Goal: Task Accomplishment & Management: Manage account settings

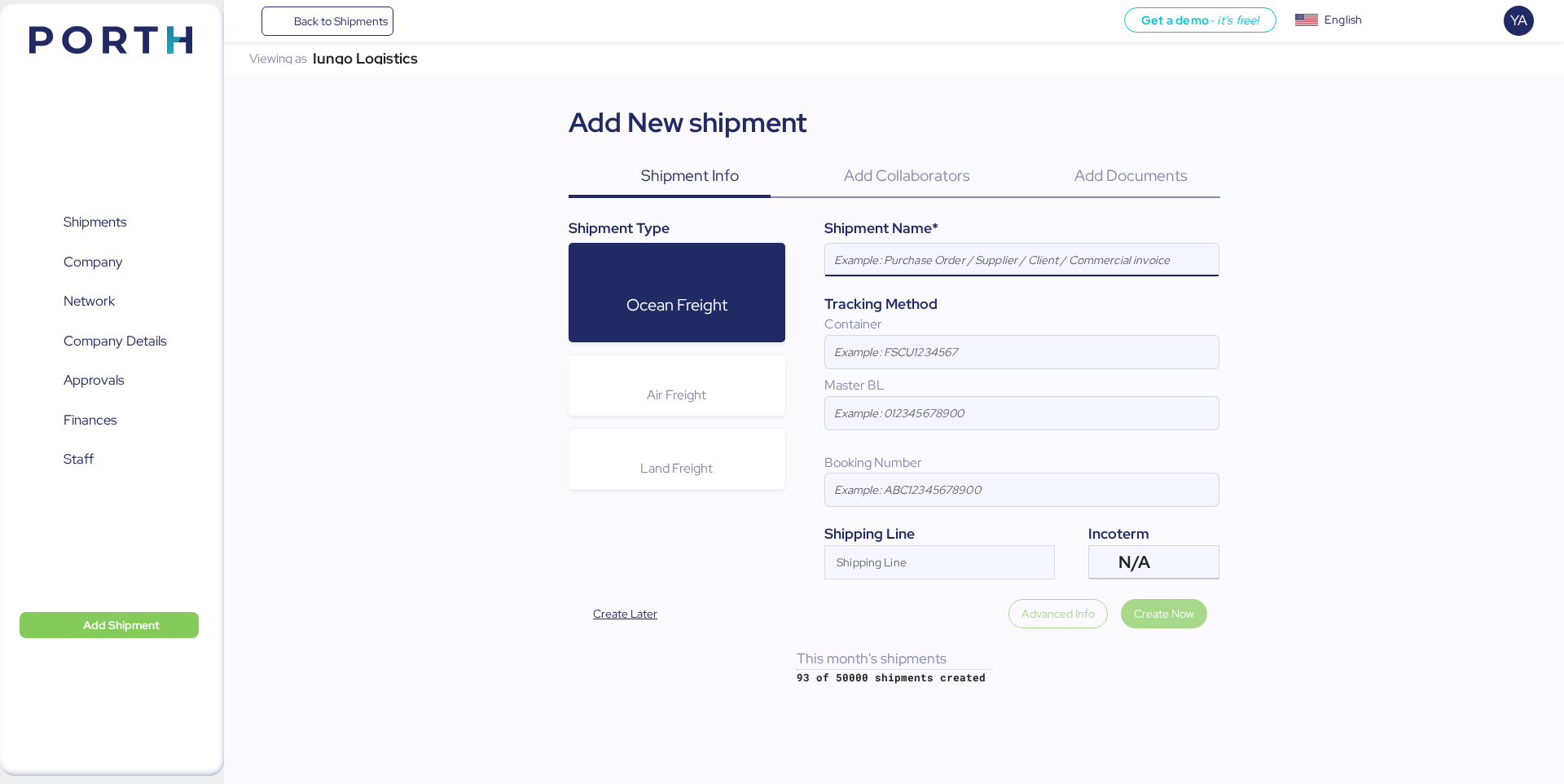
paste input "SHENZHEN CARGOES DEPOT MODERN"
click at [870, 266] on input "SHENZHEN CARGOES DEPOT MODERN" at bounding box center [1022, 259] width 394 height 32
click at [986, 263] on input "CARGOES DEPOT MODERN" at bounding box center [1022, 259] width 394 height 32
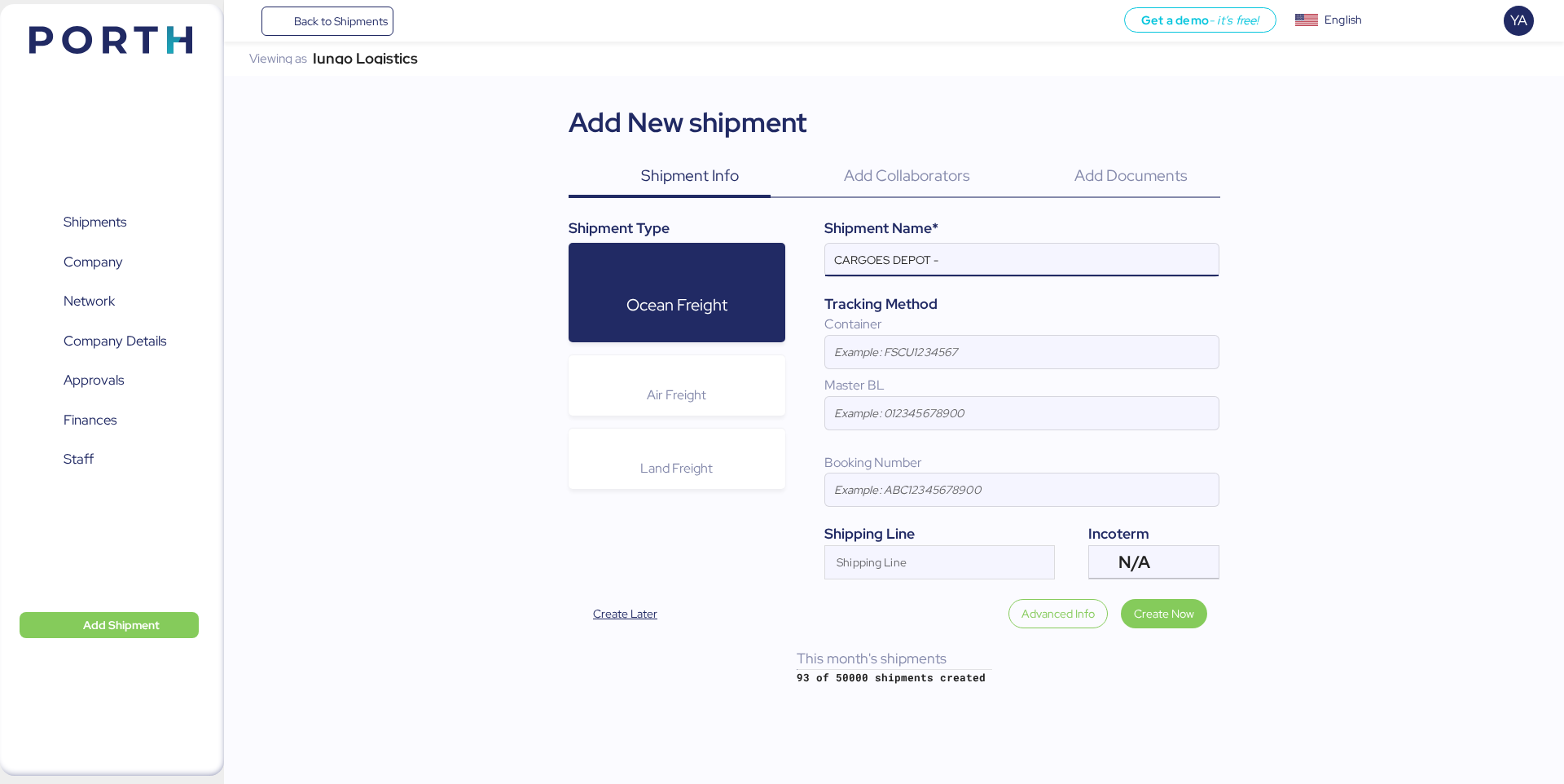
paste input "CONTINENTALAUTOMOTIVE"
click at [1142, 558] on span "N/A" at bounding box center [1134, 561] width 31 height 15
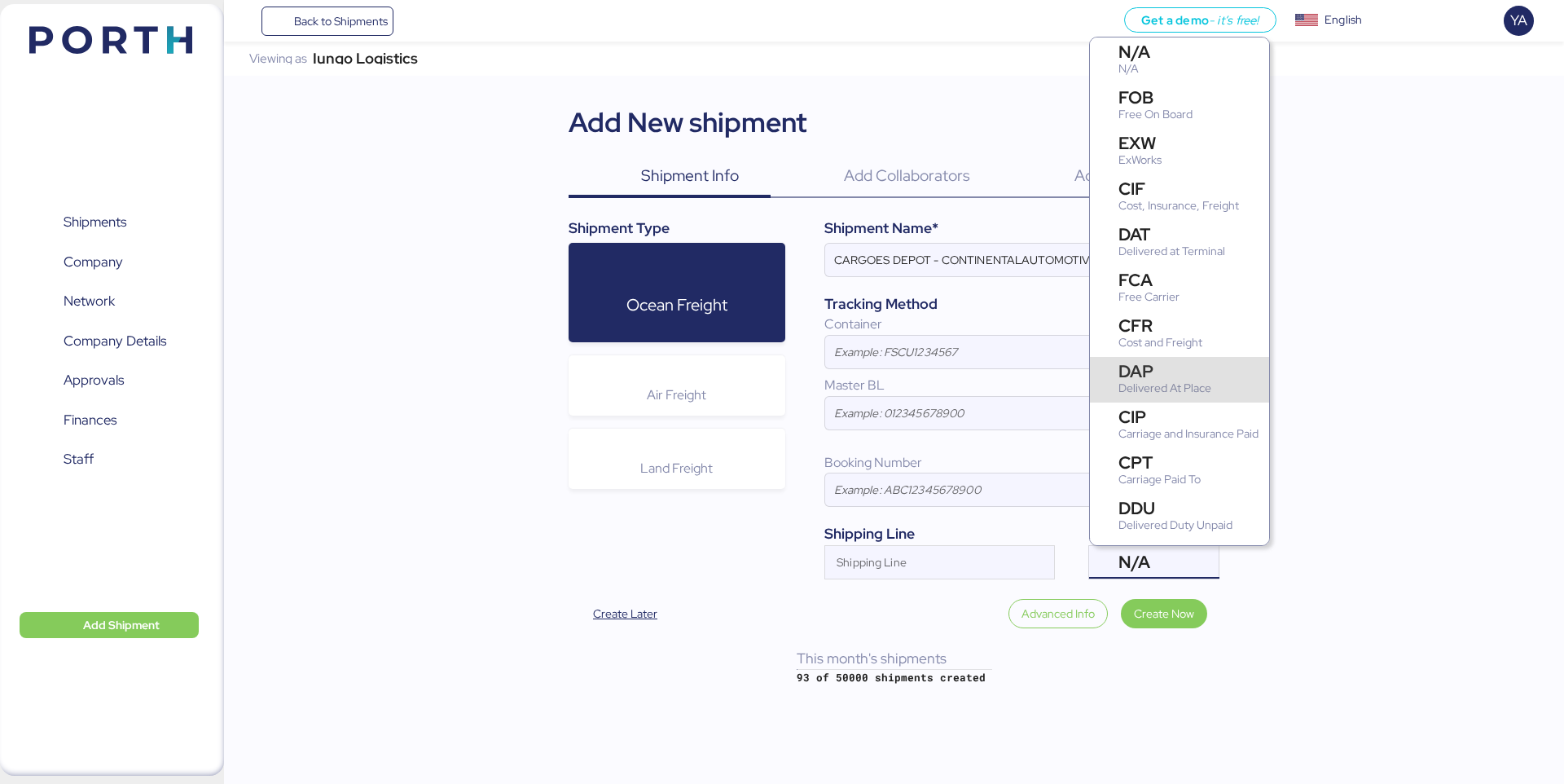
click at [1140, 395] on div "Delivered At Place" at bounding box center [1165, 389] width 93 height 17
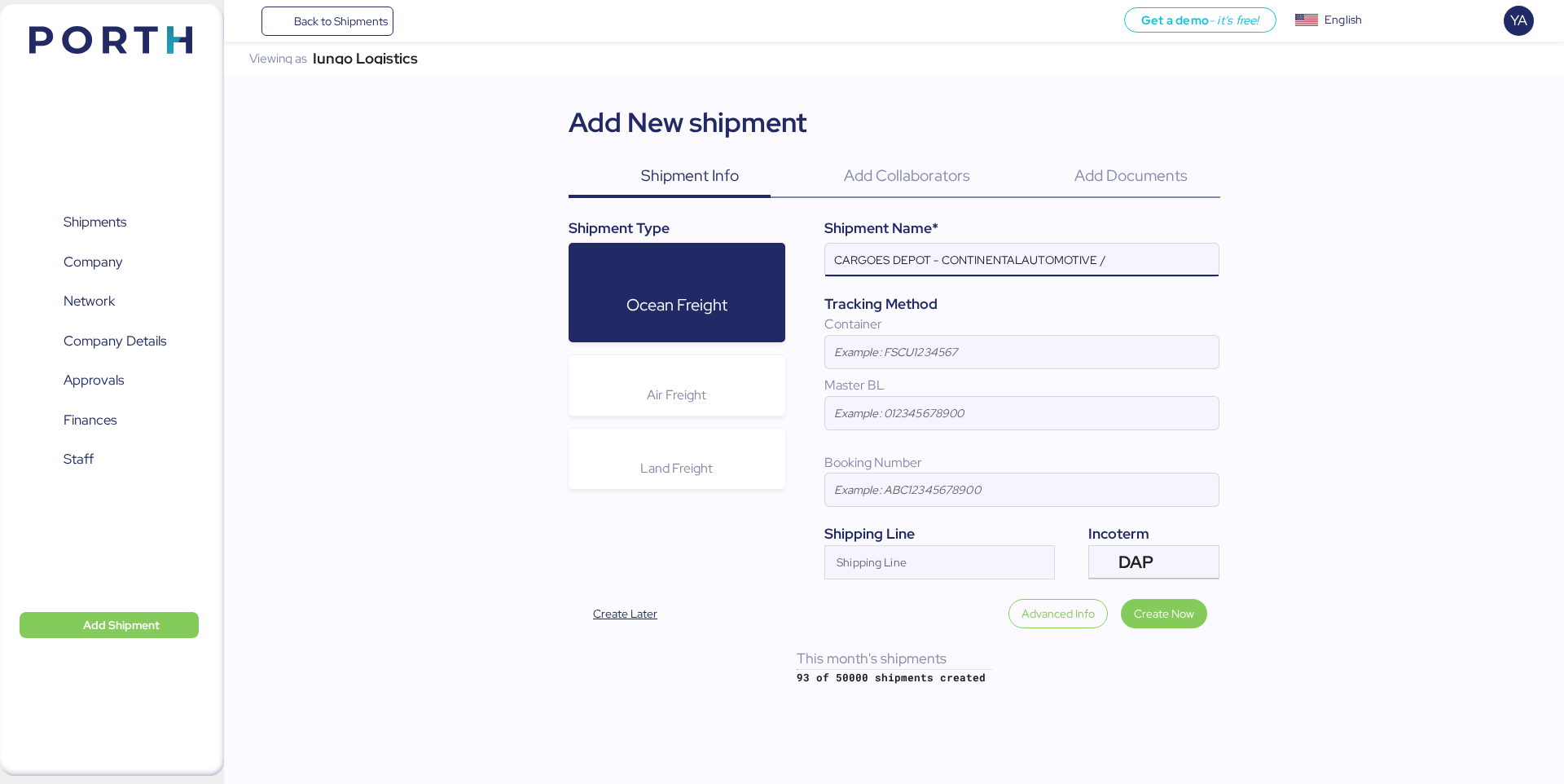
click at [1145, 261] on input "CARGOES DEPOT - CONTINENTALAUTOMOTIVE /" at bounding box center [1022, 259] width 394 height 32
click at [1016, 253] on input "CARGOES DEPOT - CONTINENTALAUTOMOTIVE" at bounding box center [1022, 259] width 394 height 32
click at [1023, 260] on input "CARGOES DEPOT - CONTINENTALAUTOMOTIVE" at bounding box center [1022, 259] width 394 height 32
click at [1095, 277] on div at bounding box center [1022, 284] width 394 height 17
click at [1095, 276] on input "CARGOES DEPOT - CONTINENTAL AUTOMOTIVE" at bounding box center [1022, 259] width 394 height 32
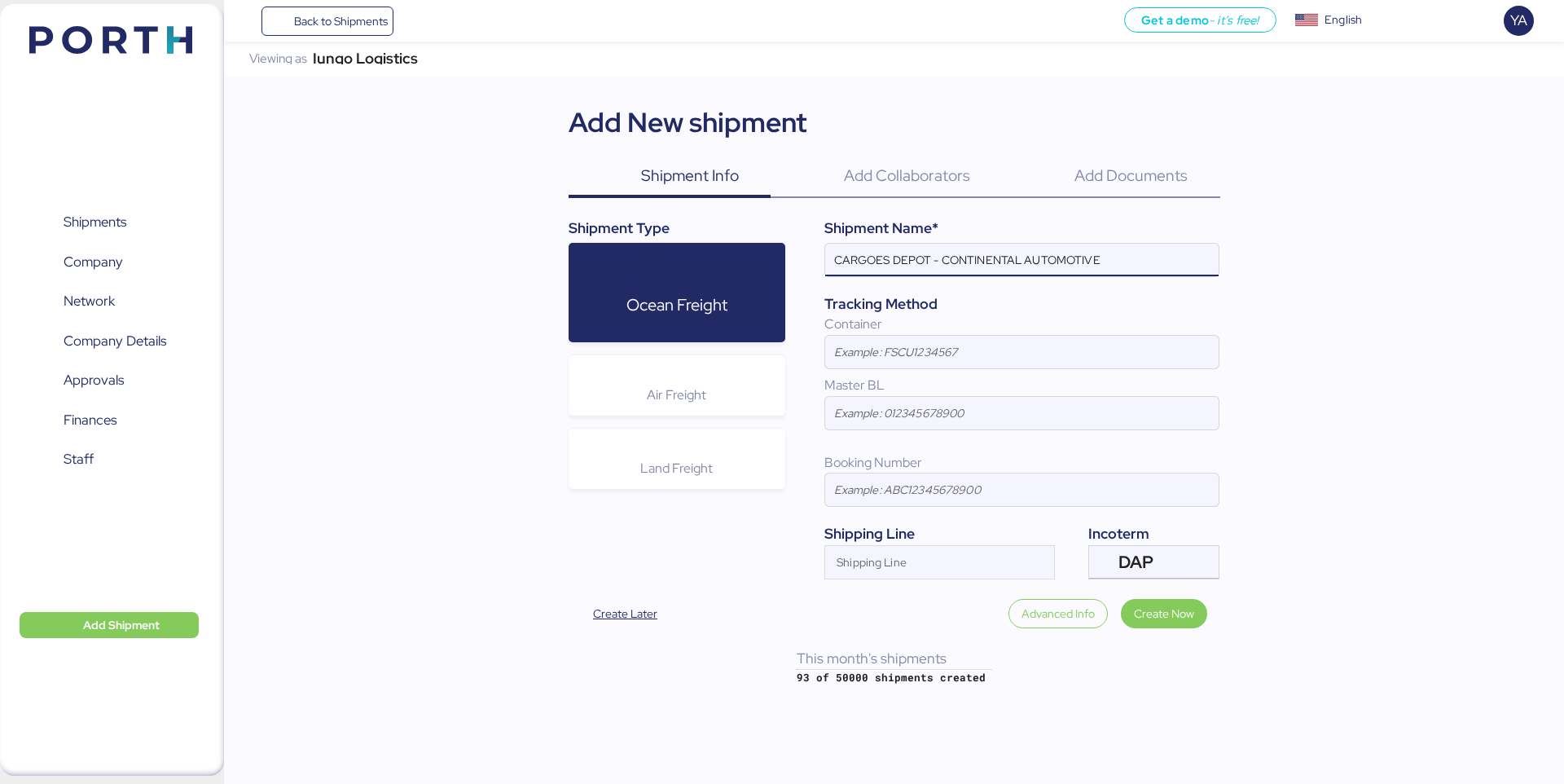
click at [1104, 273] on input "CARGOES DEPOT - CONTINENTAL AUTOMOTIVE" at bounding box center [1022, 259] width 394 height 32
click at [1002, 260] on input "CARGOES DEPOT - CONTINENTAL AUTOMOTIVE // 1 x40HQ // SHEKOU - MANZANILLO //" at bounding box center [1022, 259] width 394 height 32
paste input "SZCD25090927"
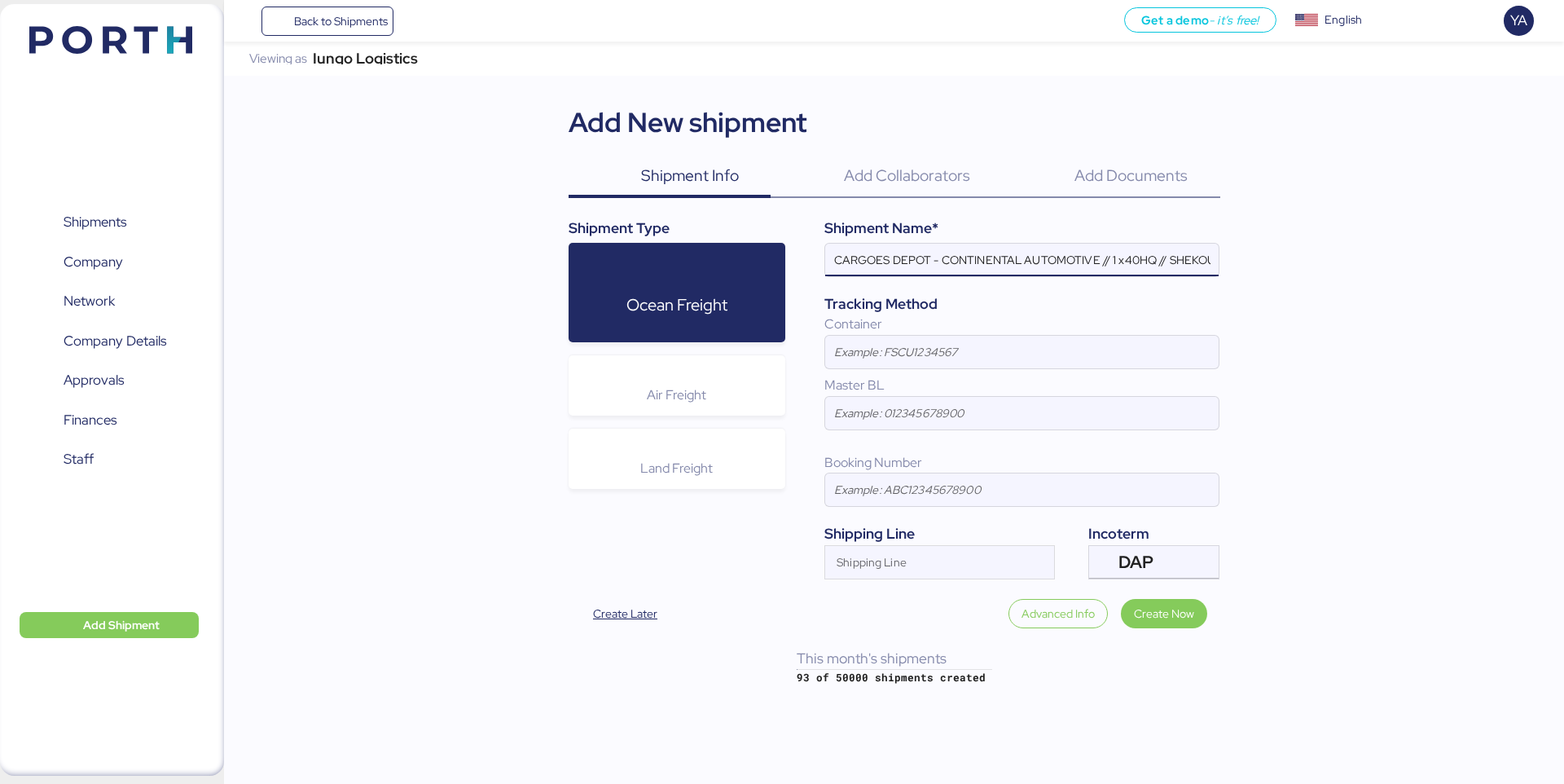
click at [1129, 259] on input "CARGOES DEPOT - CONTINENTAL AUTOMOTIVE // 1 x40HQ // SHEKOU - MANZANILLO // SZC…" at bounding box center [1022, 259] width 394 height 32
drag, startPoint x: 1113, startPoint y: 259, endPoint x: 1137, endPoint y: 306, distance: 52.8
click at [1136, 306] on div "Shipment Name* CARGOES DEPOT - CONTINENTAL AUTOMOTIVE // 1 x40HQ // SHEKOU - MA…" at bounding box center [1002, 397] width 434 height 361
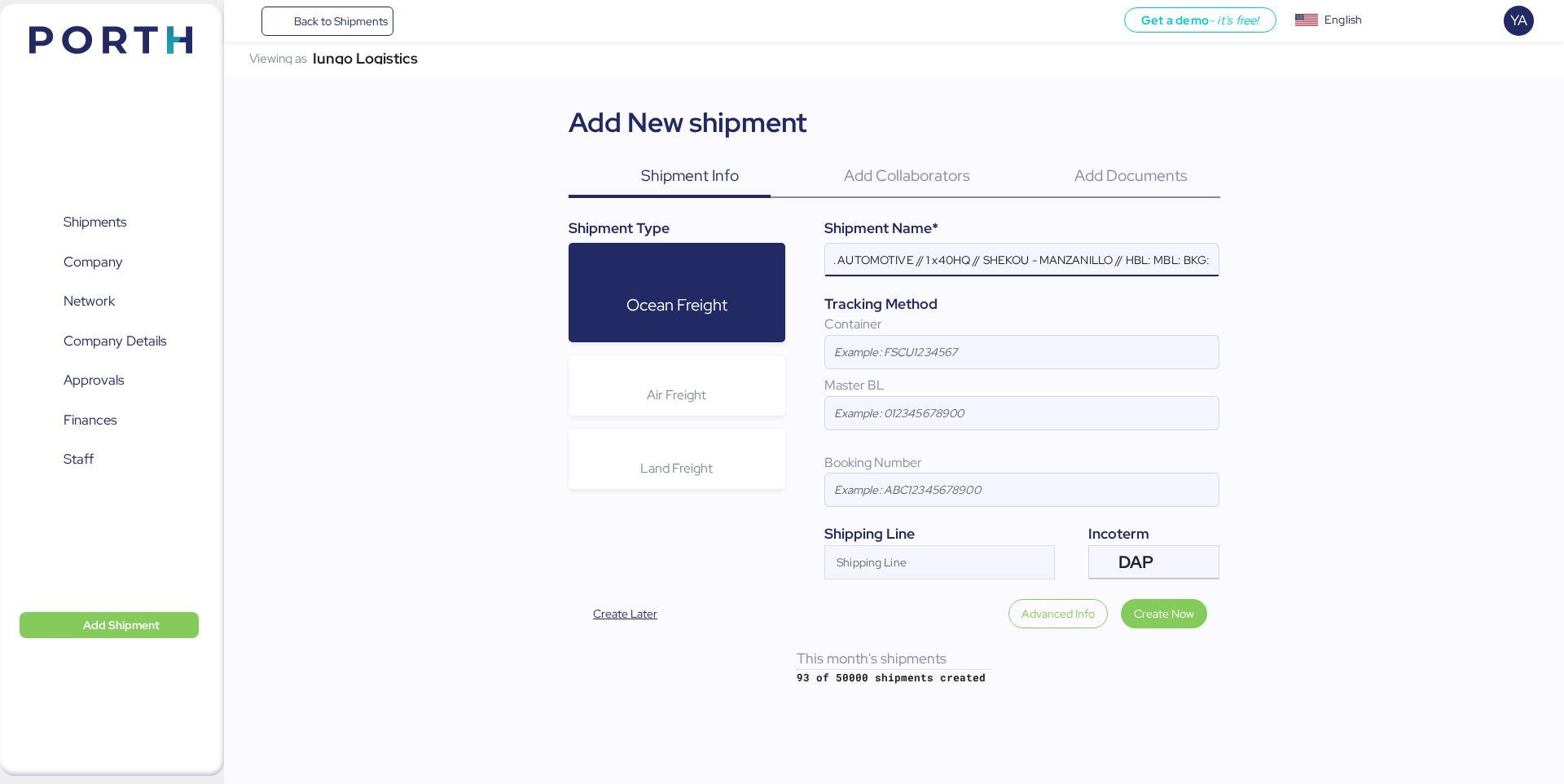
click at [1153, 258] on input "CARGOES DEPOT - CONTINENTAL AUTOMOTIVE // 1 x40HQ // SHEKOU - MANZANILLO // HBL…" at bounding box center [1022, 259] width 394 height 32
click at [999, 260] on input "CARGOES DEPOT - CONTINENTAL AUTOMOTIVE // 1 x40HQ // SHEKOU - MANZANILLO // HBL…" at bounding box center [1022, 259] width 394 height 32
paste input "C226055653"
click at [1018, 259] on input "CARGOES DEPOT - CONTINENTAL AUTOMOTIVE // 1 x40HQ // SHEKOU - MANZANILLO // HBL…" at bounding box center [1022, 259] width 394 height 32
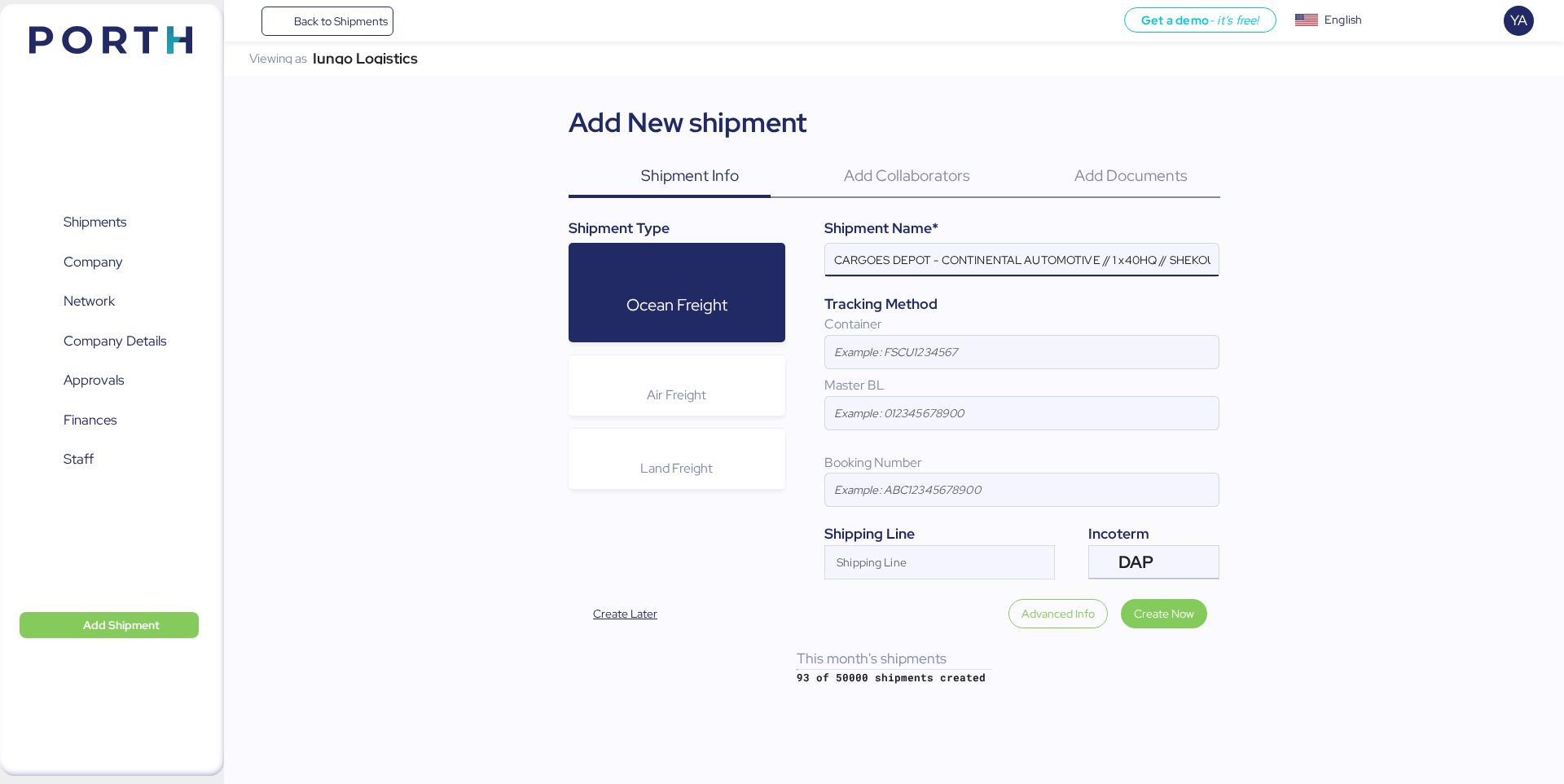
scroll to position [0, 263]
click at [1111, 262] on input "CARGOES DEPOT - CONTINENTAL AUTOMOTIVE // 1 x40HQ // SHEKOU - MANZANILLO // HBL…" at bounding box center [1022, 259] width 394 height 32
paste input "YMJAC226055653"
click at [1112, 258] on input "CARGOES DEPOT - CONTINENTAL AUTOMOTIVE // 1 x40HQ // SHEKOU - MANZANILLO // HBL…" at bounding box center [1022, 259] width 394 height 32
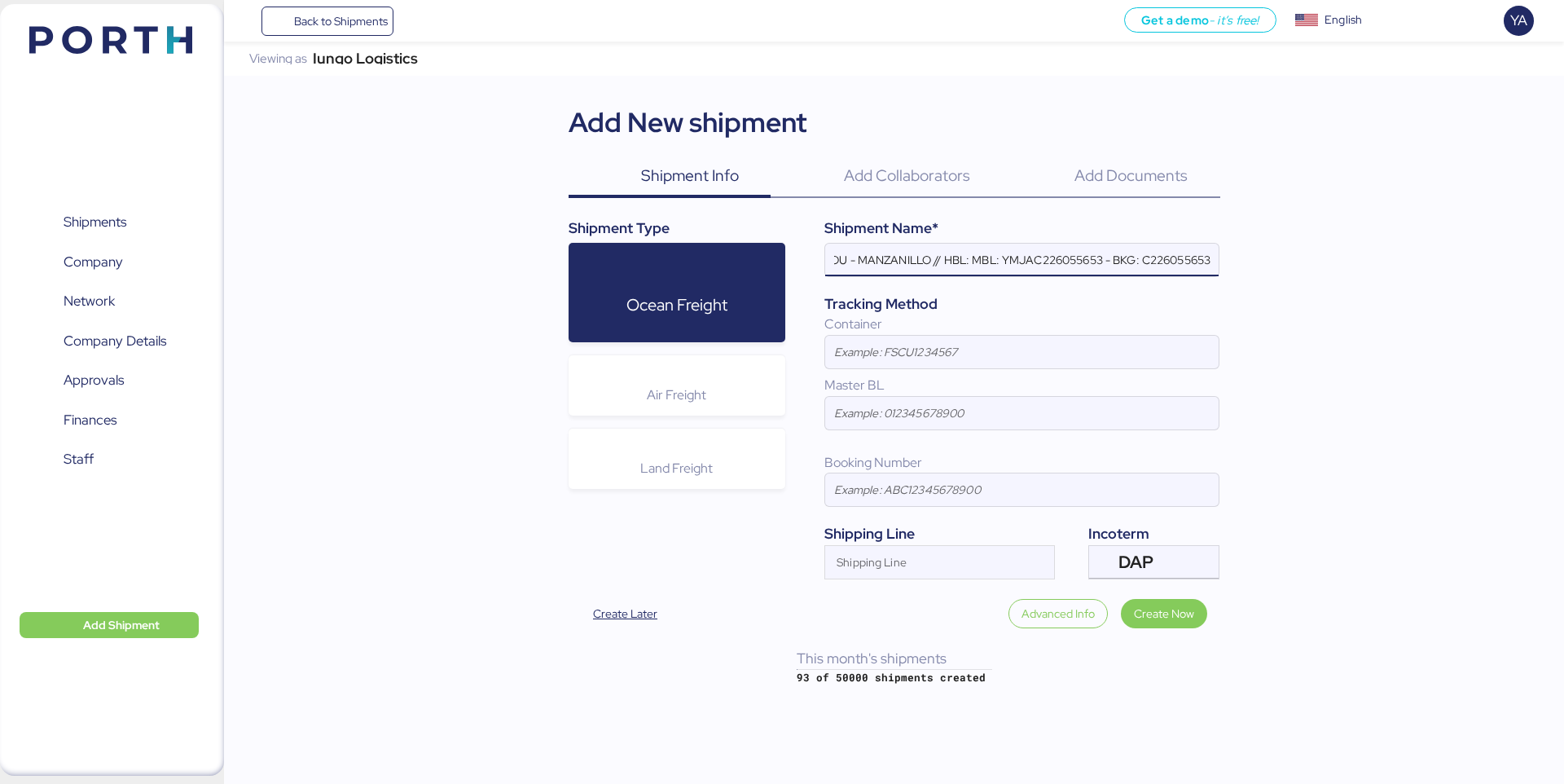
click at [1001, 262] on input "CARGOES DEPOT - CONTINENTAL AUTOMOTIVE // 1 x40HQ // SHEKOU - MANZANILLO // HBL…" at bounding box center [1022, 259] width 394 height 32
click at [1135, 258] on input "CARGOES DEPOT - CONTINENTAL AUTOMOTIVE // 1 x40HQ // SHEKOU - MANZANILLO // HBL…" at bounding box center [1022, 259] width 394 height 32
click at [1018, 262] on input "CARGOES DEPOT - CONTINENTAL AUTOMOTIVE // 1 x40HQ // SHEKOU - MANZANILLO // HBL…" at bounding box center [1022, 259] width 394 height 32
click at [1002, 258] on input "CARGOES DEPOT - CONTINENTAL AUTOMOTIVE // 1 x40HQ // SHEKOU - MANZANILLO // HBL…" at bounding box center [1022, 259] width 394 height 32
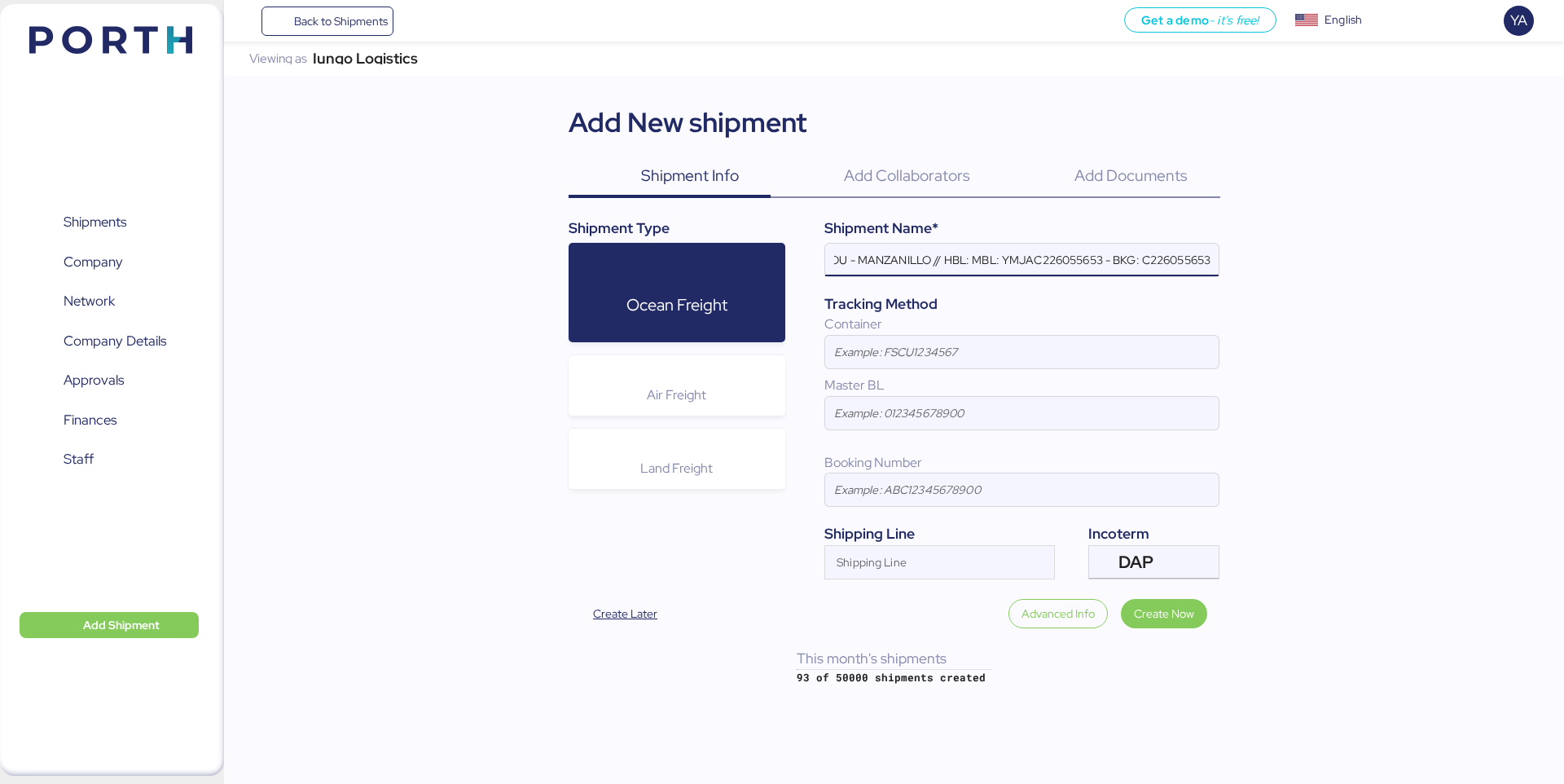
click at [972, 262] on input "CARGOES DEPOT - CONTINENTAL AUTOMOTIVE // 1 x40HQ // SHEKOU - MANZANILLO // HBL…" at bounding box center [1022, 259] width 394 height 32
click at [1160, 261] on input "CARGOES DEPOT - CONTINENTAL AUTOMOTIVE // 1 x40HQ // SHEKOU - MANZANILLO // HBL…" at bounding box center [1022, 259] width 394 height 32
click at [956, 261] on input "CARGOES DEPOT - CONTINENTAL AUTOMOTIVE // 1 x40HQ // SHEKOU - MANZANILLO // HBL…" at bounding box center [1022, 259] width 394 height 32
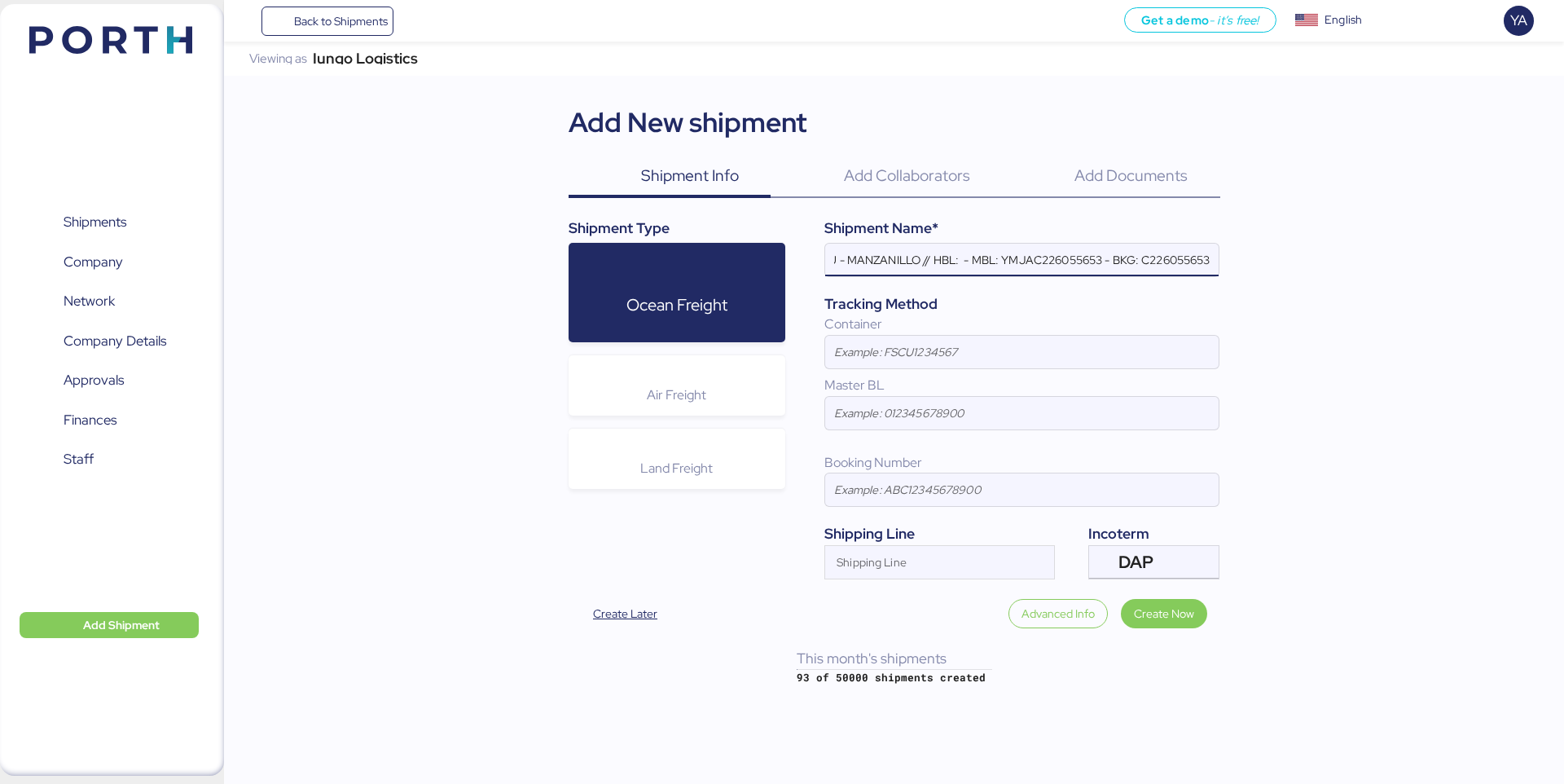
paste input "SZCD25090927"
click at [1062, 266] on input "CARGOES DEPOT - CONTINENTAL AUTOMOTIVE // 1 x40HQ // SHEKOU - MANZANILLO // HBL…" at bounding box center [1022, 259] width 394 height 32
click at [845, 267] on input "CARGOES DEPOT - CONTINENTAL AUTOMOTIVE // 1 x40HQ // SHEKOU - MANZANILLO // HBL…" at bounding box center [1022, 259] width 394 height 32
type input "CARGOES DEPOT - CONTINENTAL AUTOMOTIVE // 1 x40HQ // SHEKOU - MANZANILLO // HBL…"
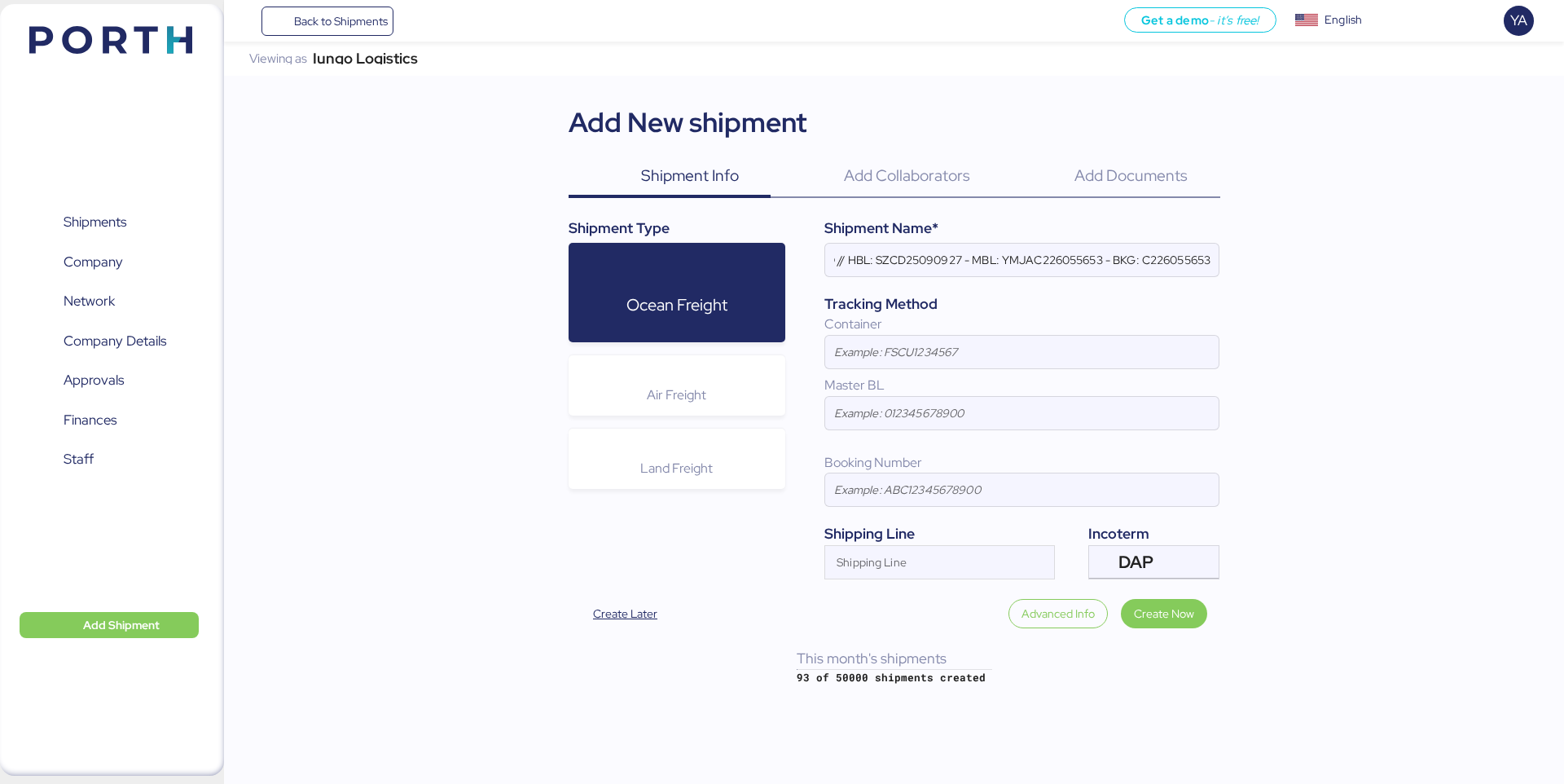
scroll to position [0, 0]
click at [871, 335] on input at bounding box center [1022, 351] width 394 height 32
paste input "YMMU6377318"
type input "YMMU6377318"
click at [880, 404] on input at bounding box center [1022, 412] width 394 height 32
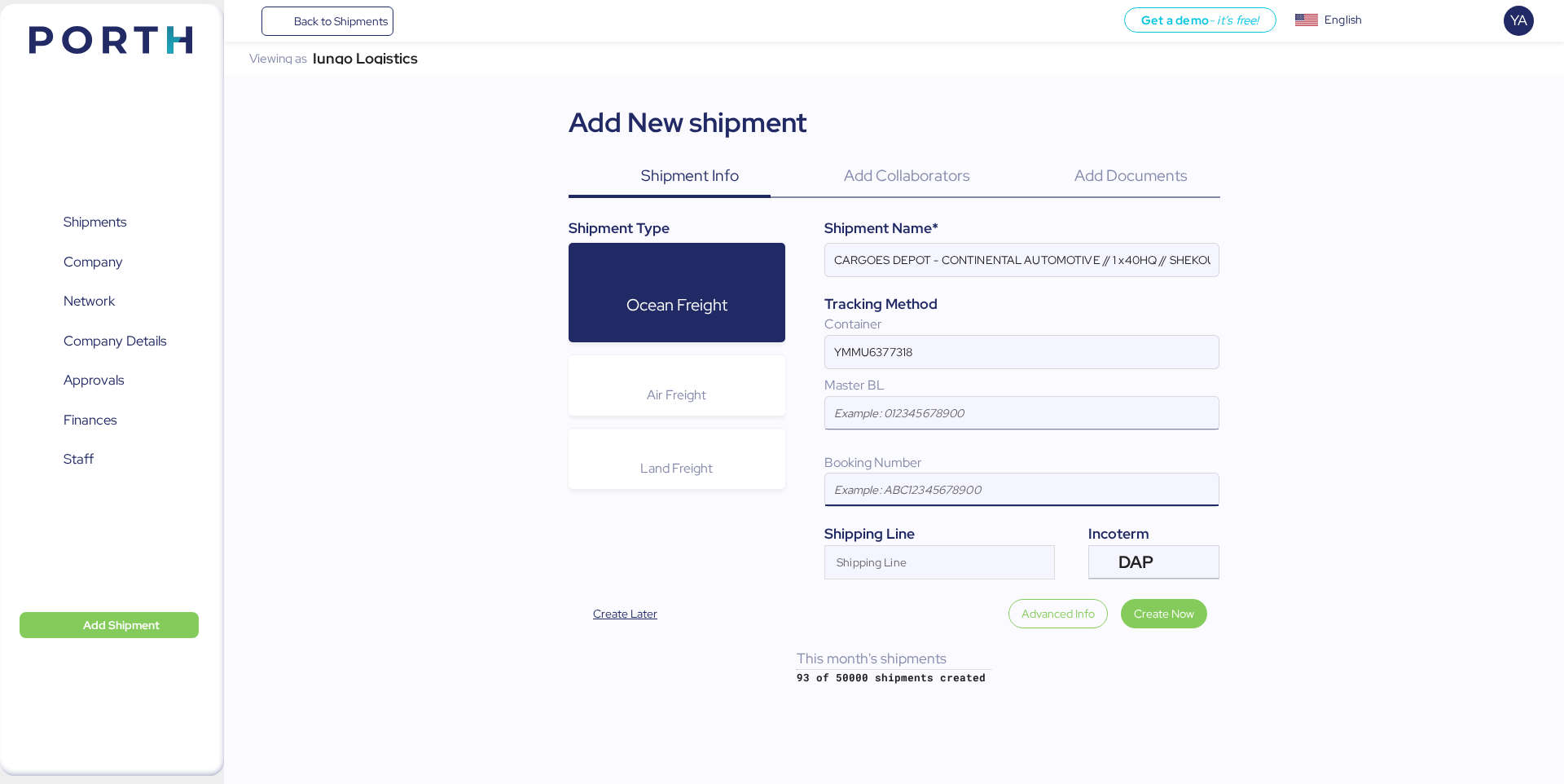
click at [880, 404] on input at bounding box center [1022, 412] width 394 height 32
click at [1016, 259] on input "CARGOES DEPOT - CONTINENTAL AUTOMOTIVE // 1 x40HQ // SHEKOU - MANZANILLO // HBL…" at bounding box center [1022, 259] width 394 height 32
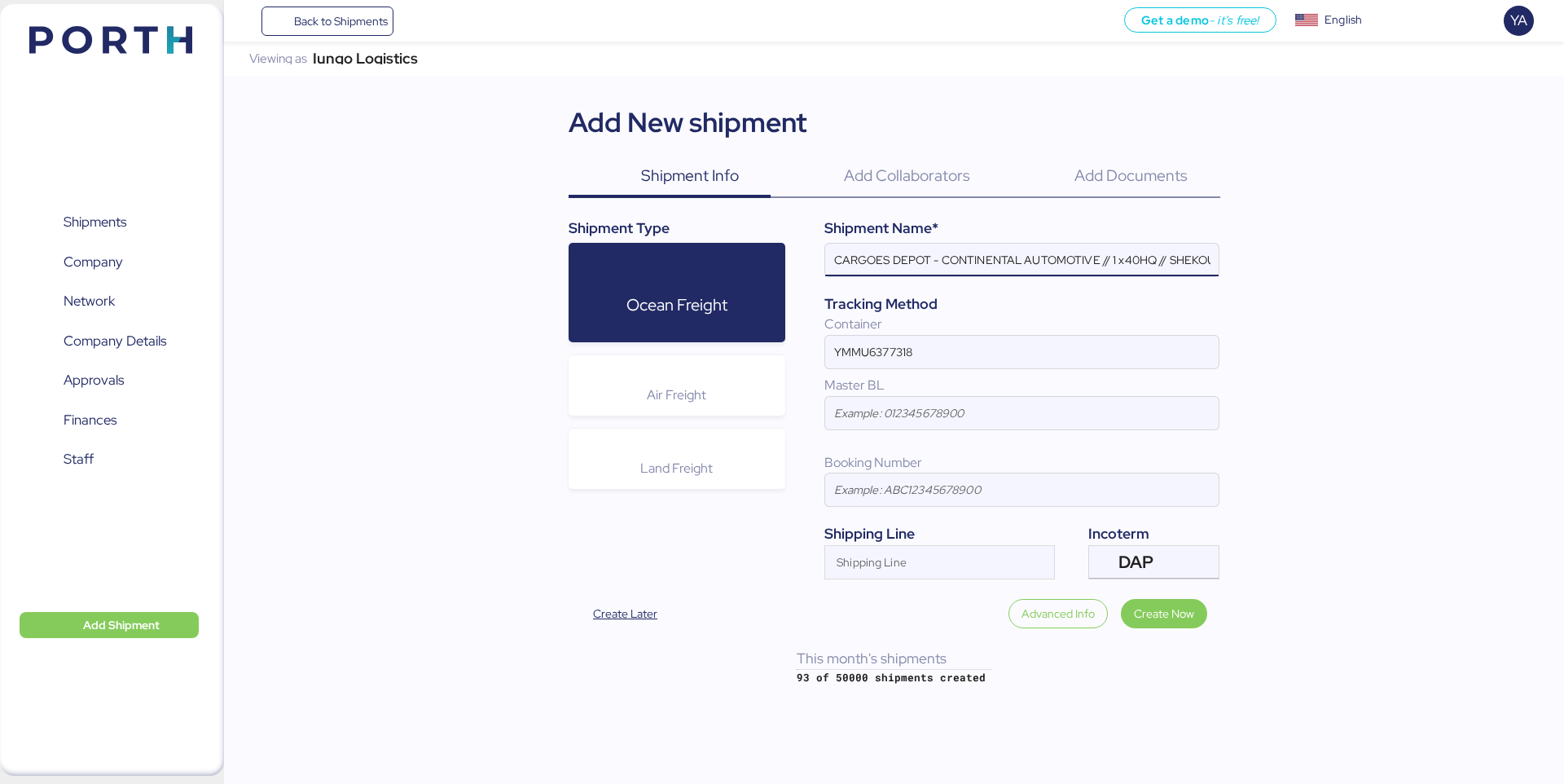
scroll to position [0, 473]
click at [1059, 260] on input "CARGOES DEPOT - CONTINENTAL AUTOMOTIVE // 1 x40HQ // SHEKOU - MANZANILLO // HBL…" at bounding box center [1022, 259] width 394 height 32
click at [981, 419] on input at bounding box center [1022, 412] width 394 height 32
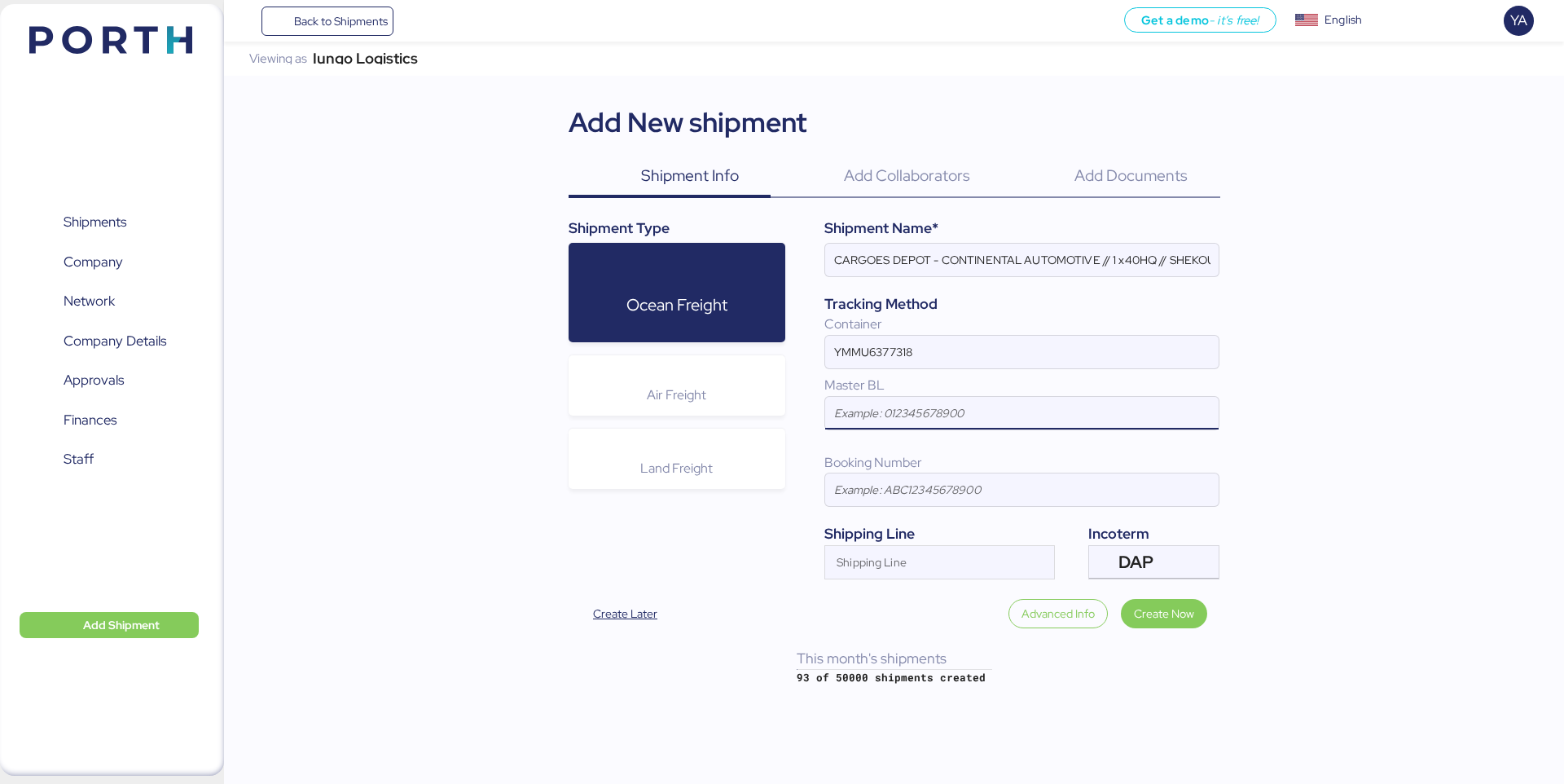
paste input "YMJAC226055653"
type input "YMJAC226055653"
click at [1154, 254] on input "CARGOES DEPOT - CONTINENTAL AUTOMOTIVE // 1 x40HQ // SHEKOU - MANZANILLO // HBL…" at bounding box center [1022, 259] width 394 height 32
click at [1175, 253] on input "CARGOES DEPOT - CONTINENTAL AUTOMOTIVE // 1 x40HQ // SHEKOU - MANZANILLO // HBL…" at bounding box center [1022, 259] width 394 height 32
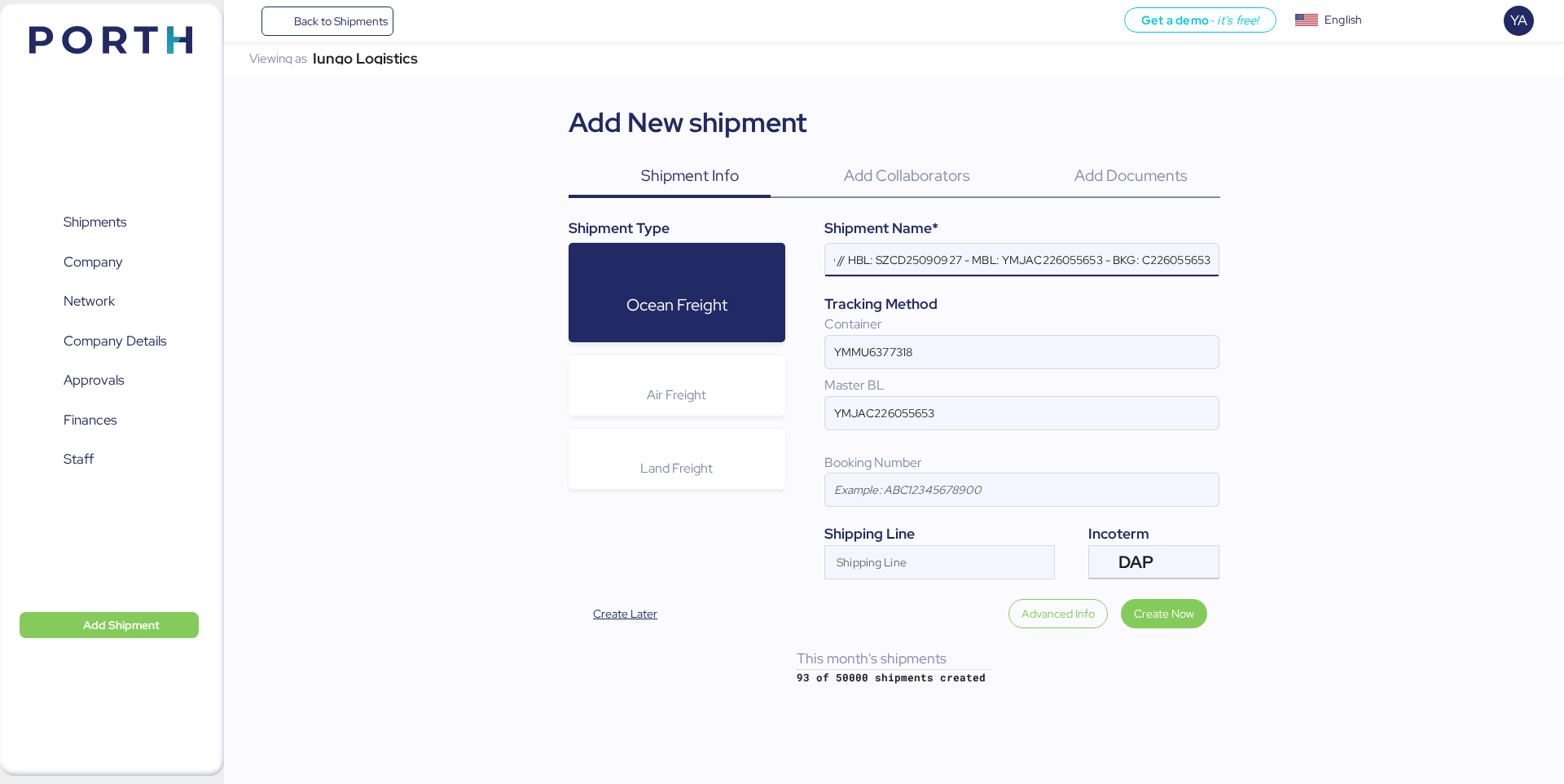
click at [1175, 253] on input "CARGOES DEPOT - CONTINENTAL AUTOMOTIVE // 1 x40HQ // SHEKOU - MANZANILLO // HBL…" at bounding box center [1022, 259] width 394 height 32
click at [904, 492] on input at bounding box center [1022, 489] width 394 height 32
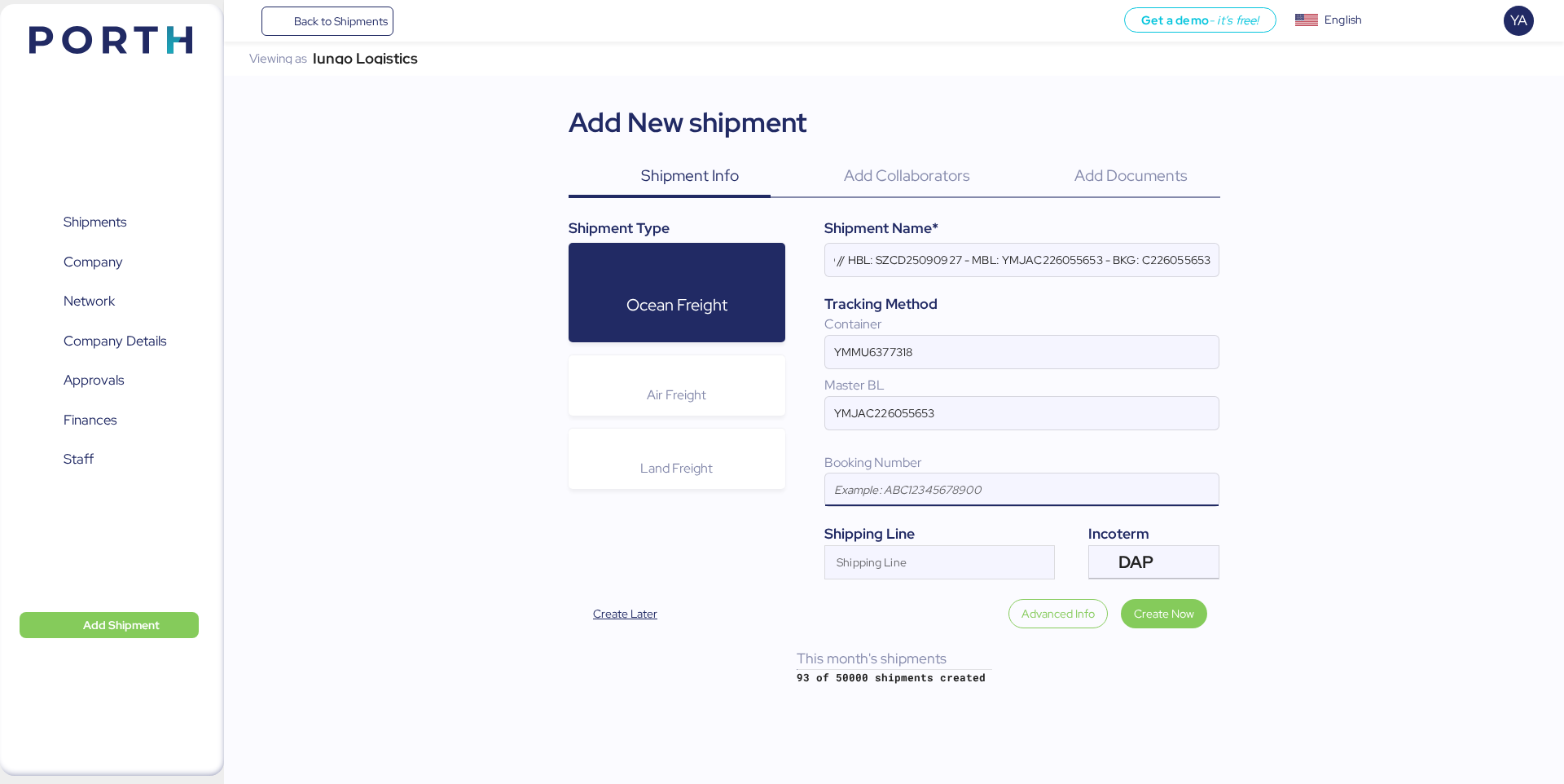
scroll to position [0, 0]
paste input "C226055653"
type input "C226055653"
click at [912, 560] on input "Shipping Line" at bounding box center [925, 567] width 200 height 19
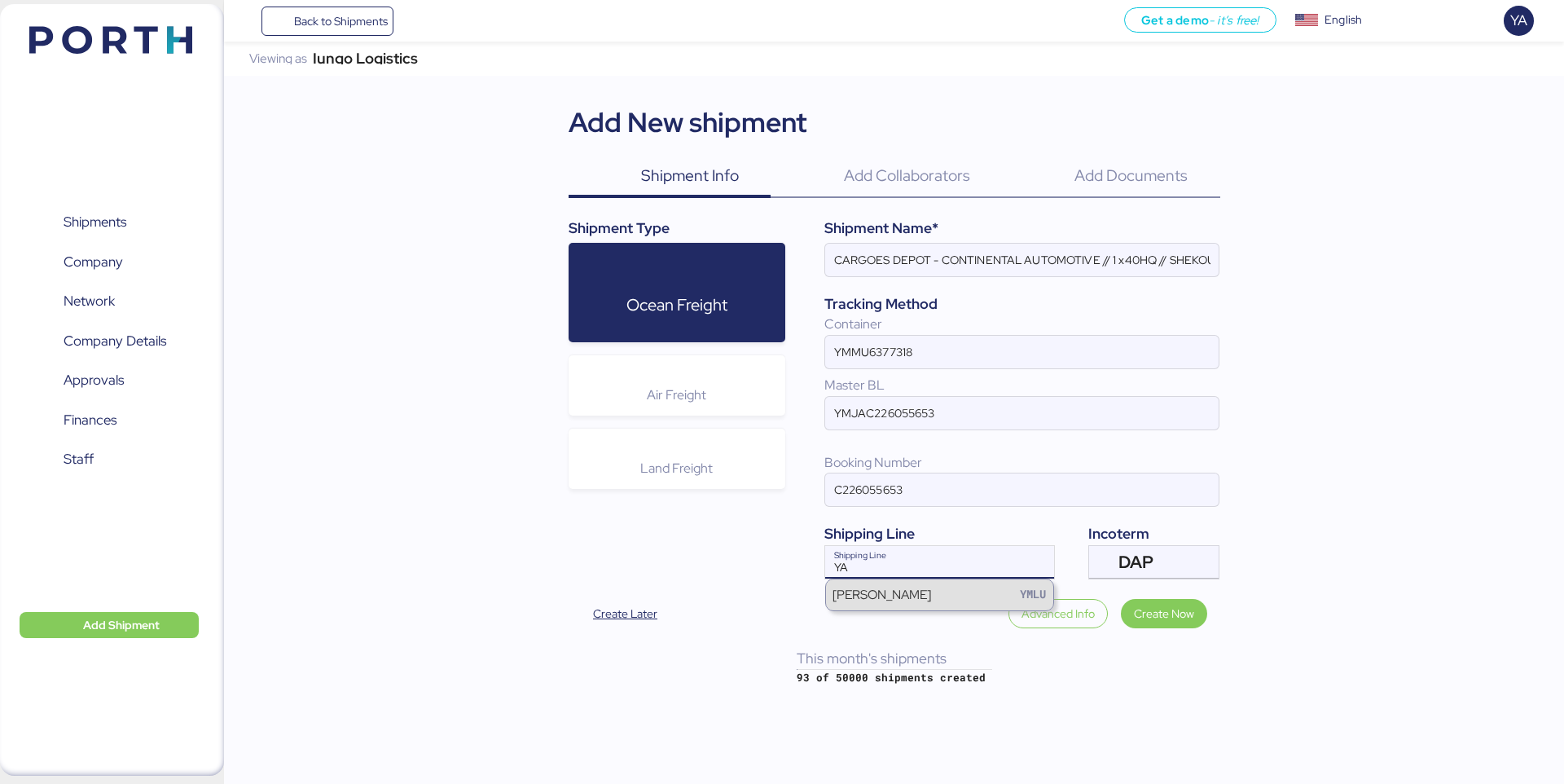
type input "YA"
click at [903, 591] on div "[PERSON_NAME] YMLU" at bounding box center [940, 594] width 227 height 31
click at [1141, 614] on span "Create Now" at bounding box center [1164, 613] width 60 height 19
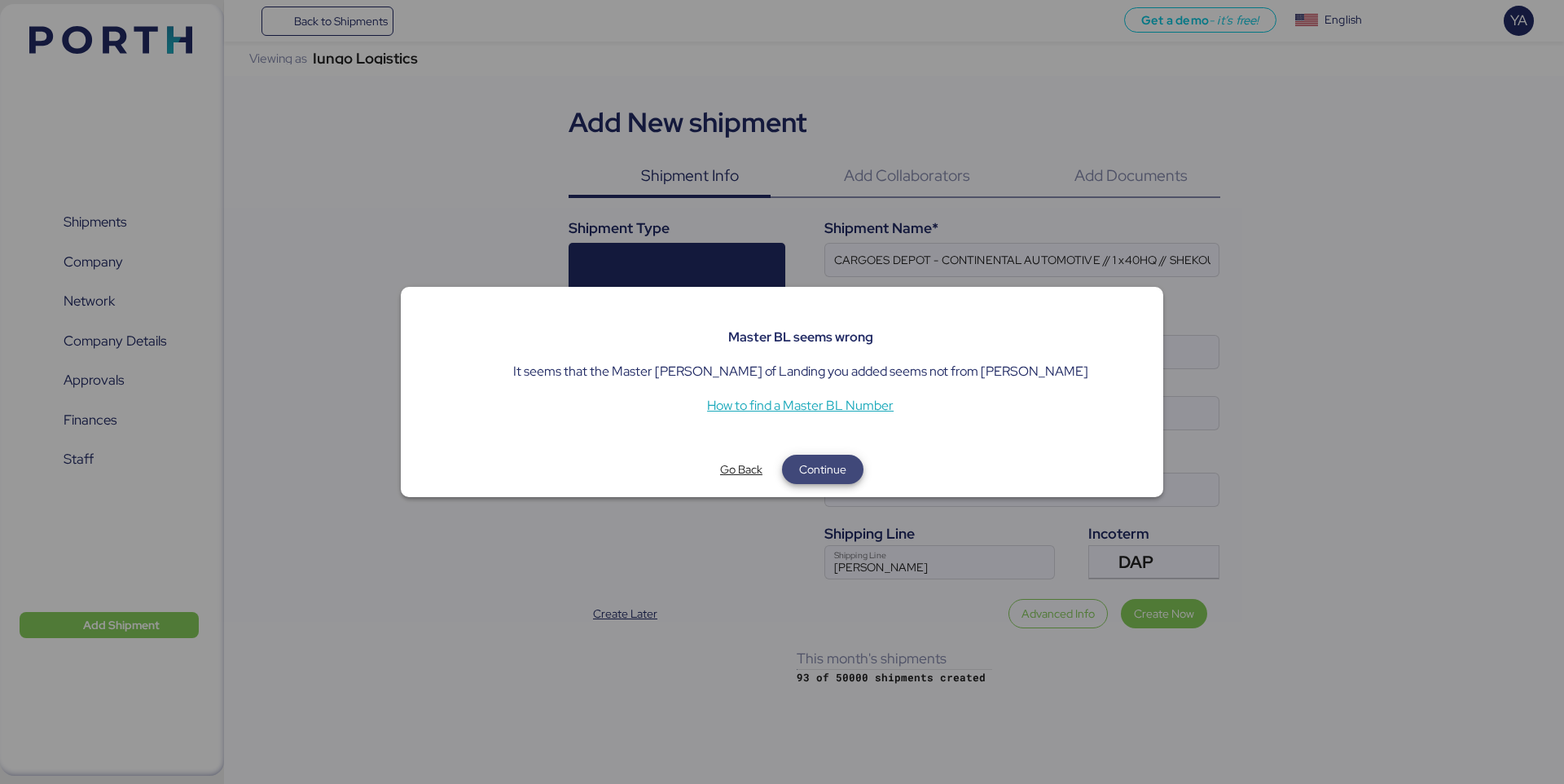
click at [802, 472] on span "Continue" at bounding box center [823, 469] width 47 height 19
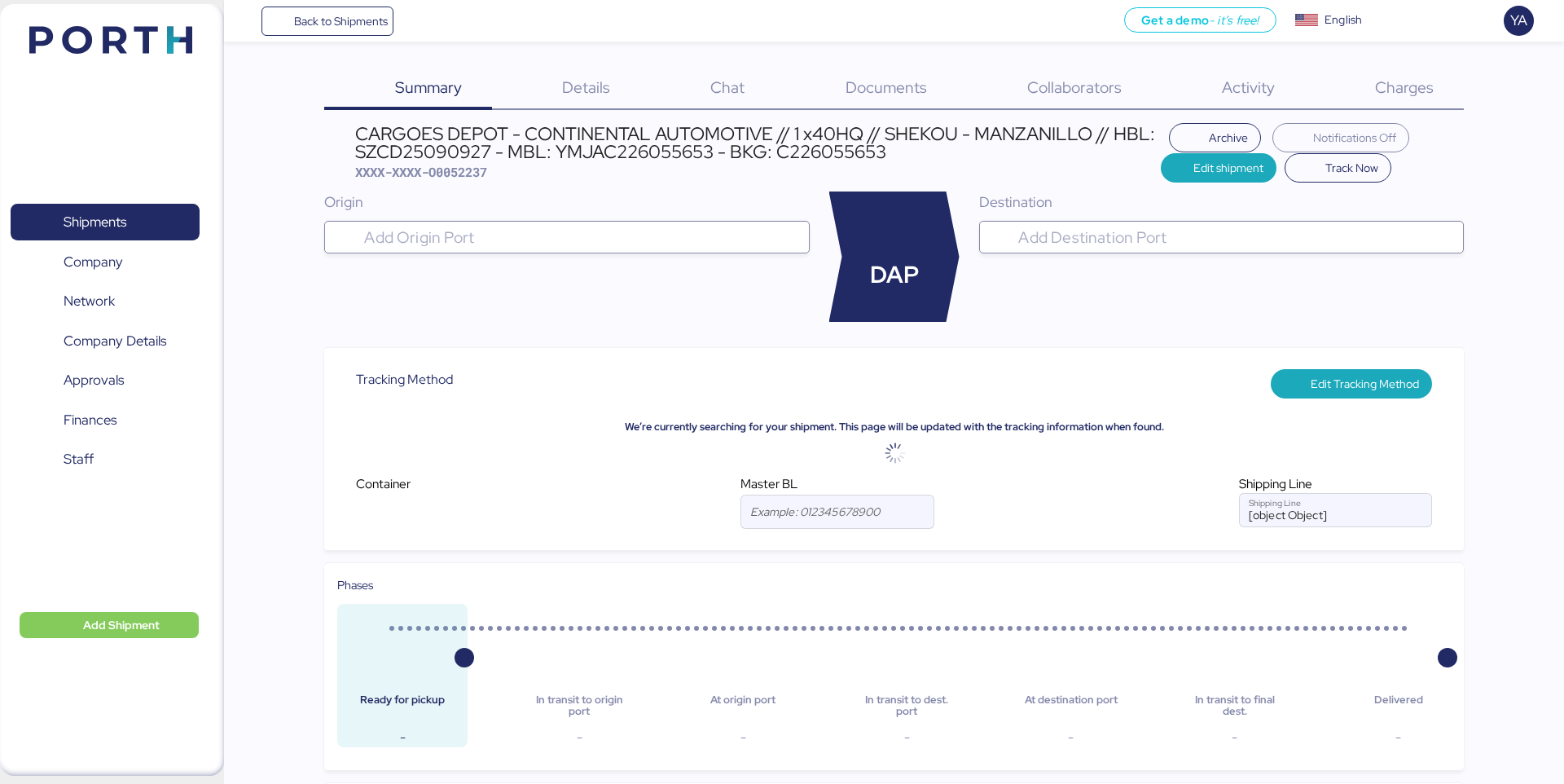
click at [979, 166] on div "CARGOES DEPOT - CONTINENTAL AUTOMOTIVE // 1 x40HQ // SHEKOU - MANZANILLO // HBL…" at bounding box center [758, 153] width 806 height 56
click at [587, 146] on div "CARGOES DEPOT - CONTINENTAL AUTOMOTIVE // 1 x40HQ // SHEKOU - MANZANILLO // HBL…" at bounding box center [758, 143] width 806 height 37
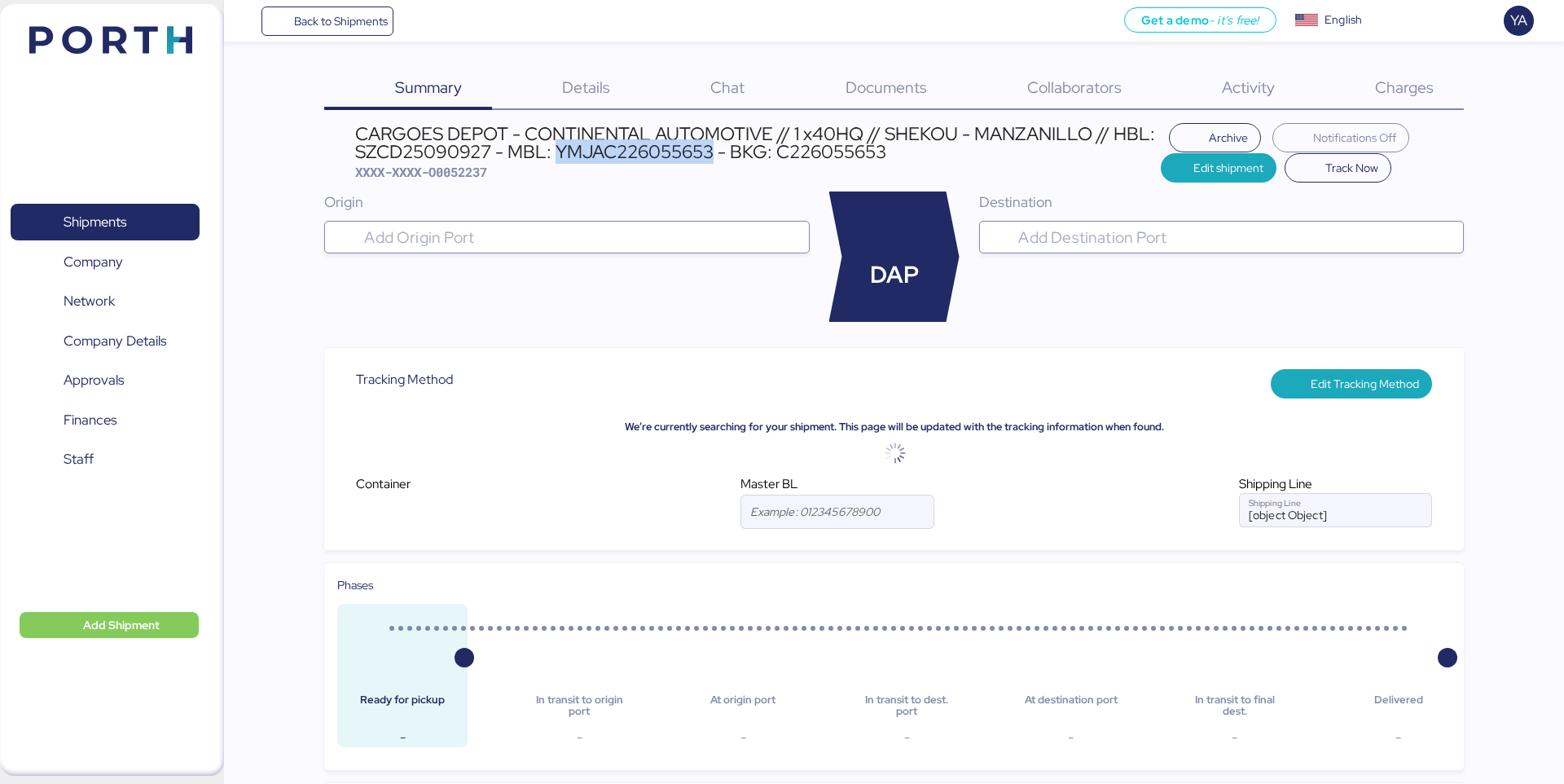
click at [587, 146] on div "CARGOES DEPOT - CONTINENTAL AUTOMOTIVE // 1 x40HQ // SHEKOU - MANZANILLO // HBL…" at bounding box center [758, 143] width 806 height 37
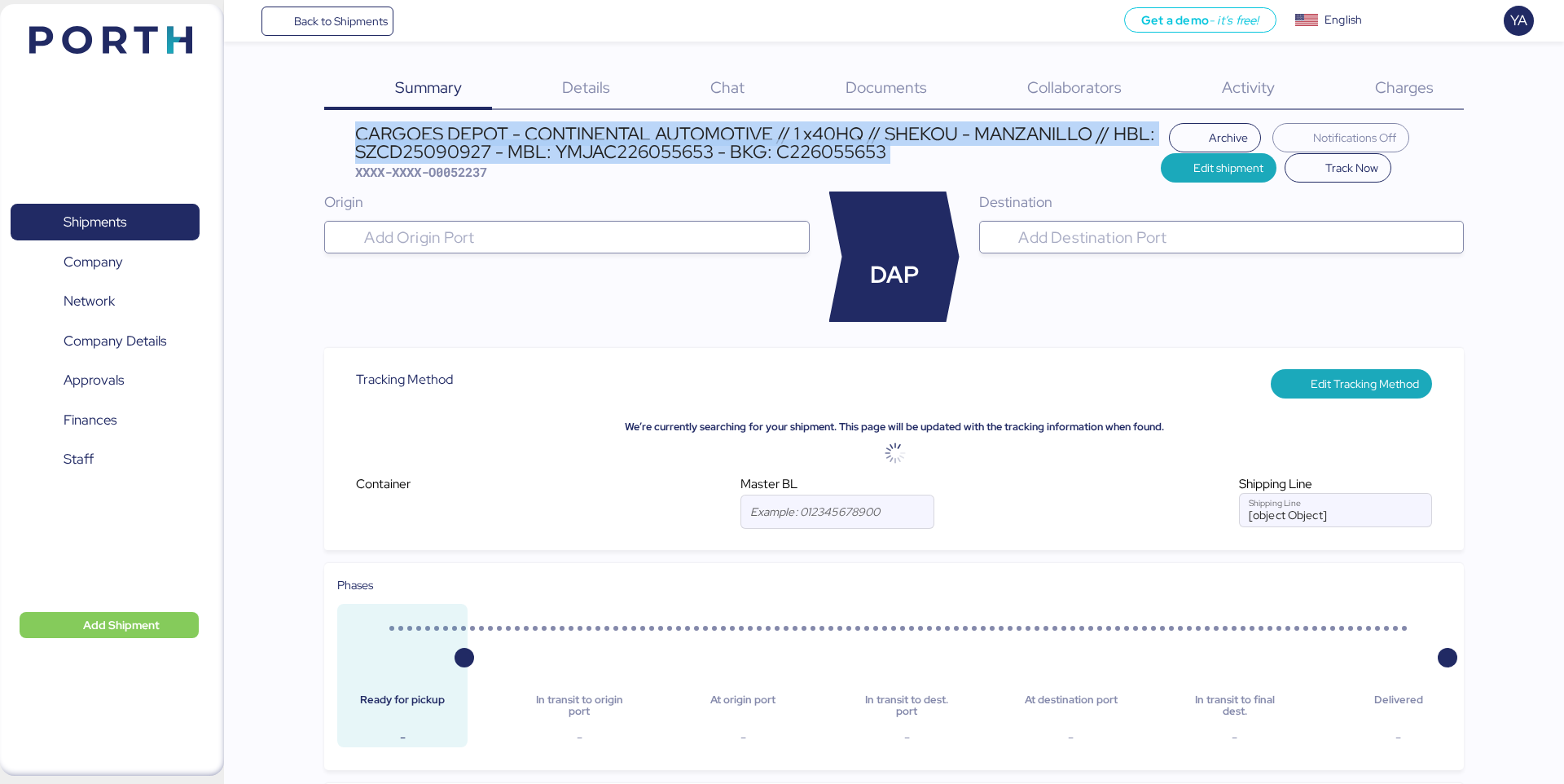
click at [587, 146] on div "CARGOES DEPOT - CONTINENTAL AUTOMOTIVE // 1 x40HQ // SHEKOU - MANZANILLO // HBL…" at bounding box center [758, 143] width 806 height 37
copy div "CARGOES DEPOT - CONTINENTAL AUTOMOTIVE // 1 x40HQ // SHEKOU - MANZANILLO // HBL…"
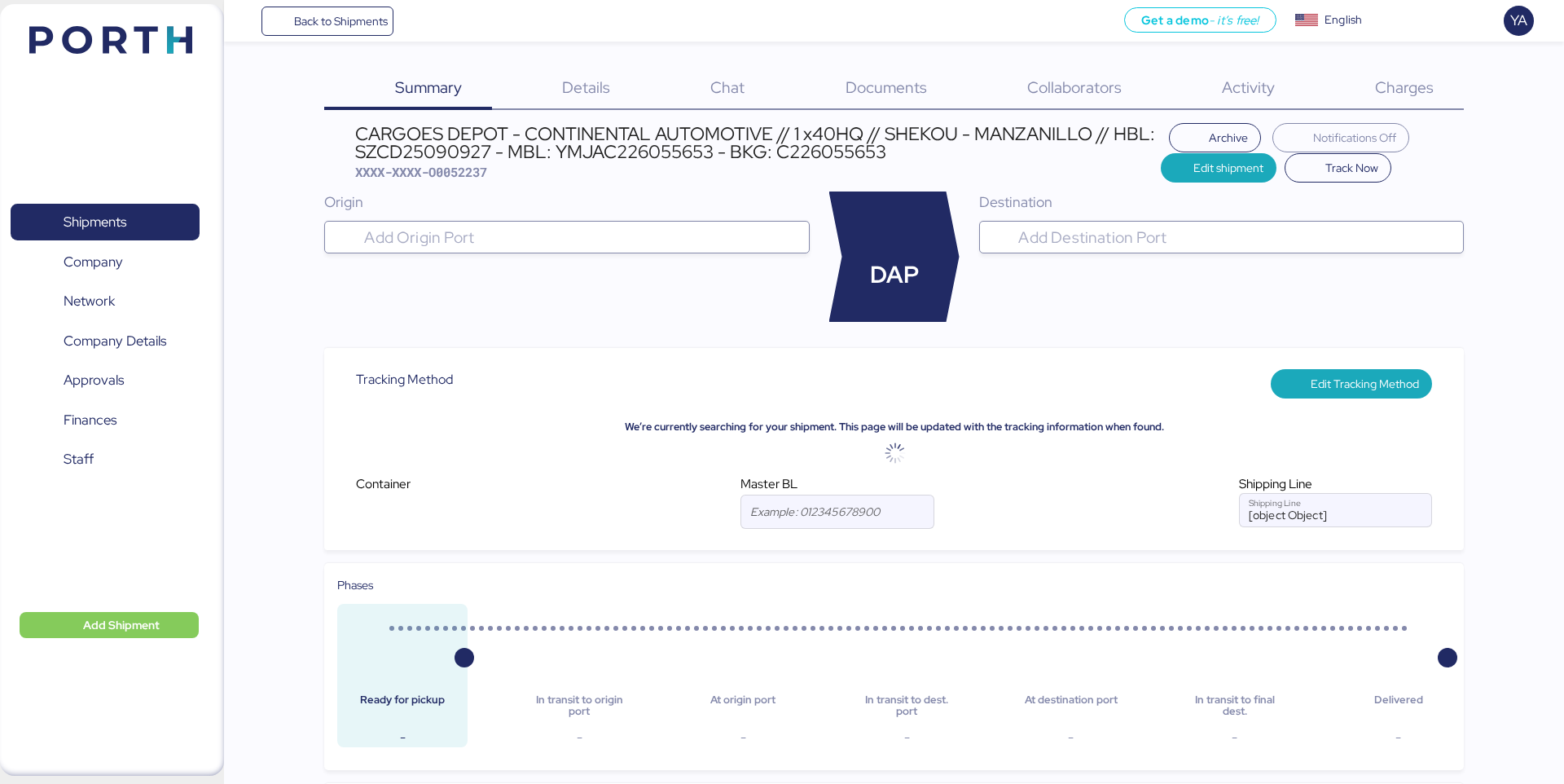
click at [466, 173] on span "XXXX-XXXX-O0052237" at bounding box center [421, 172] width 132 height 17
copy span "O0052237"
click at [898, 81] on span "Documents" at bounding box center [885, 87] width 81 height 21
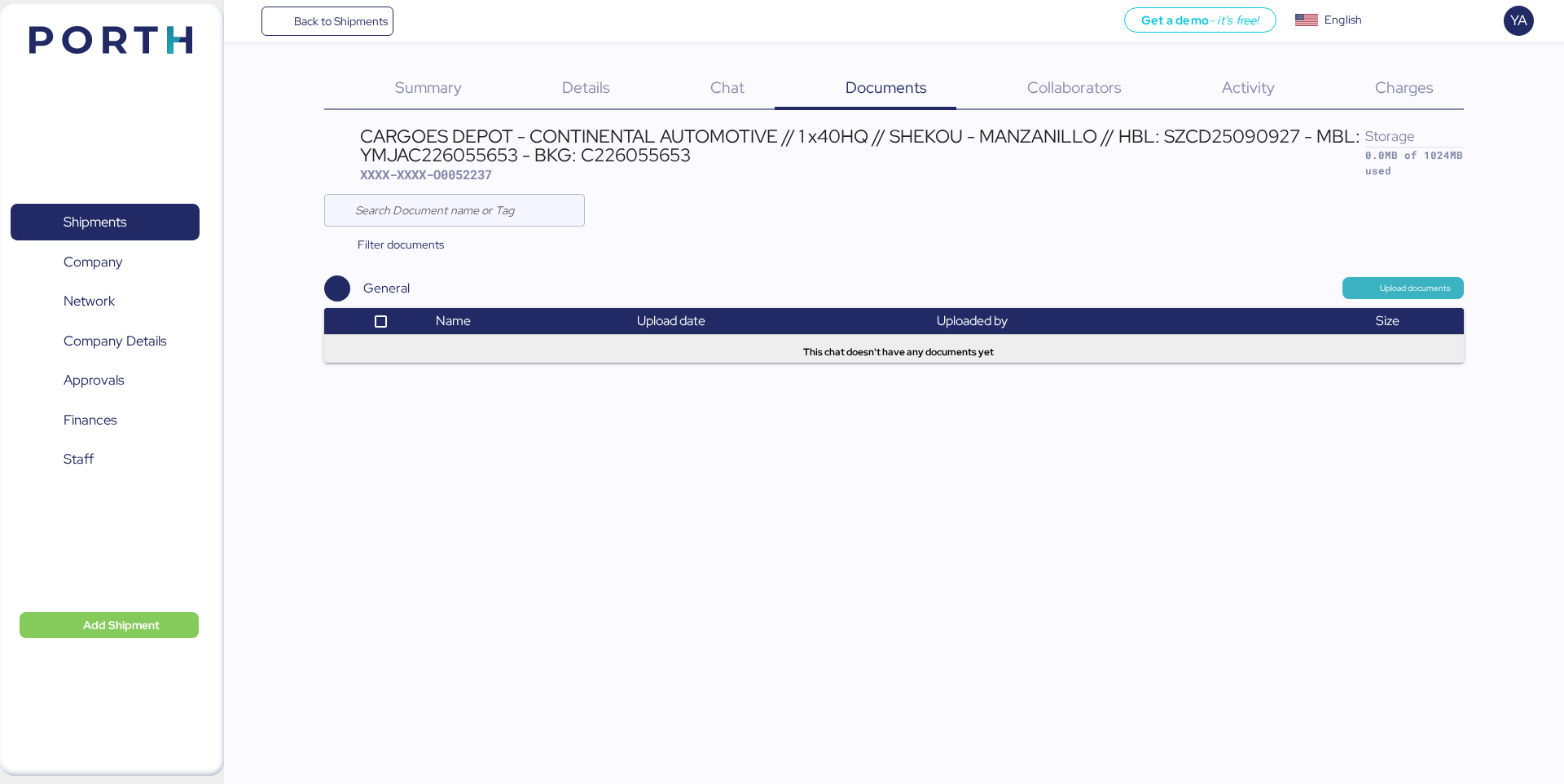
click at [1405, 286] on span "Upload documents" at bounding box center [1416, 288] width 71 height 15
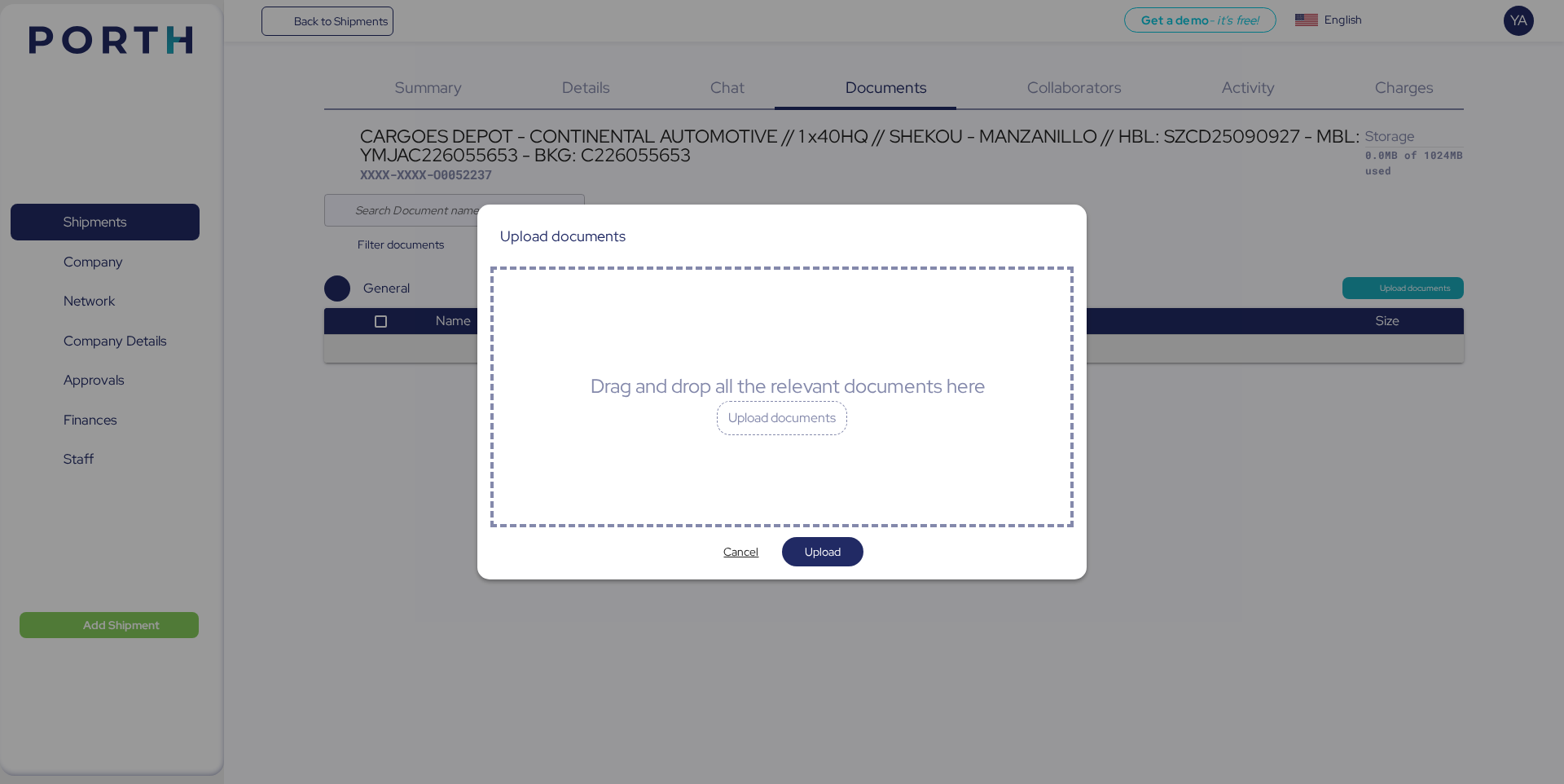
click at [832, 399] on div "Drag and drop all the relevant documents here" at bounding box center [788, 386] width 396 height 30
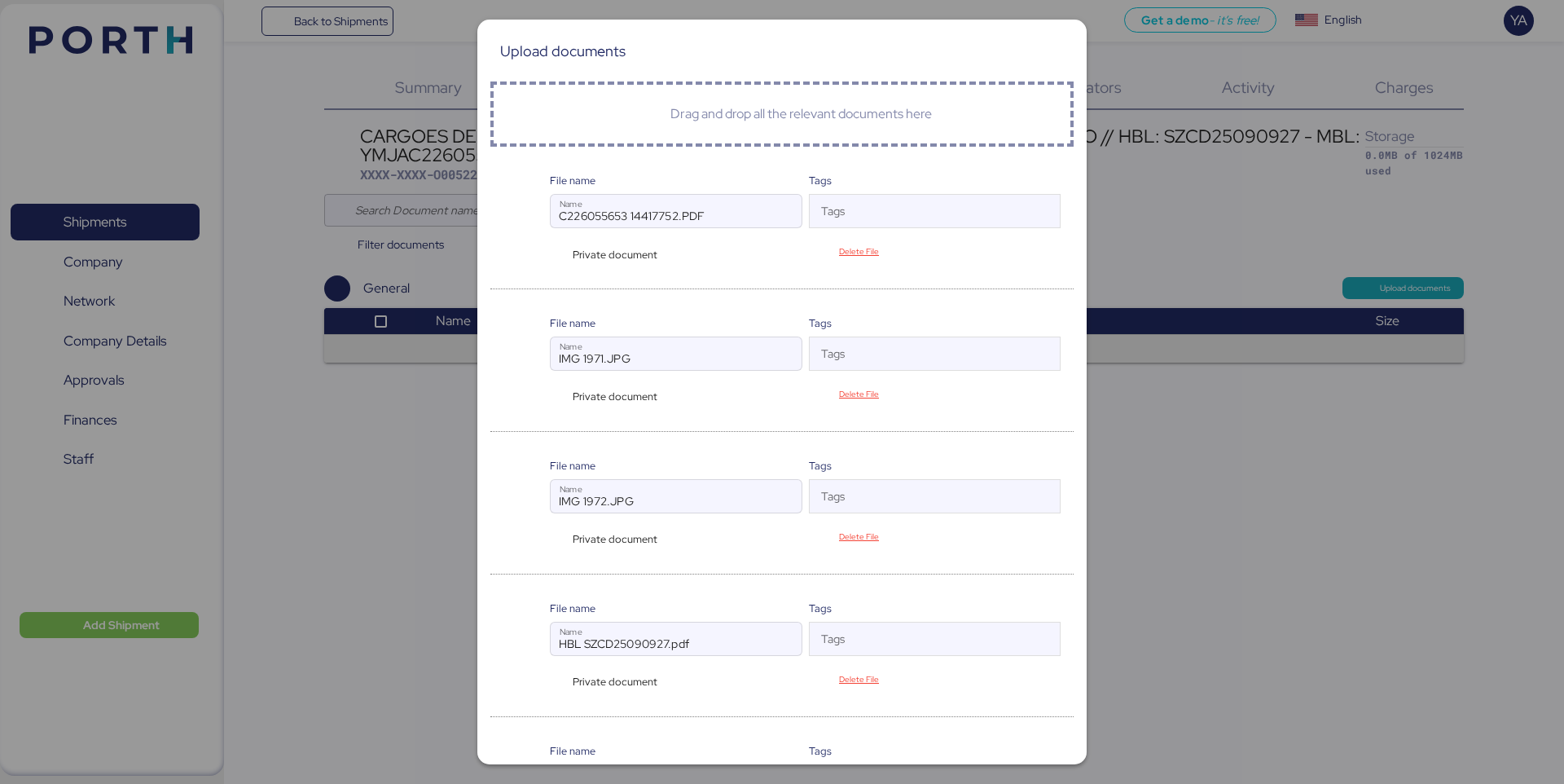
click at [546, 248] on div at bounding box center [527, 223] width 46 height 79
click at [560, 251] on div "Private document" at bounding box center [613, 255] width 126 height 16
click at [528, 255] on div at bounding box center [527, 223] width 46 height 79
click at [551, 258] on div "Private document" at bounding box center [613, 255] width 126 height 16
click at [561, 258] on div "Private document" at bounding box center [613, 255] width 126 height 16
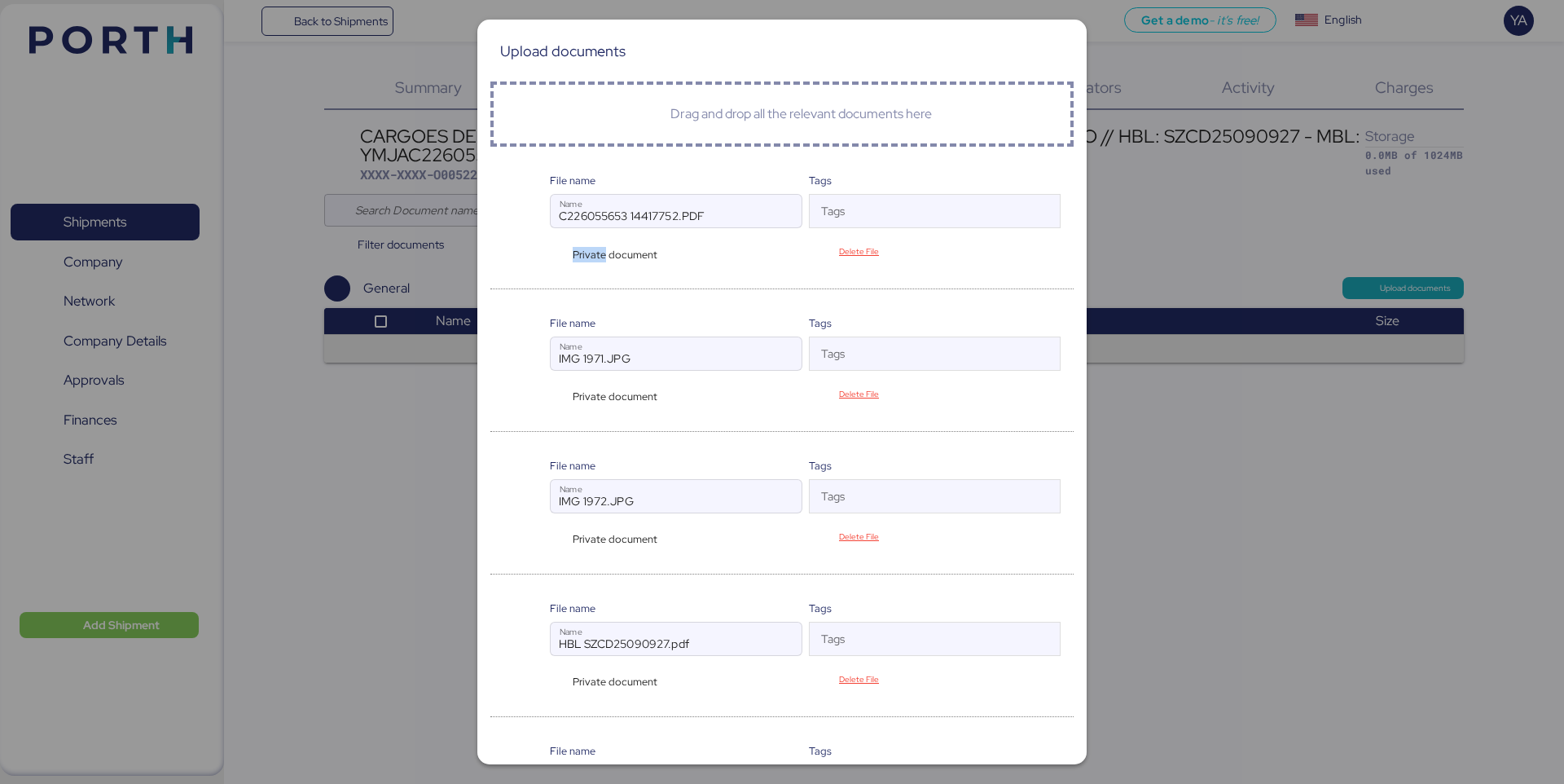
click at [561, 258] on div "Private document" at bounding box center [613, 255] width 126 height 16
click at [538, 254] on div at bounding box center [527, 223] width 46 height 79
click at [560, 251] on div "Private document" at bounding box center [613, 255] width 126 height 16
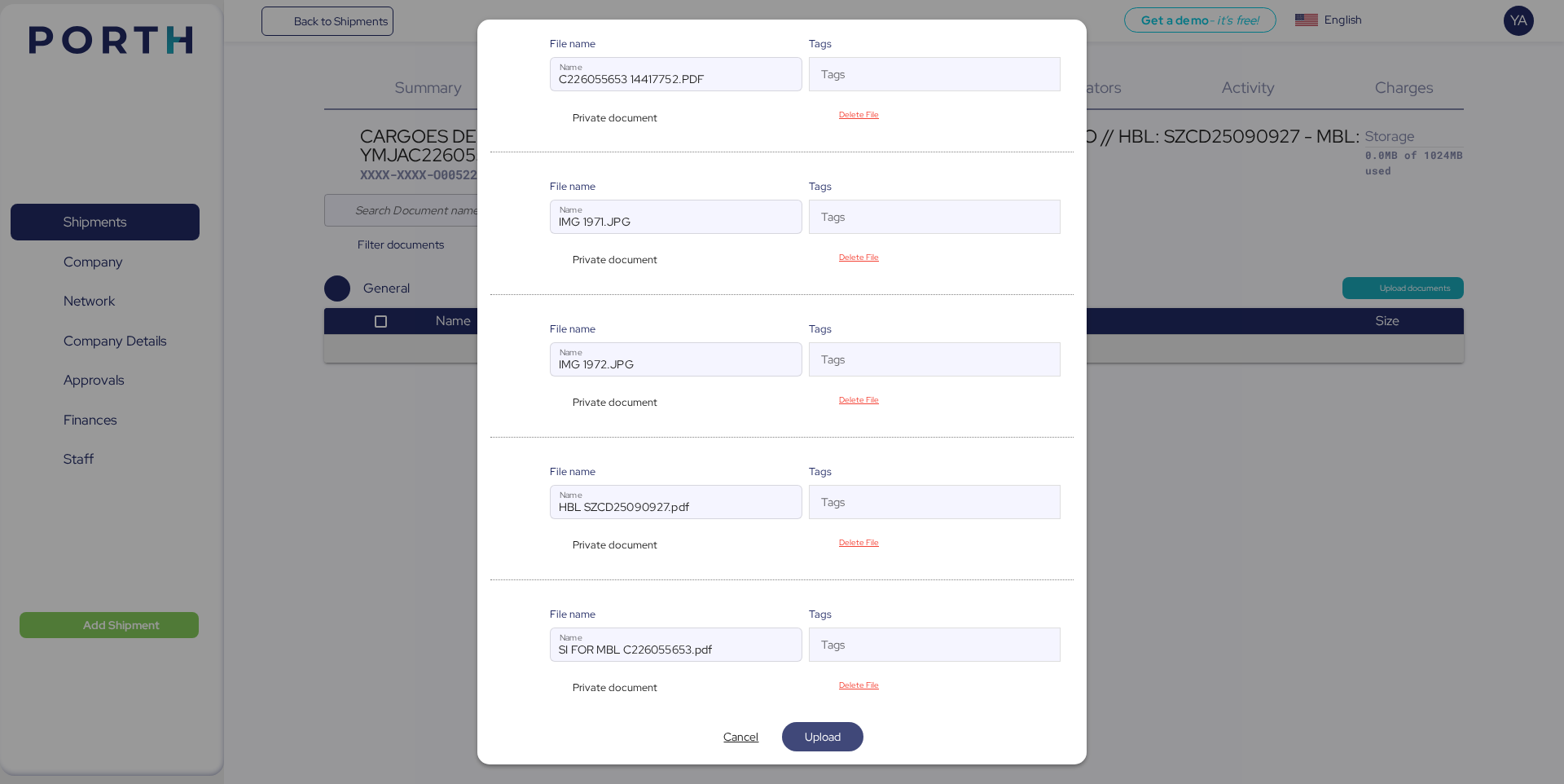
click at [817, 739] on span "Upload" at bounding box center [823, 736] width 36 height 19
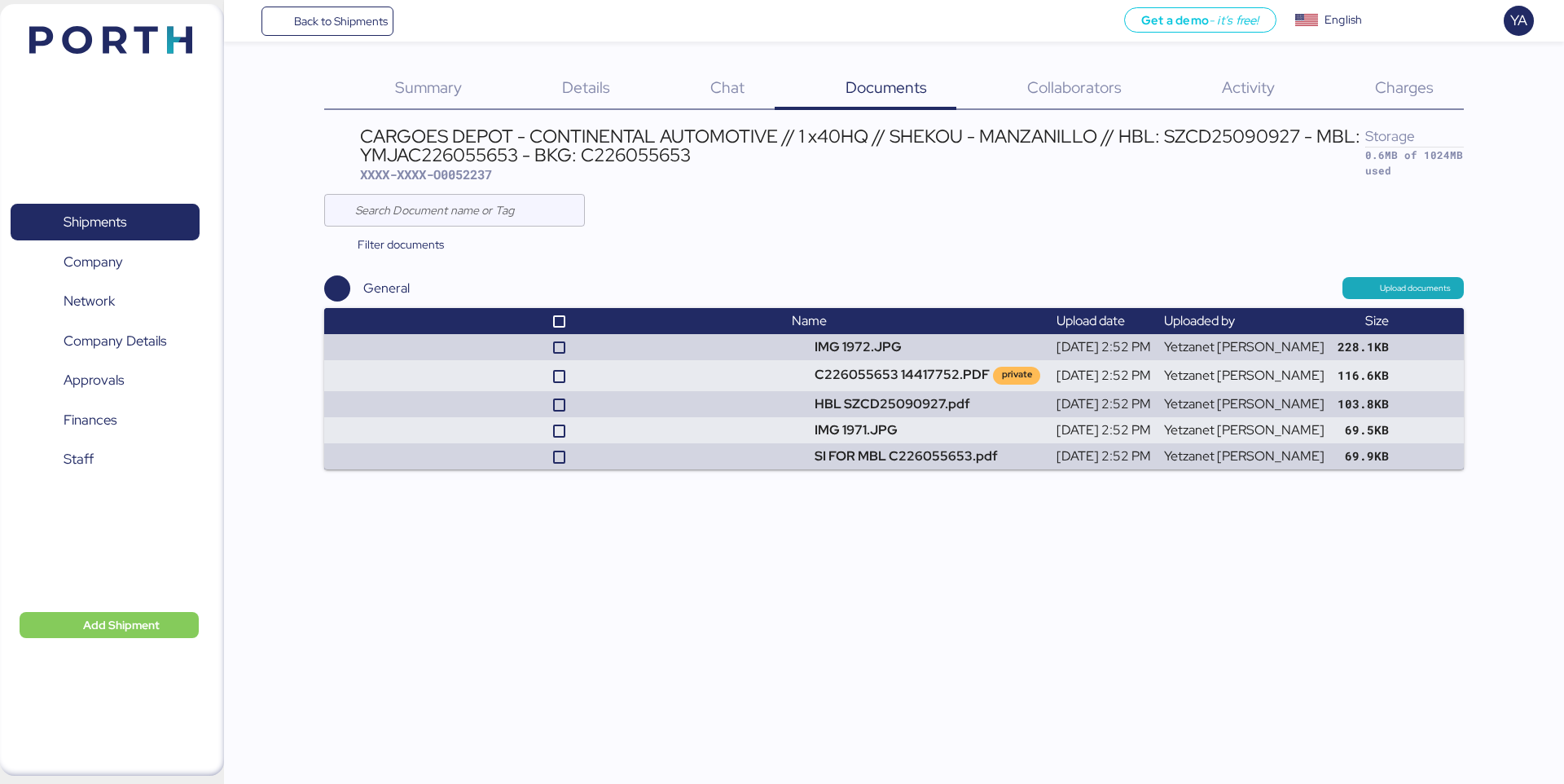
click at [890, 540] on div "Back to Shipments Get a demo - it’s free! Get a demo English Inglés English YA …" at bounding box center [782, 392] width 1564 height 784
click at [1040, 95] on span "Collaborators" at bounding box center [1075, 87] width 94 height 21
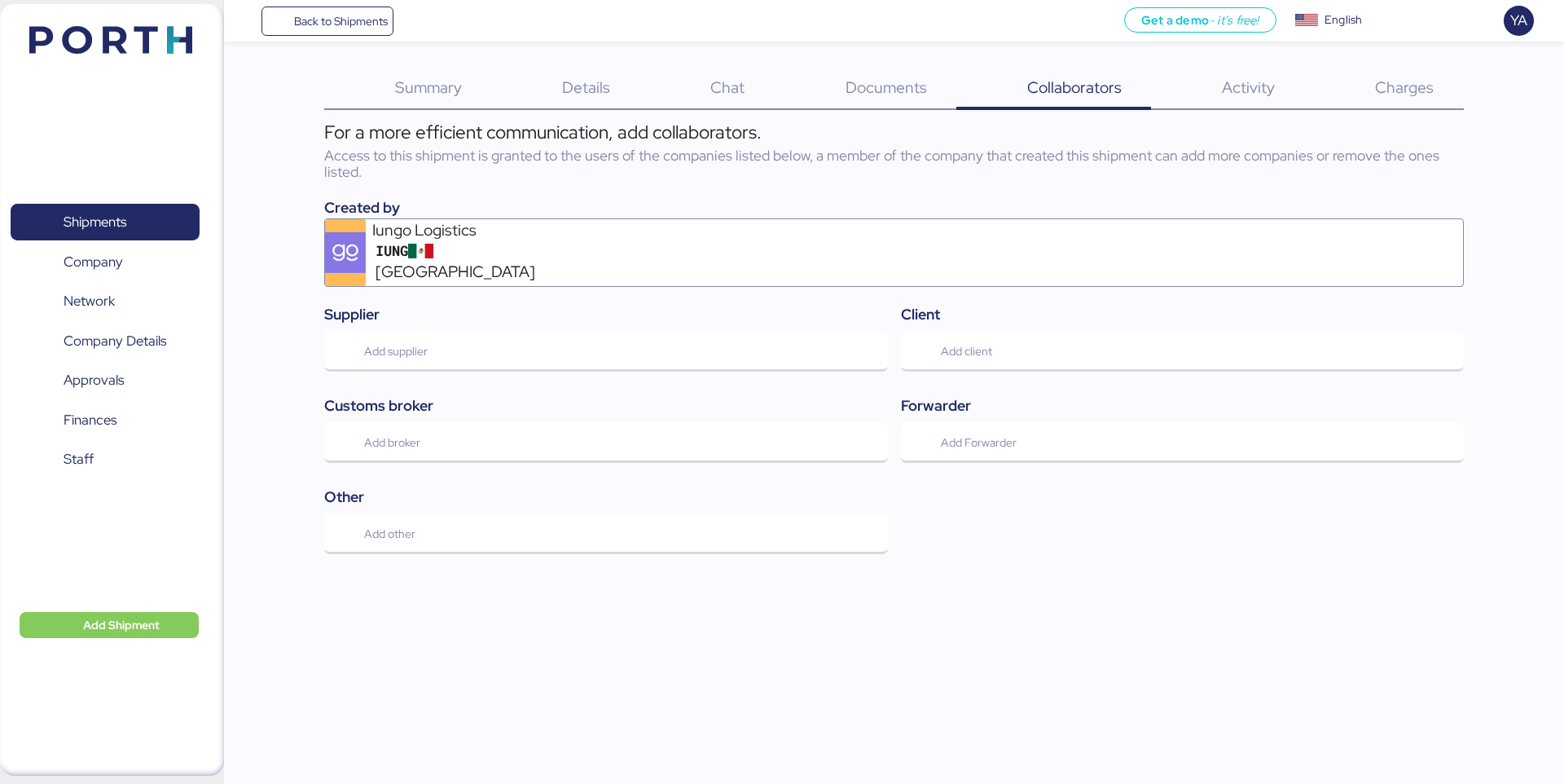
click at [624, 66] on div "Summary 0 Details 0 Chat 0 Documents 0 Collaborators 0 Activity 0 Charges 0 For…" at bounding box center [782, 283] width 1564 height 567
click at [603, 89] on span "Details" at bounding box center [586, 87] width 48 height 21
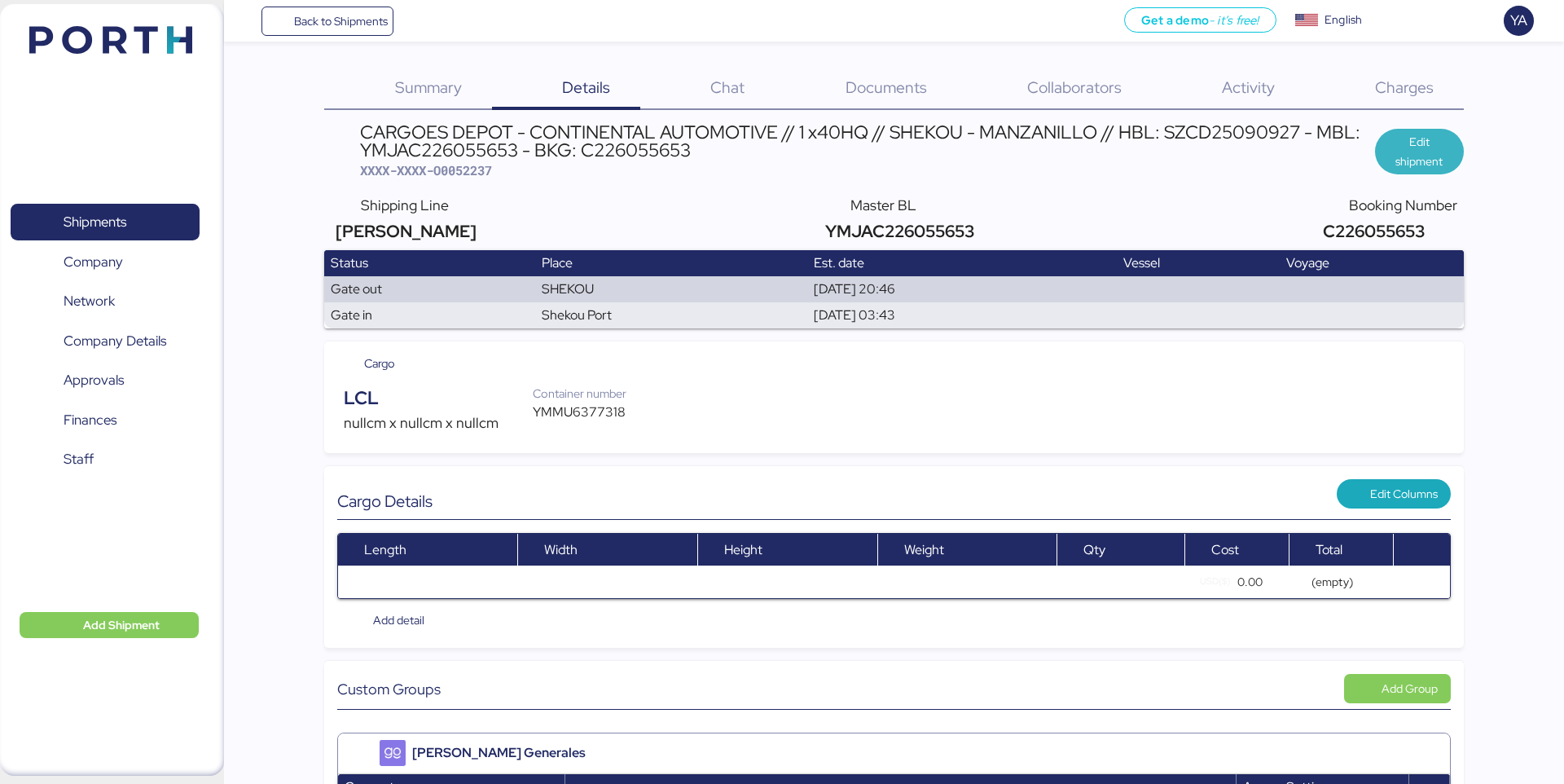
click at [1409, 148] on span "Edit shipment" at bounding box center [1419, 151] width 62 height 39
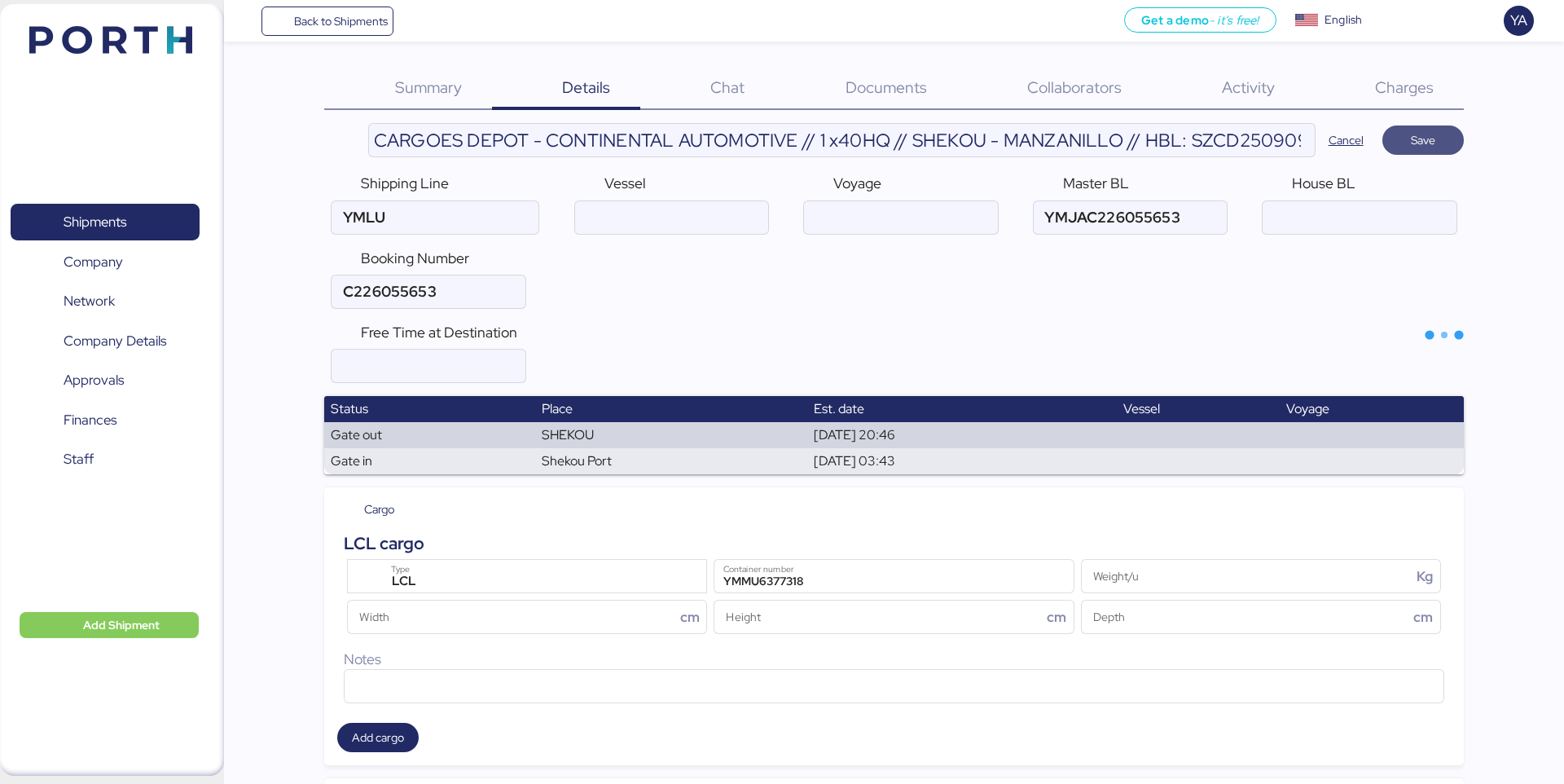
type input "[PERSON_NAME]"
click at [980, 134] on input "CARGOES DEPOT - CONTINENTAL AUTOMOTIVE // 1 x40HQ // SHEKOU - MANZANILLO // HBL…" at bounding box center [842, 140] width 946 height 32
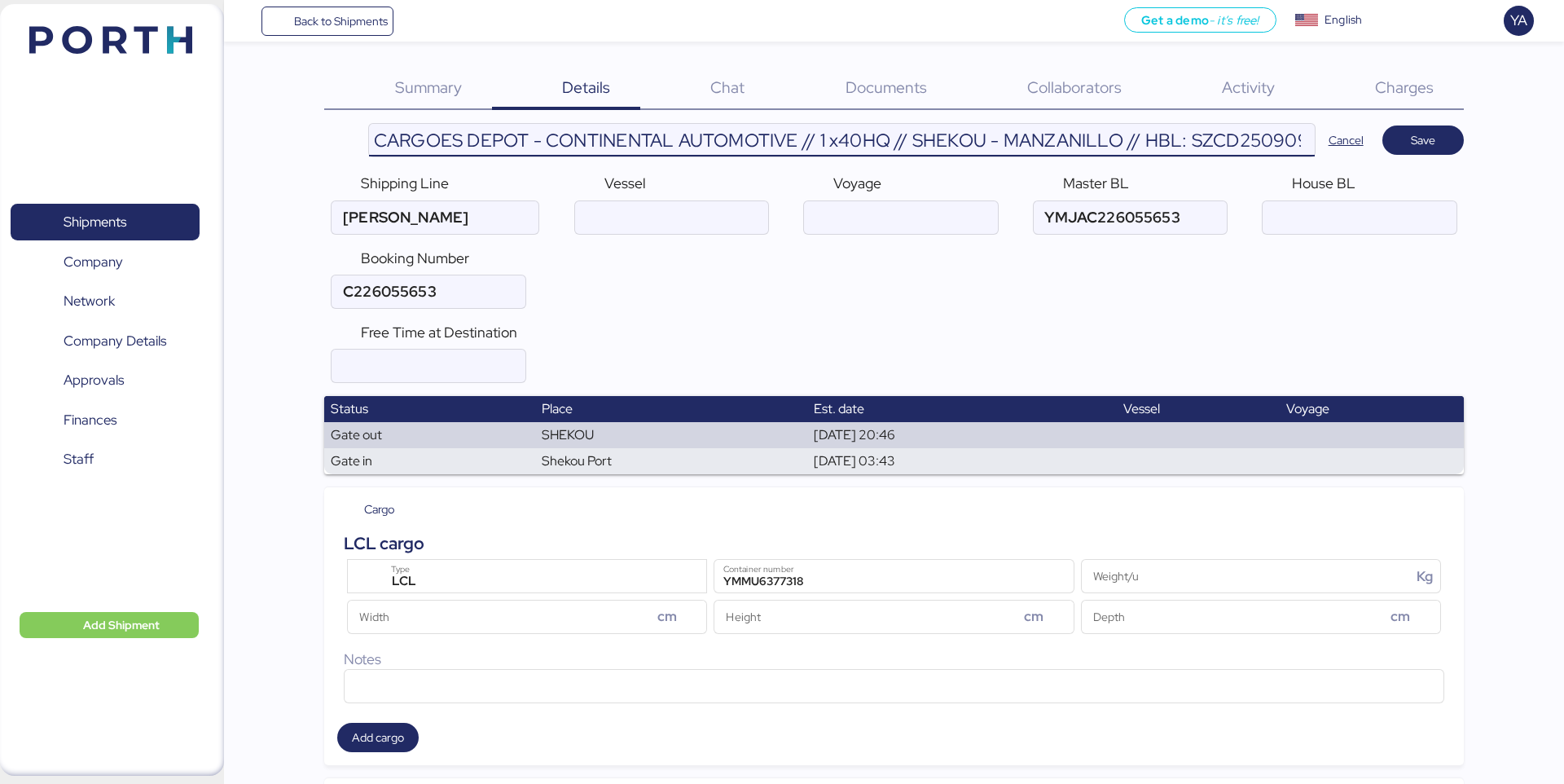
scroll to position [0, 432]
click at [831, 131] on input "CARGOES DEPOT - CONTINENTAL AUTOMOTIVE // 1 x40HQ // SHEKOU - MANZANILLO // HBL…" at bounding box center [842, 140] width 946 height 32
type input "CARGOES DEPOT - CONTINENTAL AUTOMOTIVE // 1 x40HQ // SHEKOU - MANZANILLO // HBL…"
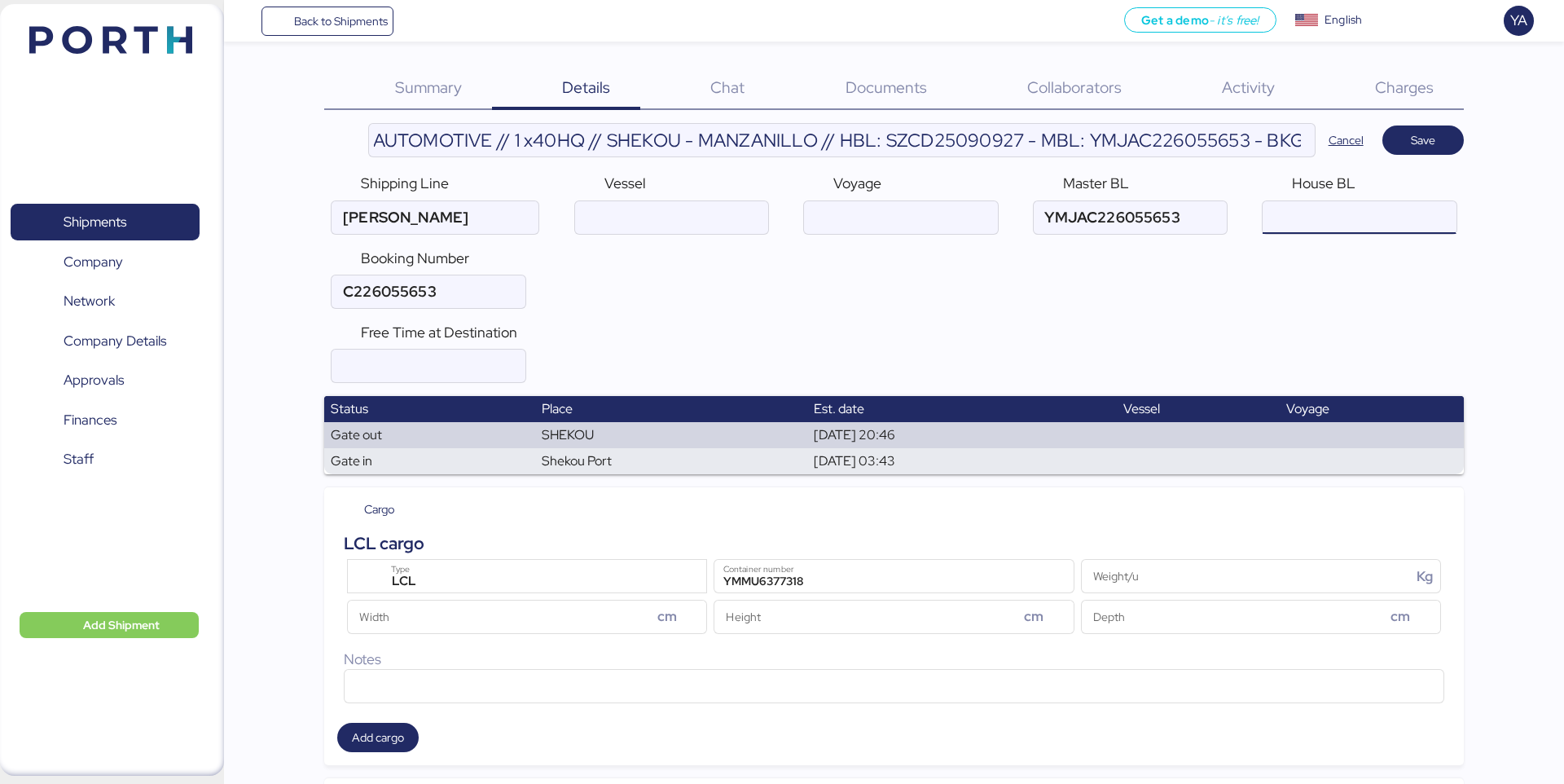
scroll to position [0, 0]
click at [1295, 229] on input "ocean" at bounding box center [1359, 217] width 193 height 32
paste input "SZCD25090927"
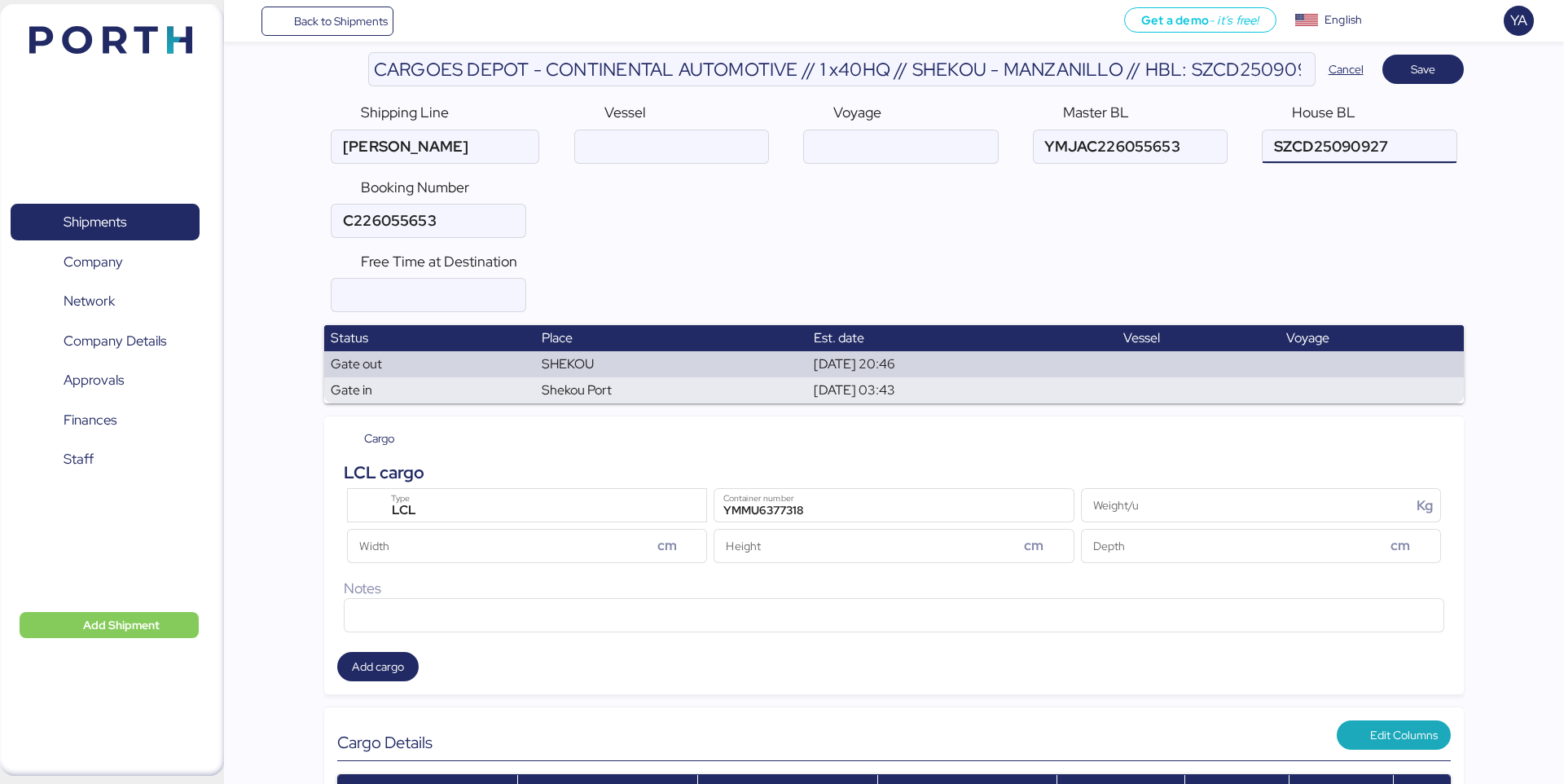
scroll to position [72, 0]
type input "SZCD25090927"
click at [500, 512] on div "LCL" at bounding box center [530, 510] width 295 height 21
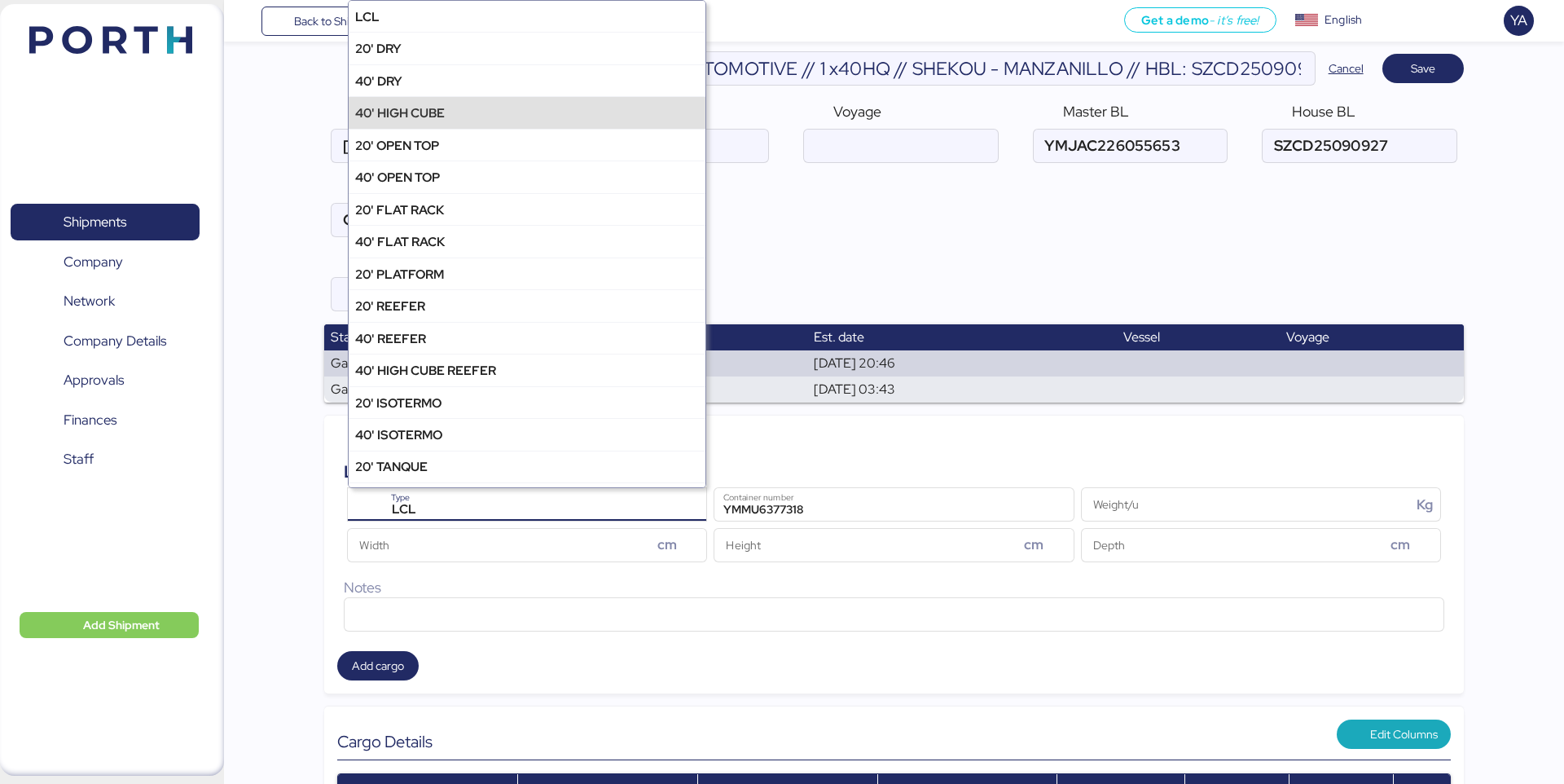
click at [534, 113] on div "40' HIGH CUBE" at bounding box center [527, 112] width 357 height 31
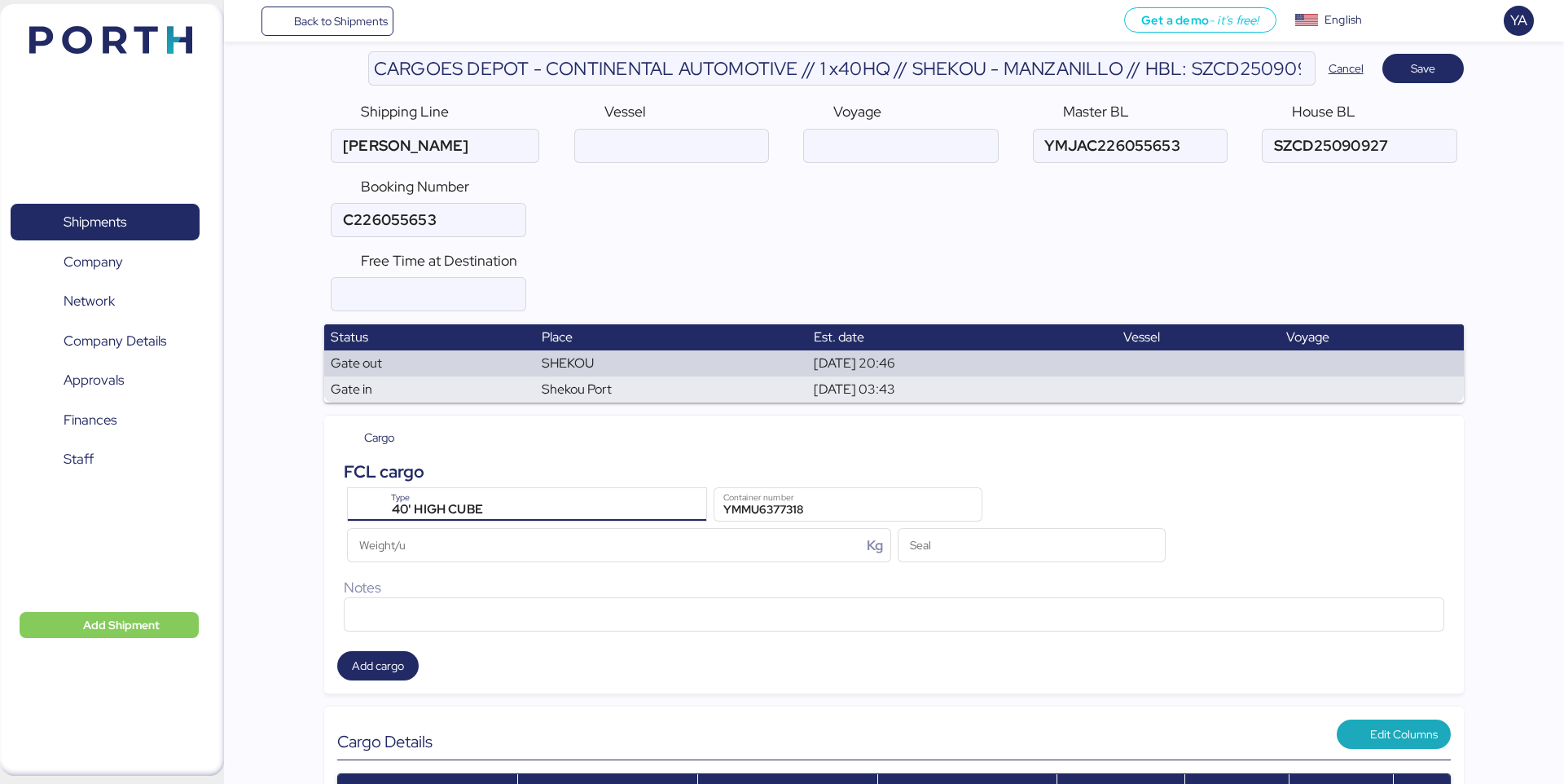
click at [780, 450] on div "Cargo FCL cargo 40' HIGH CUBE Type YMMU6377318 Container number Weight/u Kg Sea…" at bounding box center [893, 554] width 1139 height 278
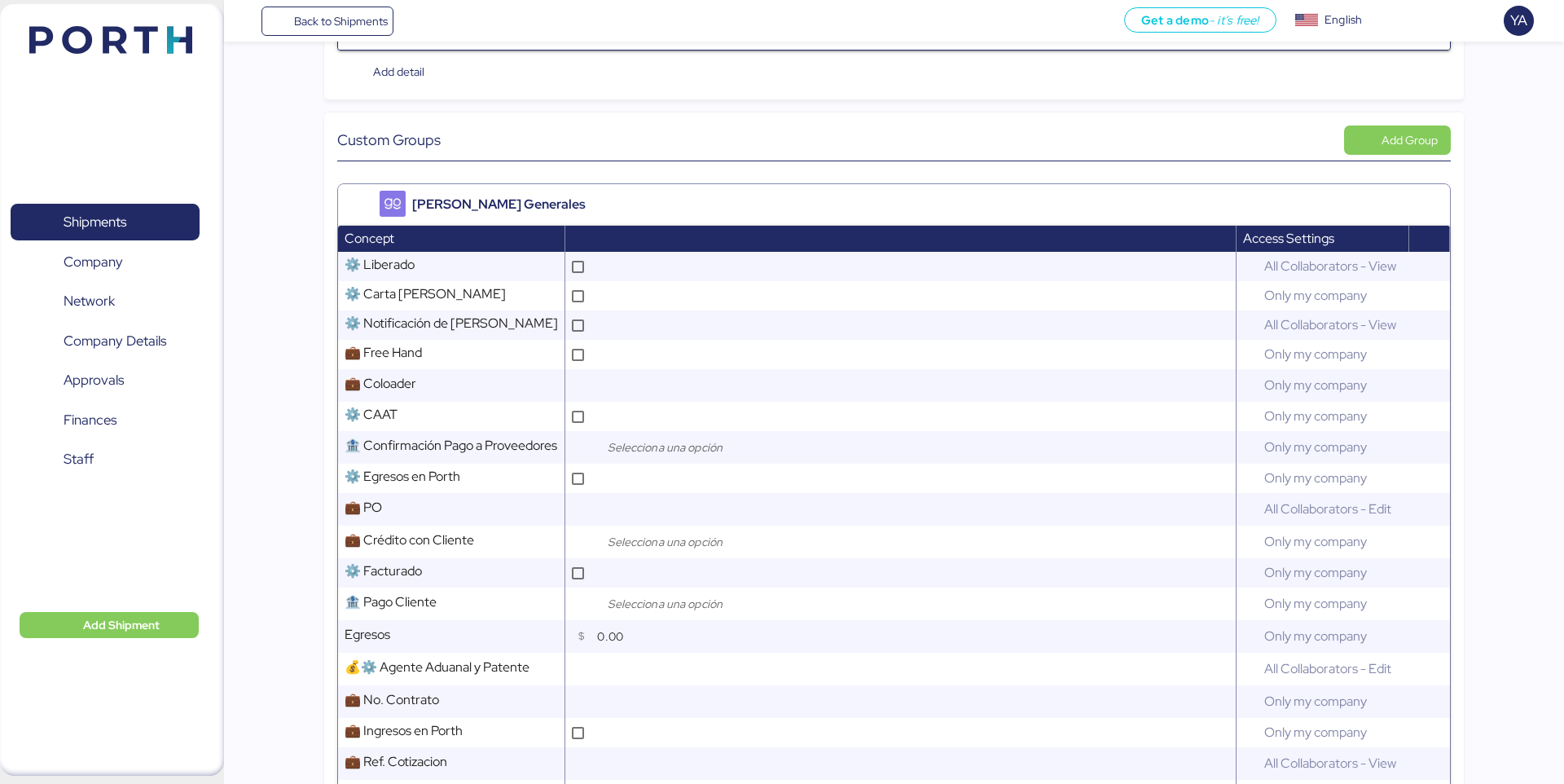
scroll to position [857, 0]
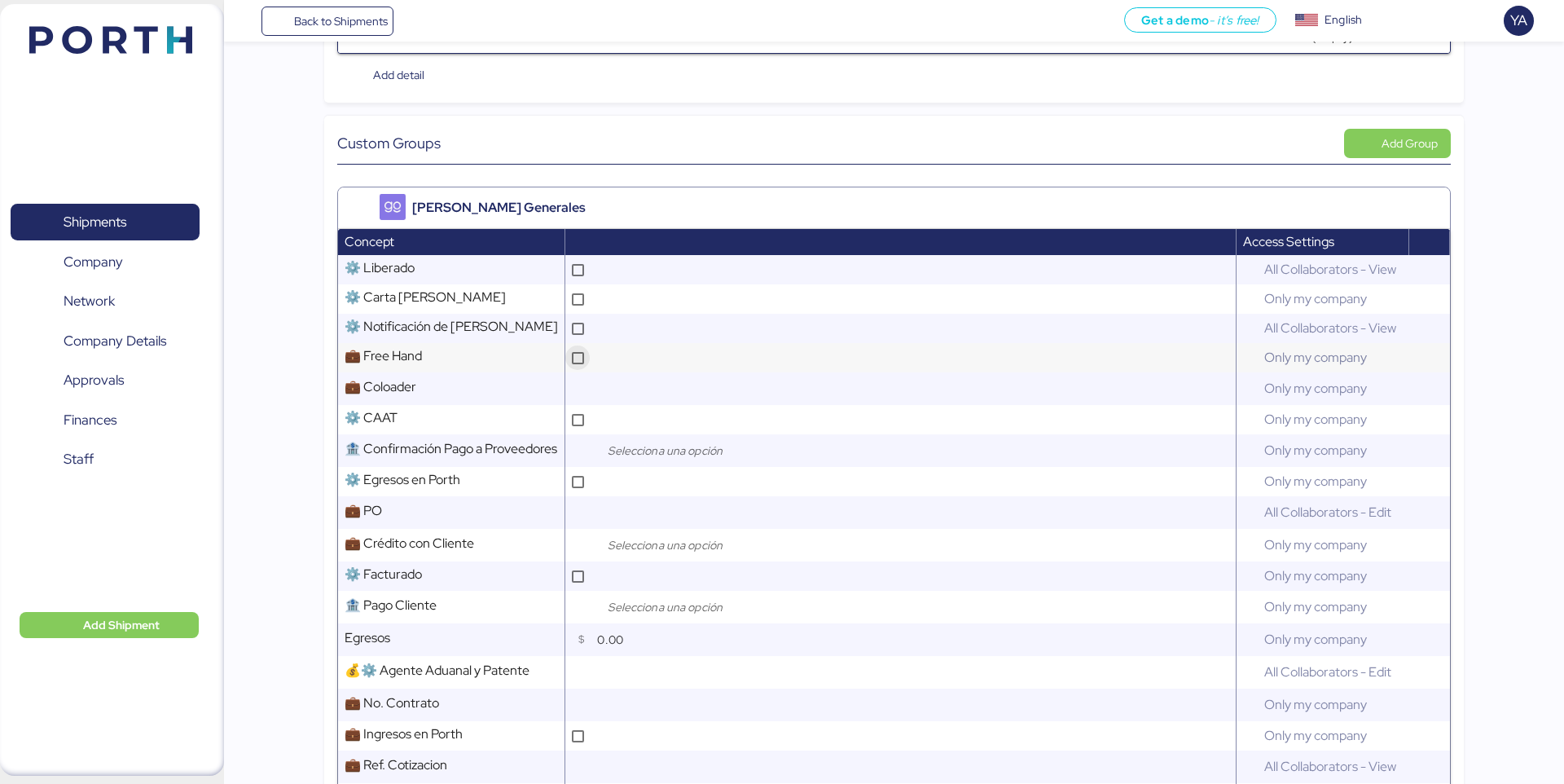
click at [582, 362] on div at bounding box center [578, 358] width 12 height 12
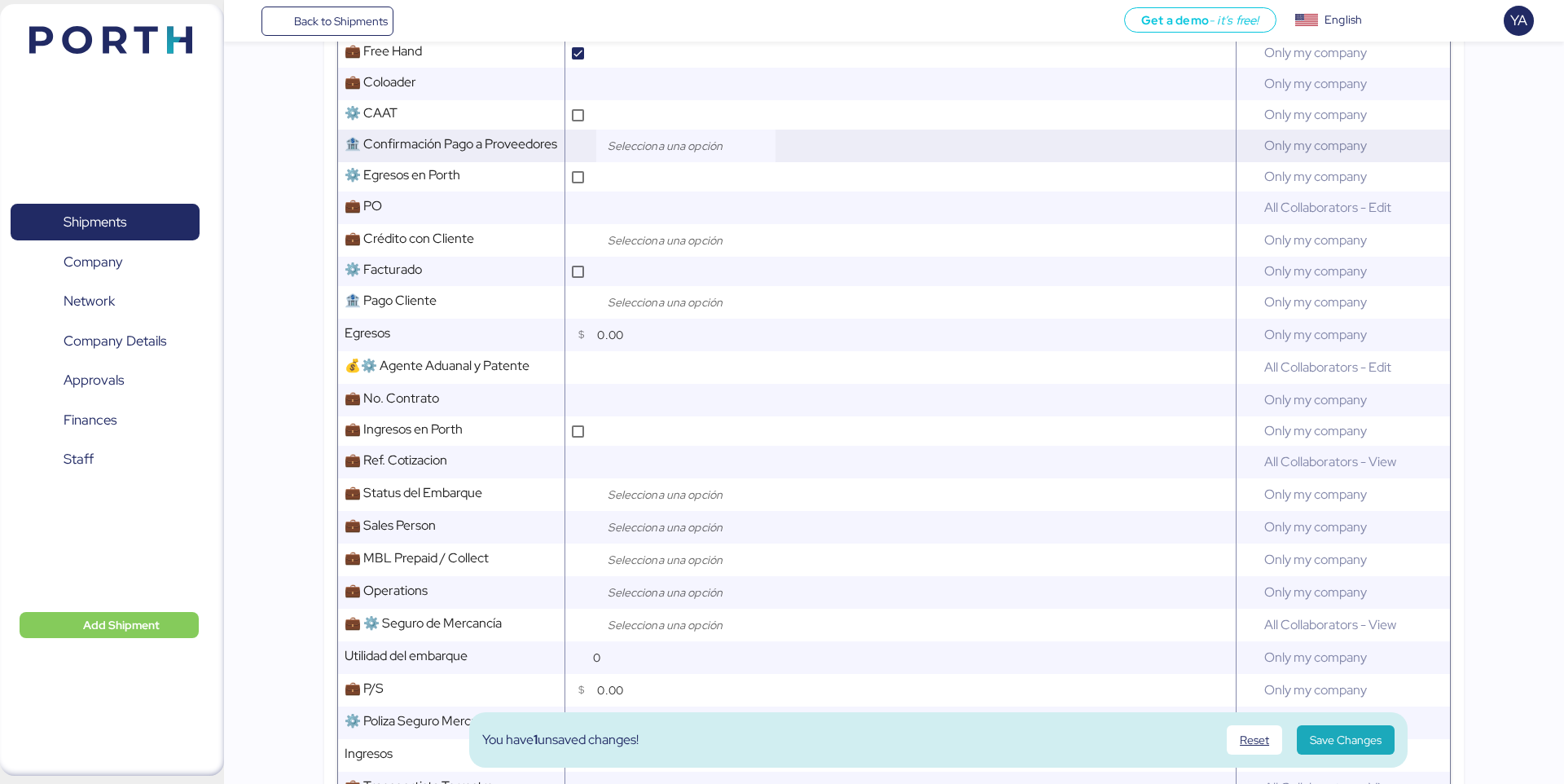
scroll to position [1162, 0]
click at [624, 482] on div at bounding box center [686, 493] width 179 height 32
click at [637, 524] on div "Open" at bounding box center [644, 532] width 37 height 17
click at [637, 519] on input "search" at bounding box center [690, 526] width 171 height 19
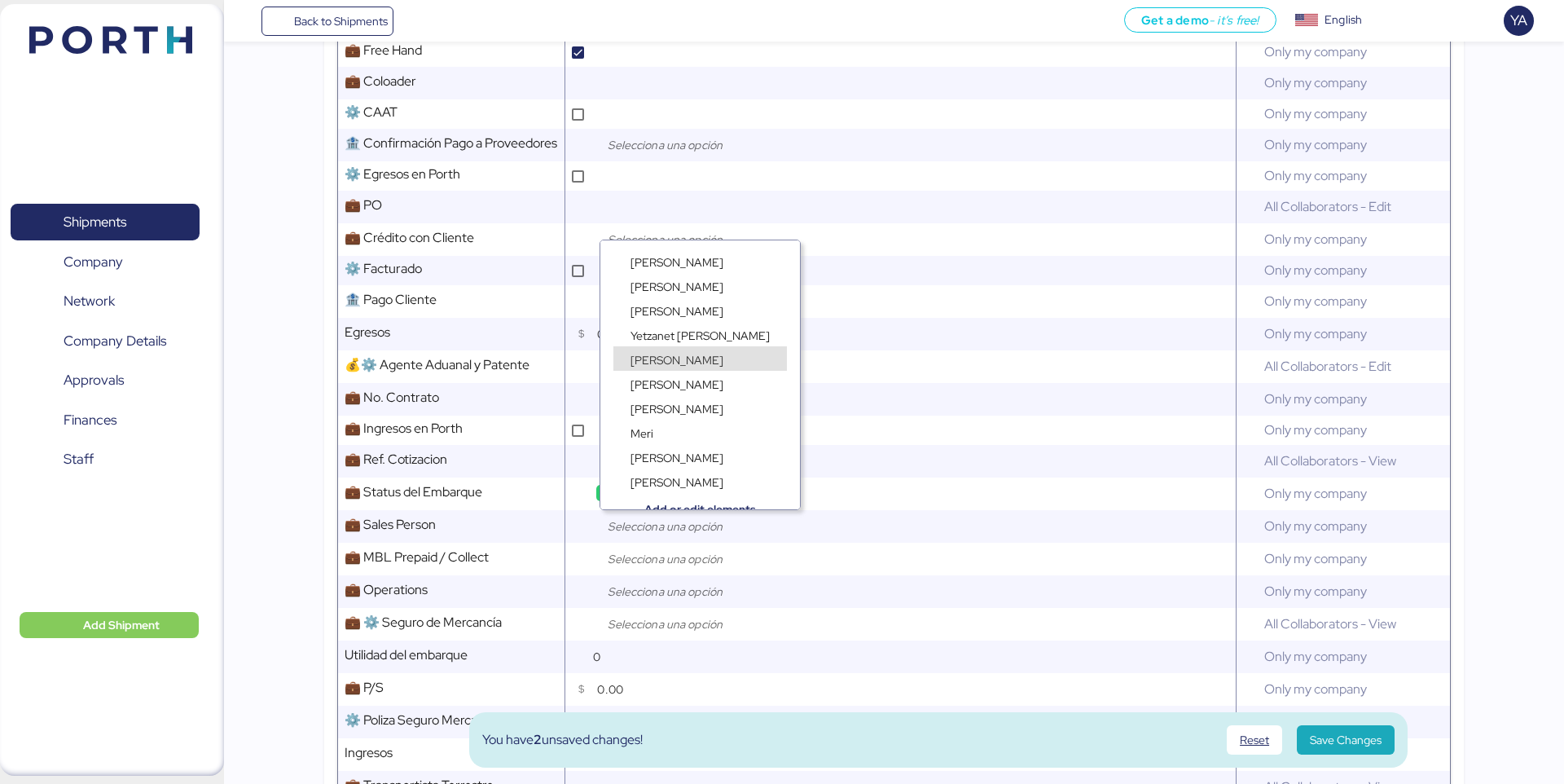
click at [703, 341] on div "[PERSON_NAME]" at bounding box center [700, 350] width 200 height 24
click at [703, 336] on span "Yetzanet [PERSON_NAME]" at bounding box center [700, 335] width 140 height 15
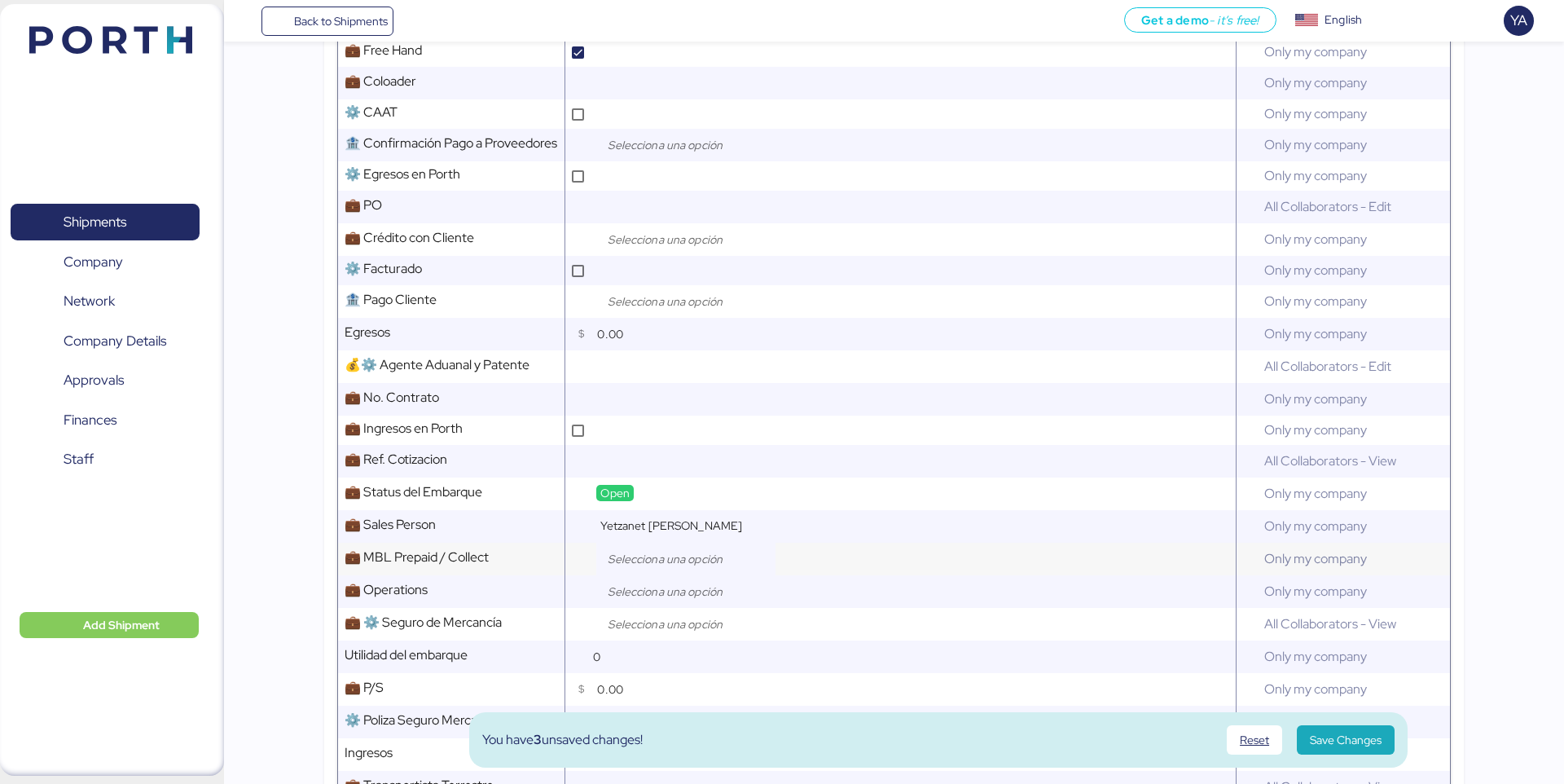
click at [619, 556] on input "search" at bounding box center [690, 559] width 171 height 19
click at [688, 601] on div "Collect" at bounding box center [689, 613] width 177 height 24
click at [707, 593] on div "Prepaid" at bounding box center [690, 596] width 152 height 24
click at [707, 593] on input "search" at bounding box center [690, 591] width 171 height 19
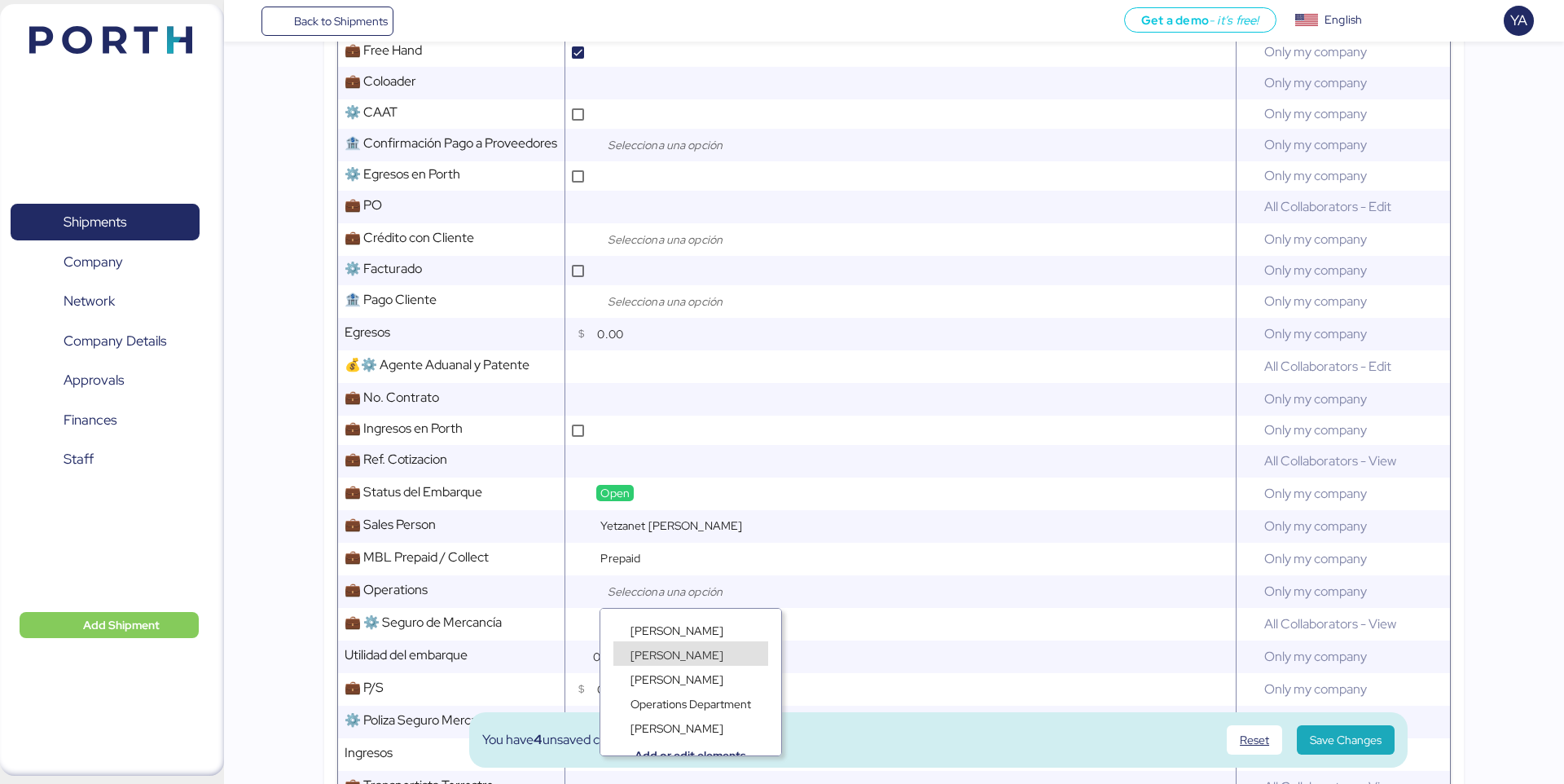
click at [714, 650] on div "[PERSON_NAME]" at bounding box center [691, 653] width 155 height 24
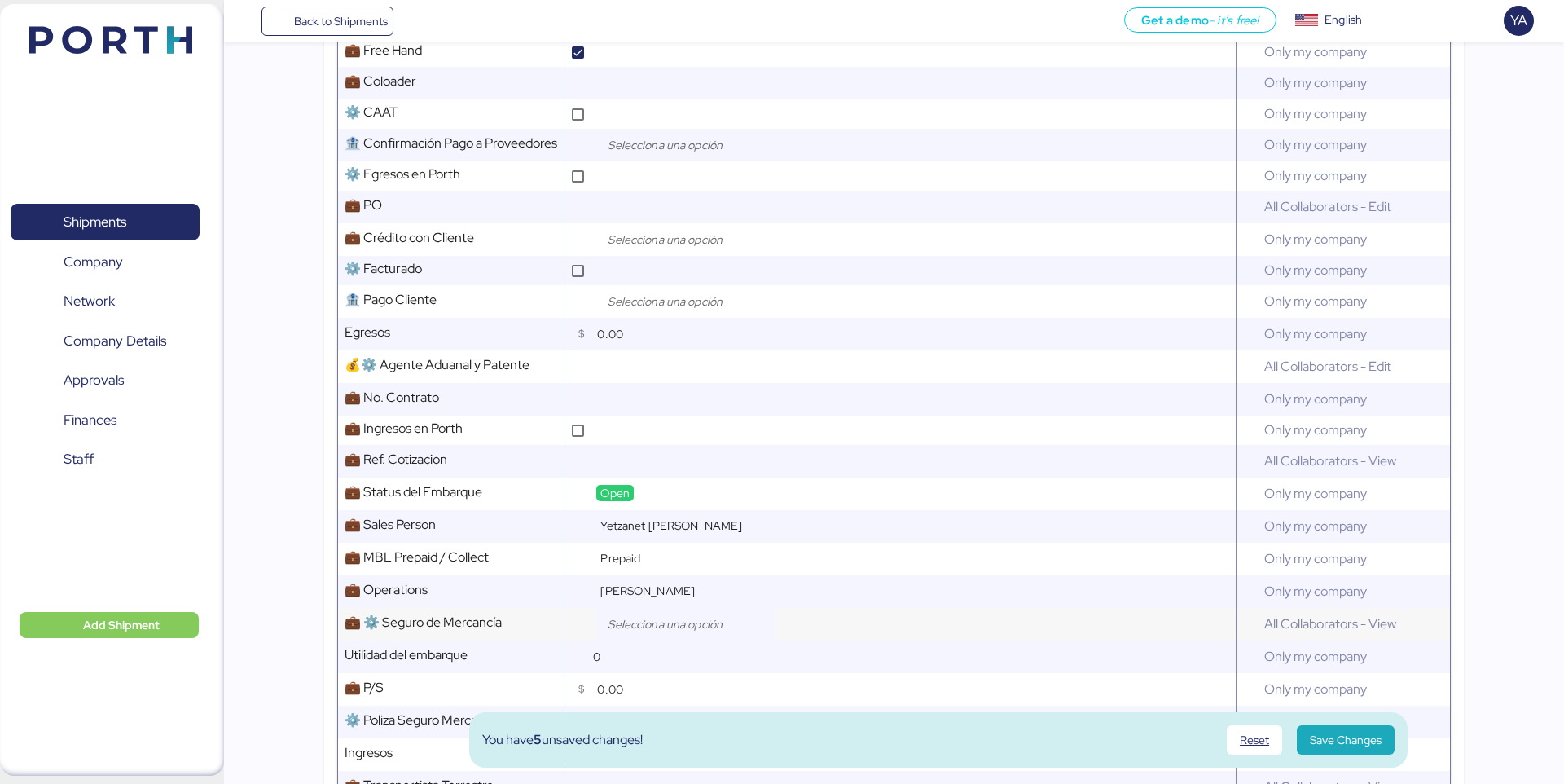
click at [714, 621] on input "search" at bounding box center [690, 623] width 171 height 19
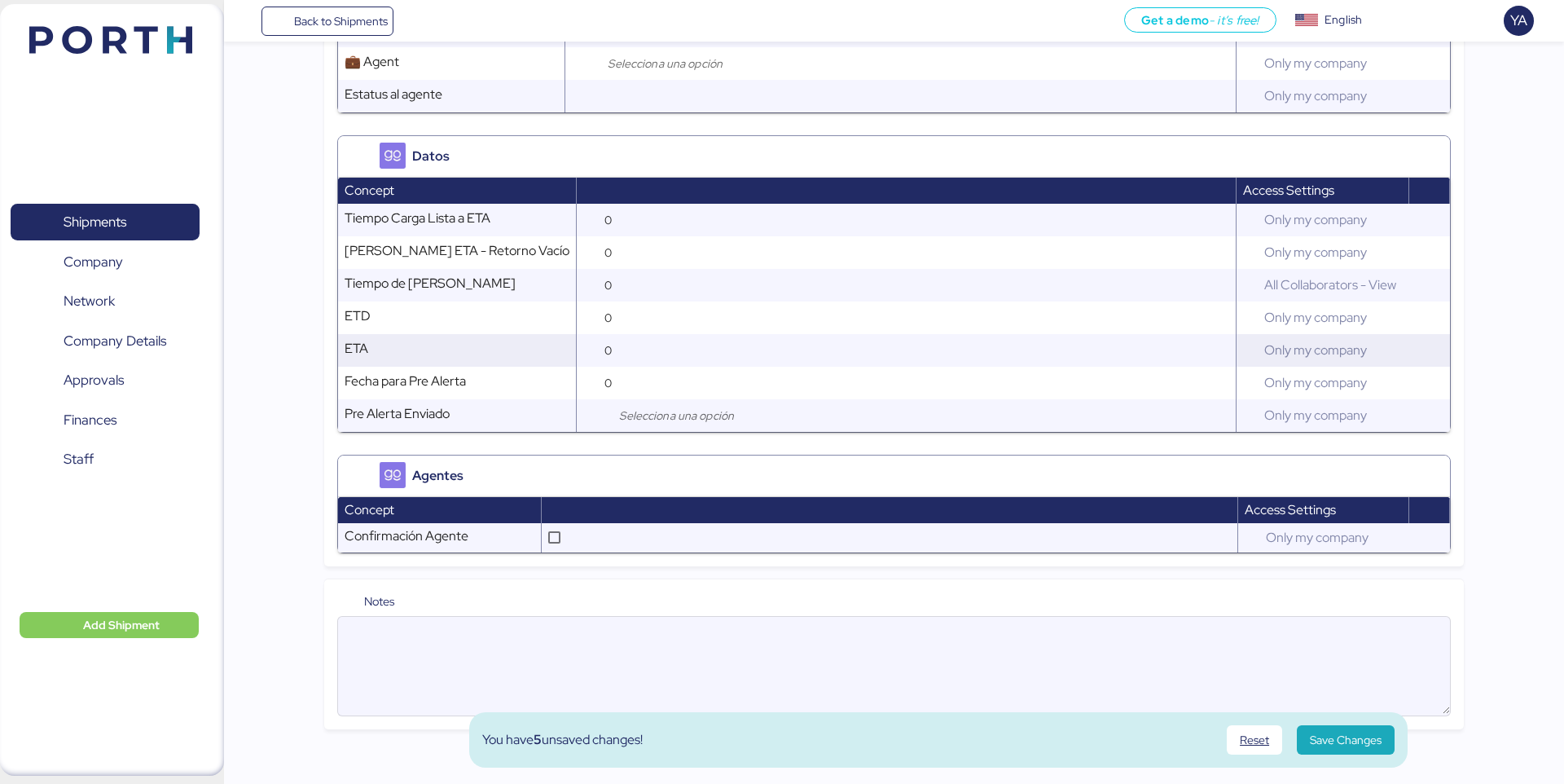
scroll to position [1915, 0]
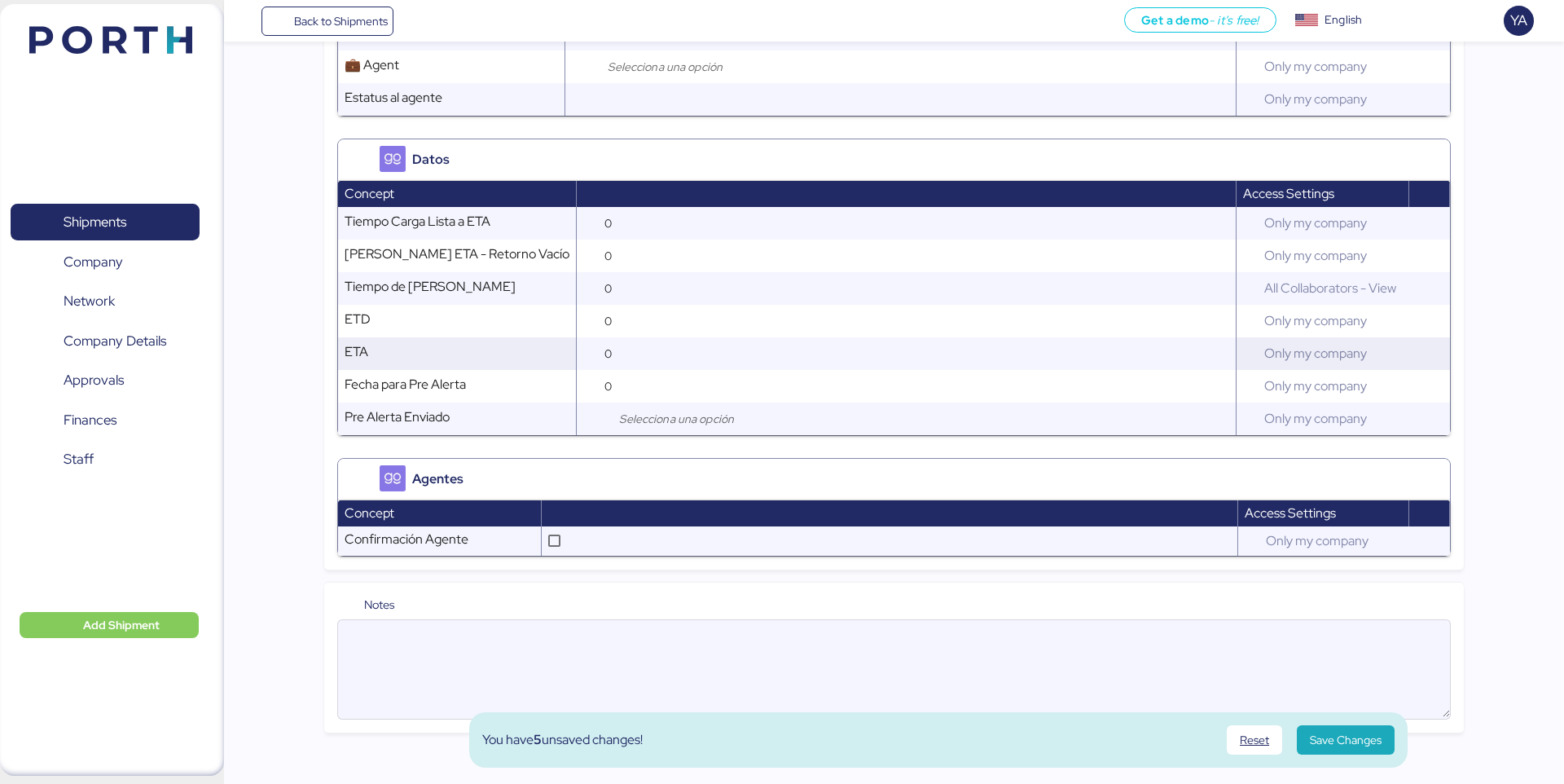
click at [715, 649] on textarea at bounding box center [893, 669] width 1112 height 95
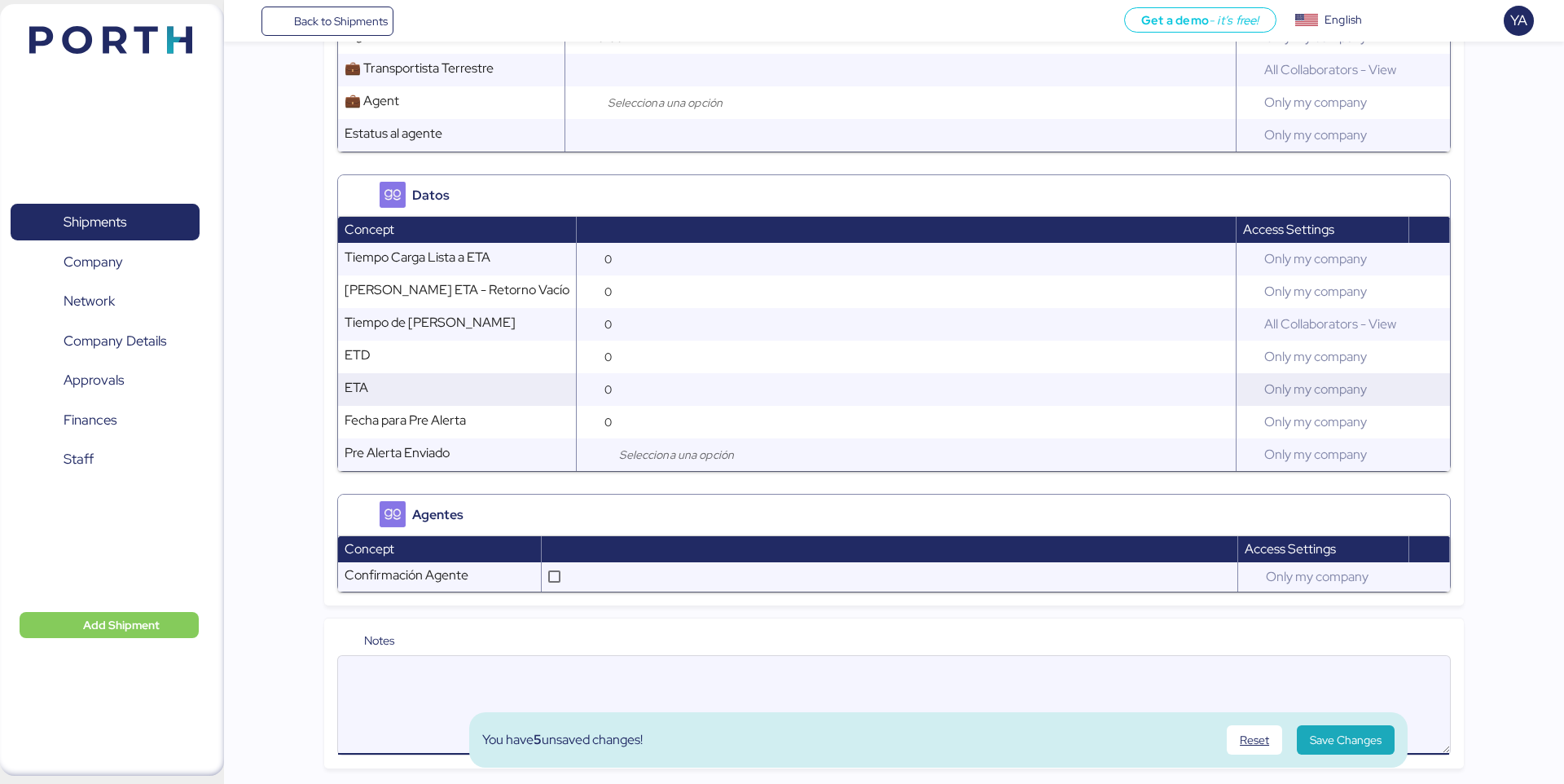
scroll to position [1870, 0]
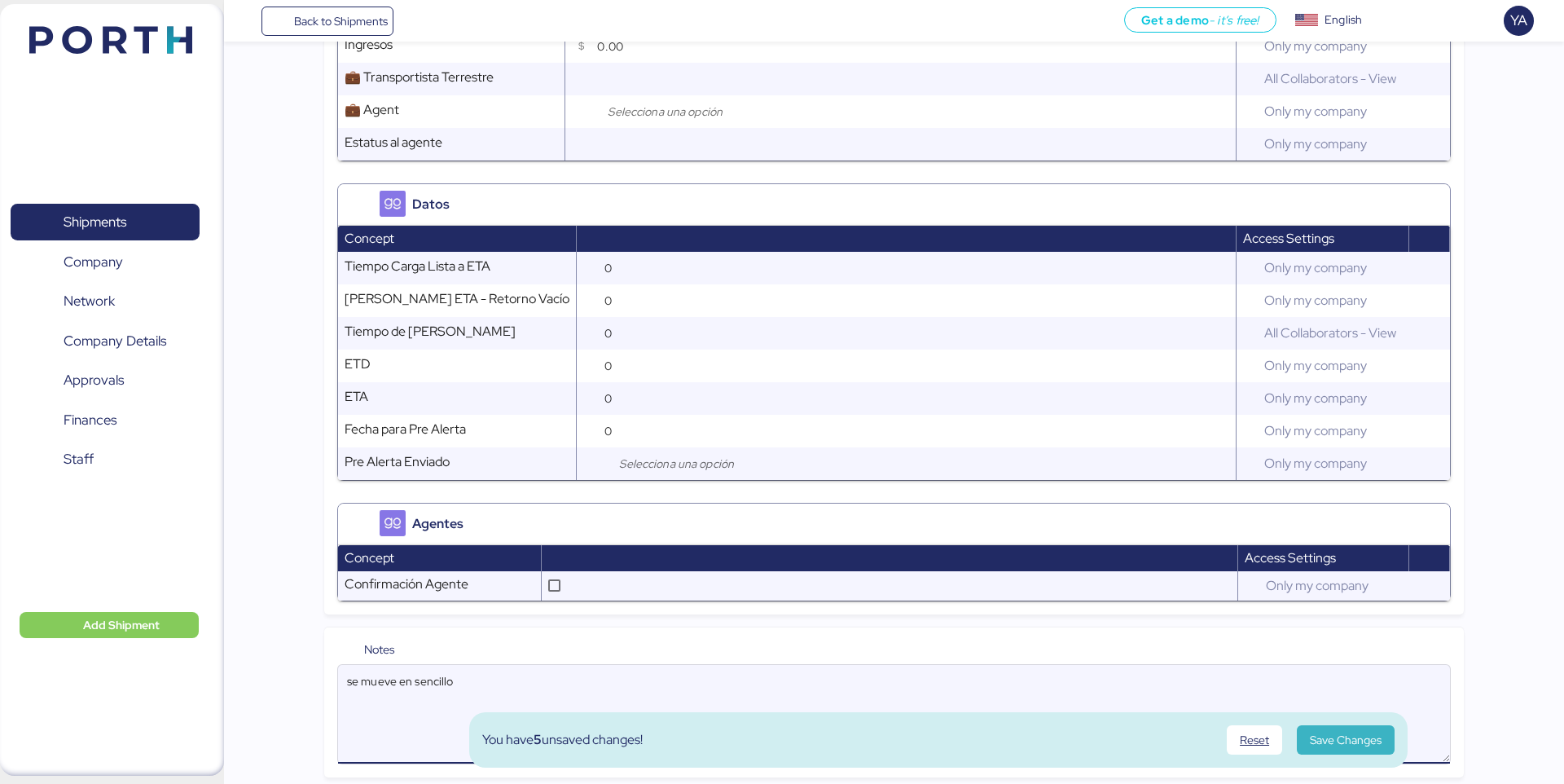
type textarea "se mueve en sencillo"
click at [1349, 746] on span "Save Changes" at bounding box center [1346, 739] width 72 height 19
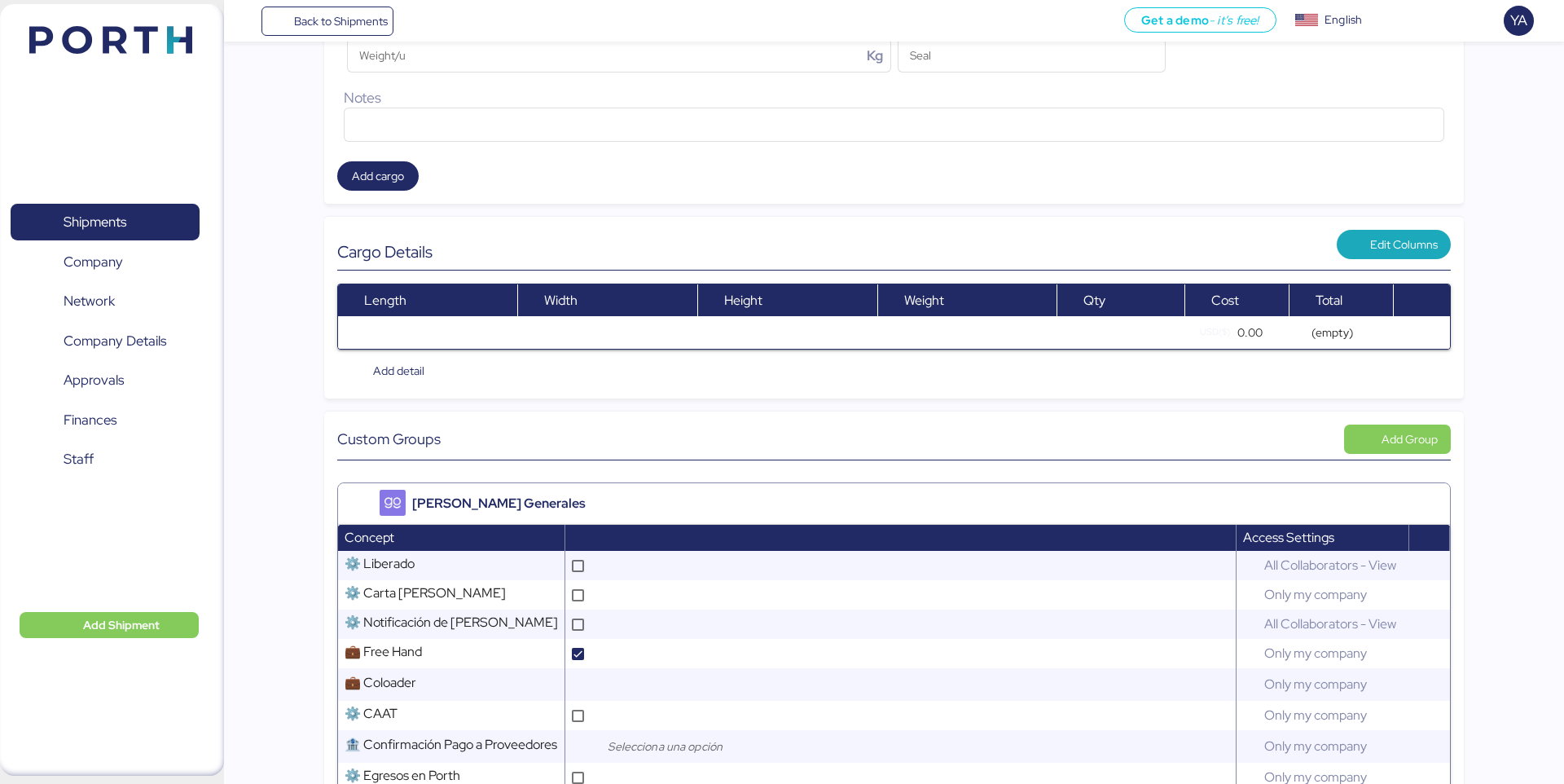
scroll to position [0, 0]
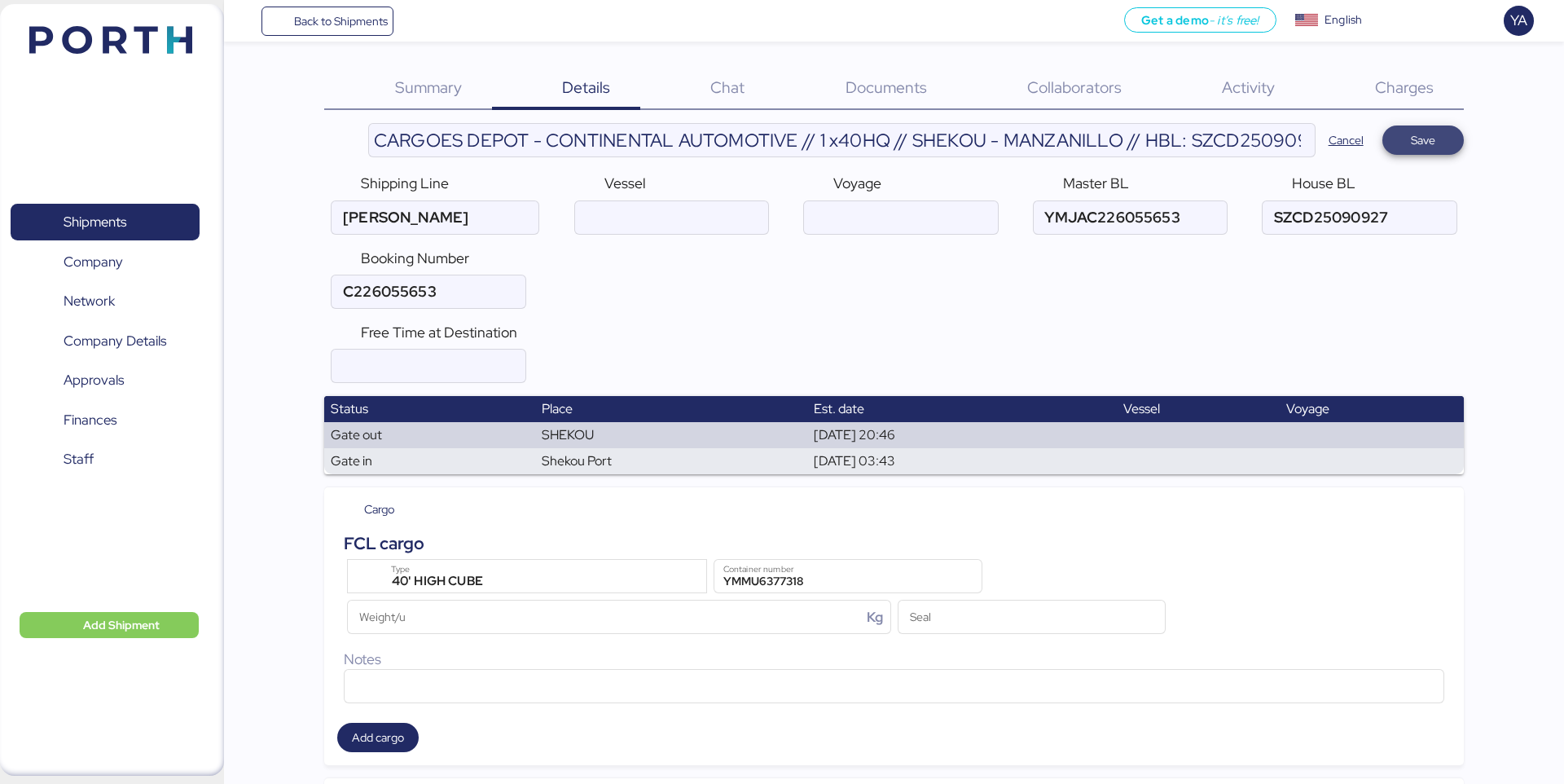
click at [1430, 139] on span "Save" at bounding box center [1423, 140] width 24 height 19
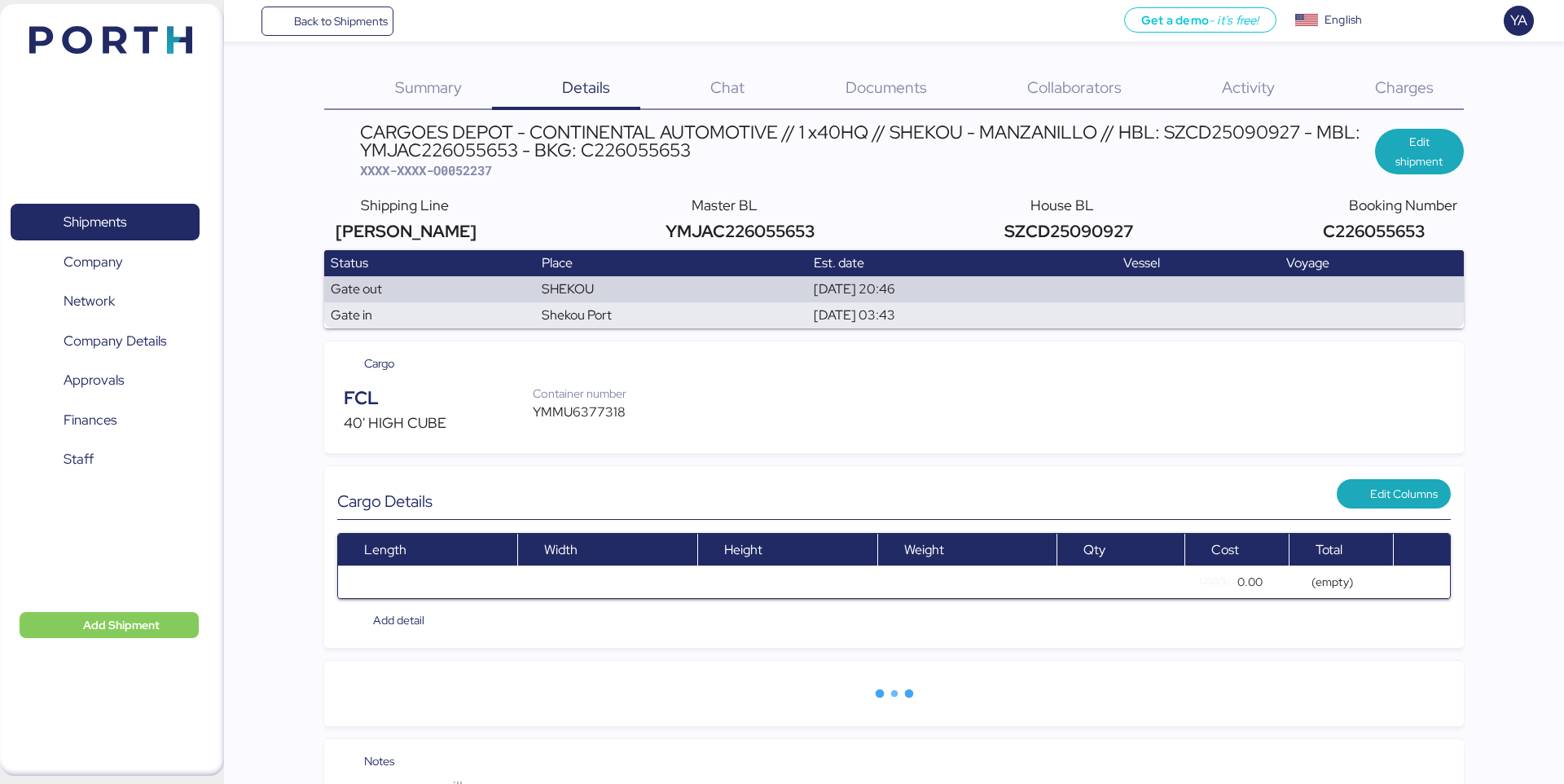
click at [1382, 96] on span "Charges" at bounding box center [1404, 87] width 59 height 21
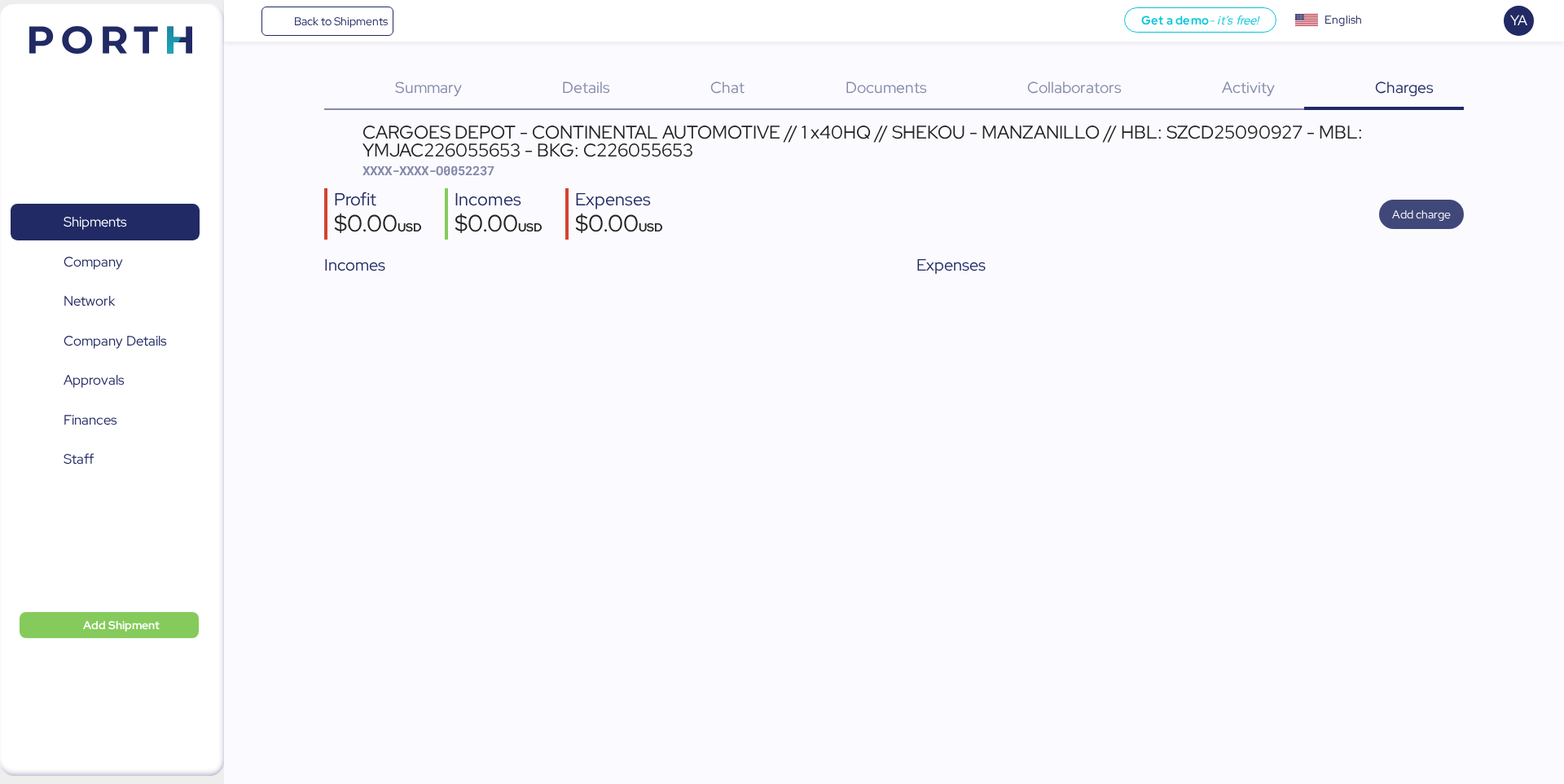
click at [1401, 217] on span "Add charge" at bounding box center [1422, 214] width 59 height 19
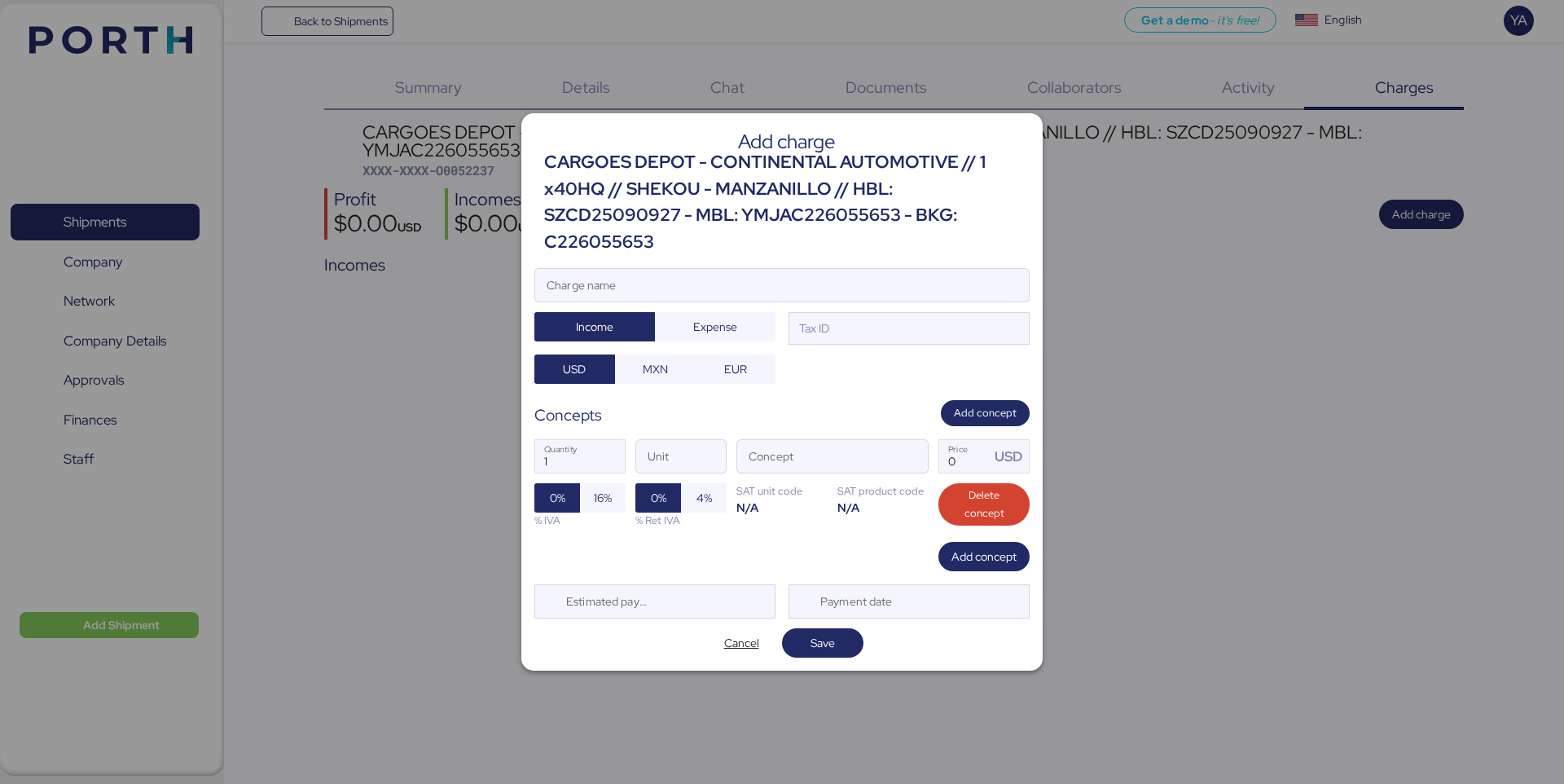
click at [702, 204] on div "CARGOES DEPOT - CONTINENTAL AUTOMOTIVE // 1 x40HQ // SHEKOU - MANZANILLO // HBL…" at bounding box center [787, 202] width 486 height 106
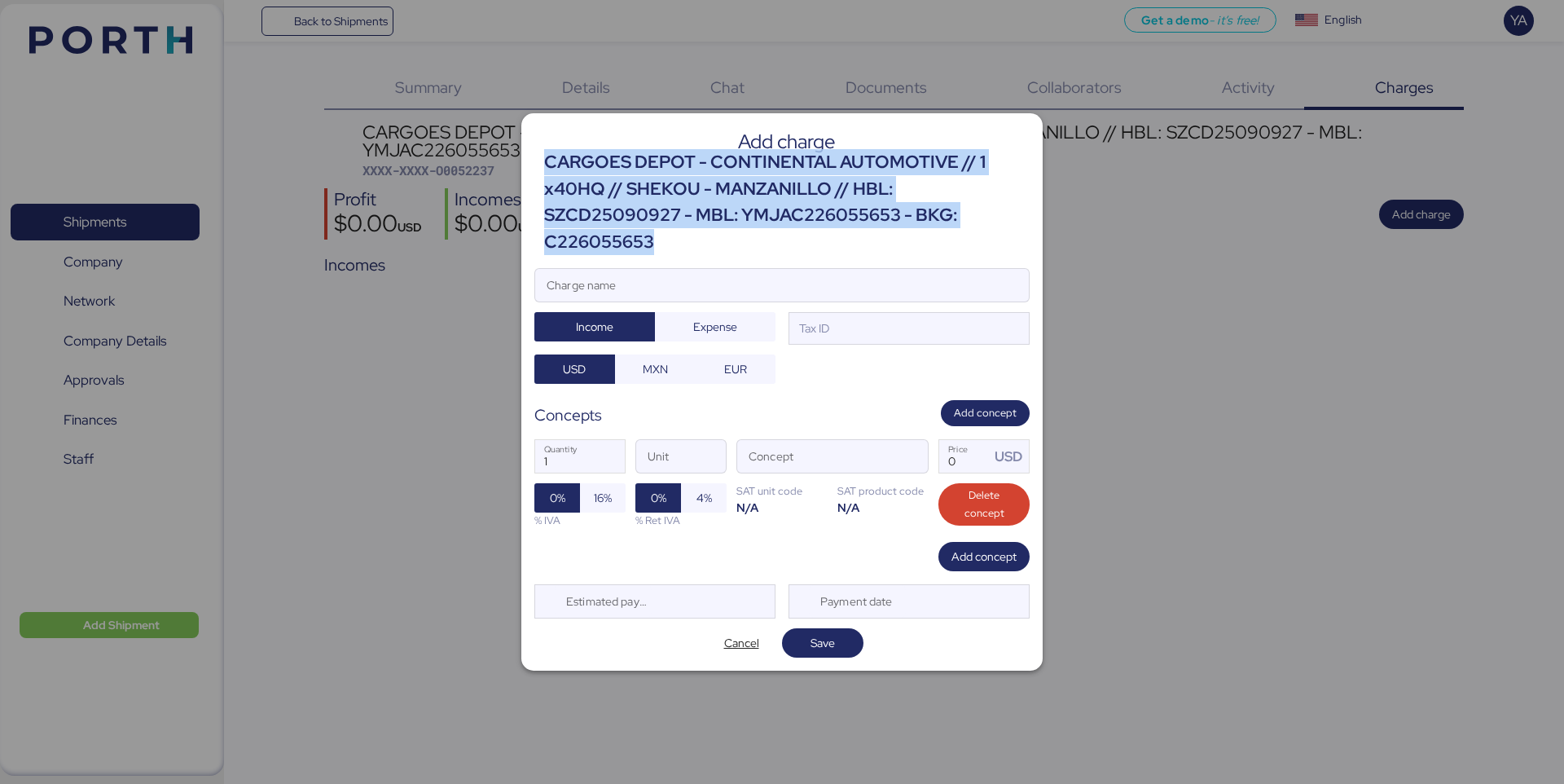
click at [702, 204] on div "CARGOES DEPOT - CONTINENTAL AUTOMOTIVE // 1 x40HQ // SHEKOU - MANZANILLO // HBL…" at bounding box center [787, 202] width 486 height 106
copy div "CARGOES DEPOT - CONTINENTAL AUTOMOTIVE // 1 x40HQ // SHEKOU - MANZANILLO // HBL…"
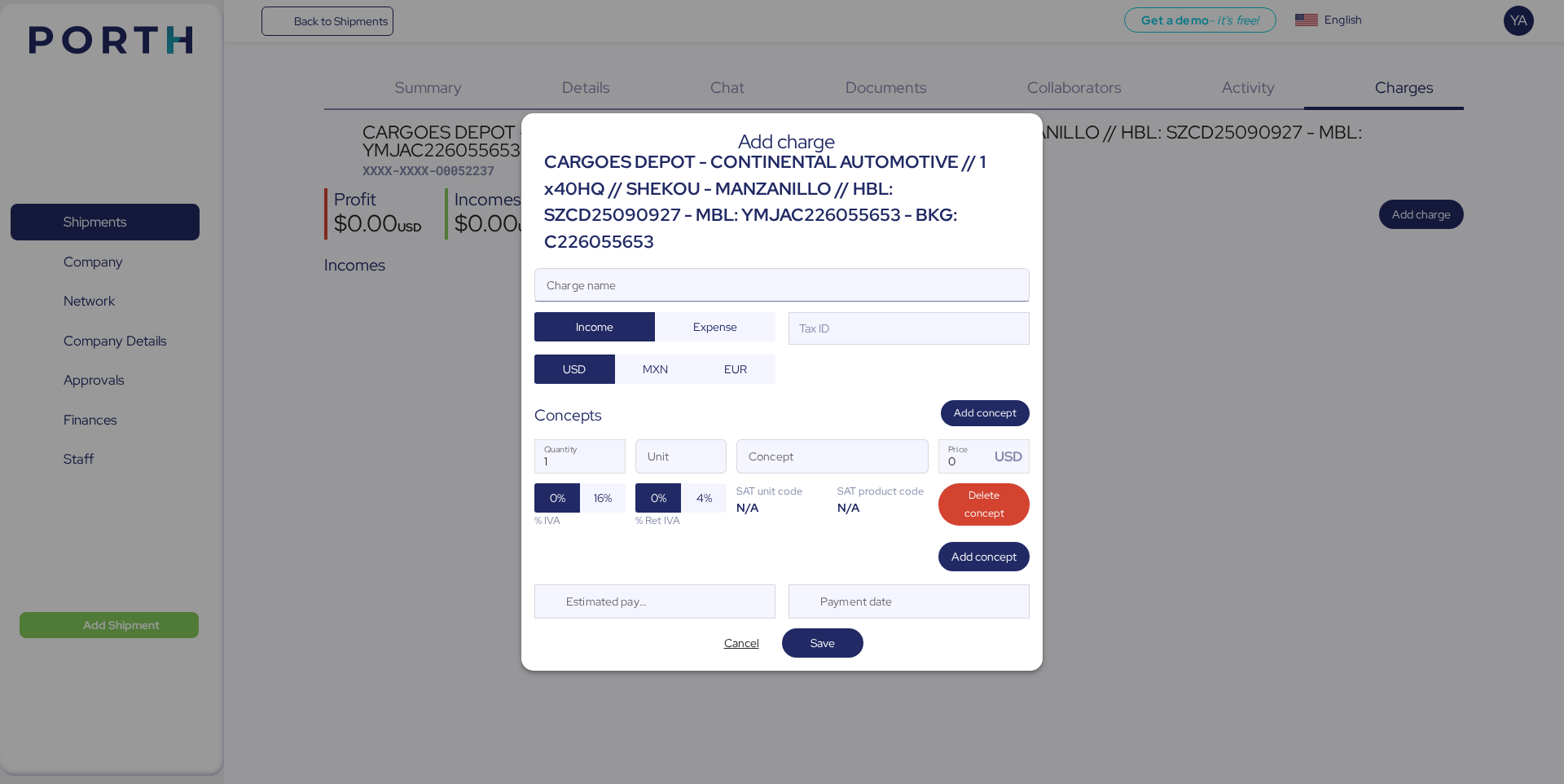
click at [689, 279] on input "Charge name" at bounding box center [782, 285] width 493 height 32
paste input "CARGOES DEPOT - CONTINENTAL AUTOMOTIVE // 1 x40HQ // SHEKOU - MANZANILLO // HBL…"
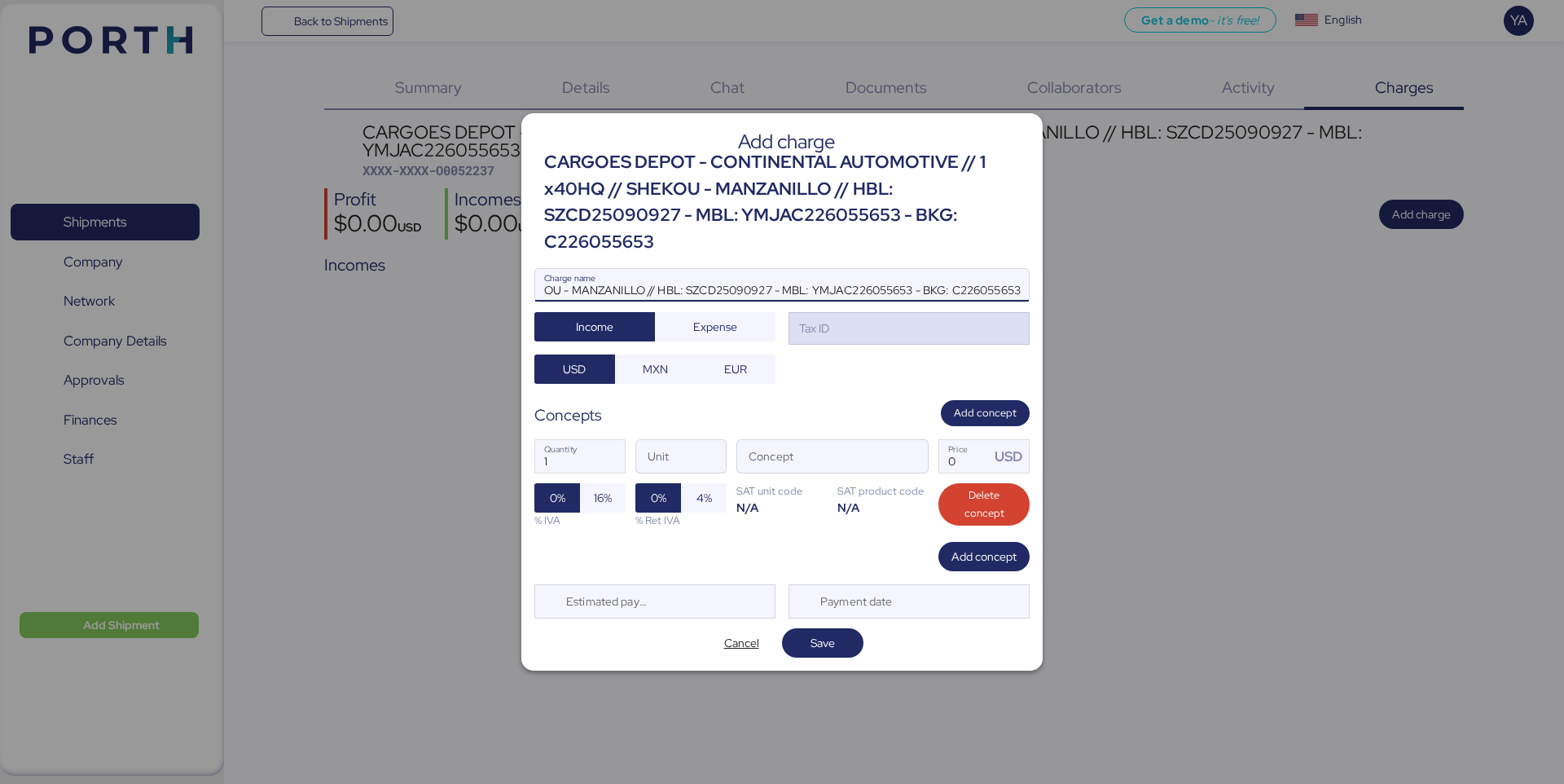
type input "CARGOES DEPOT - CONTINENTAL AUTOMOTIVE // 1 x40HQ // SHEKOU - MANZANILLO // HBL…"
click at [841, 331] on div "Tax ID" at bounding box center [909, 327] width 241 height 32
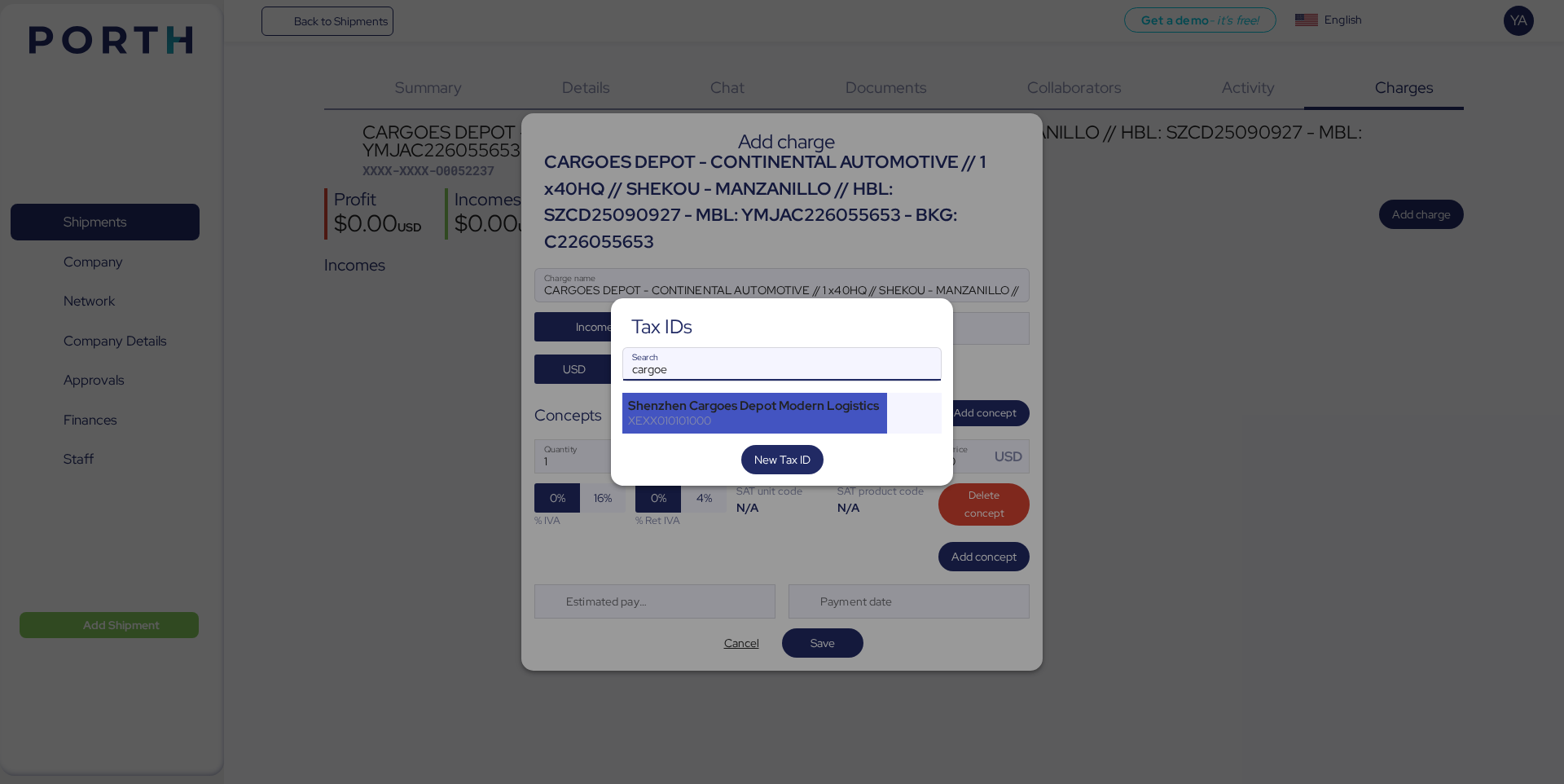
type input "cargoe"
click at [820, 414] on div "XEXX010101000" at bounding box center [754, 420] width 253 height 15
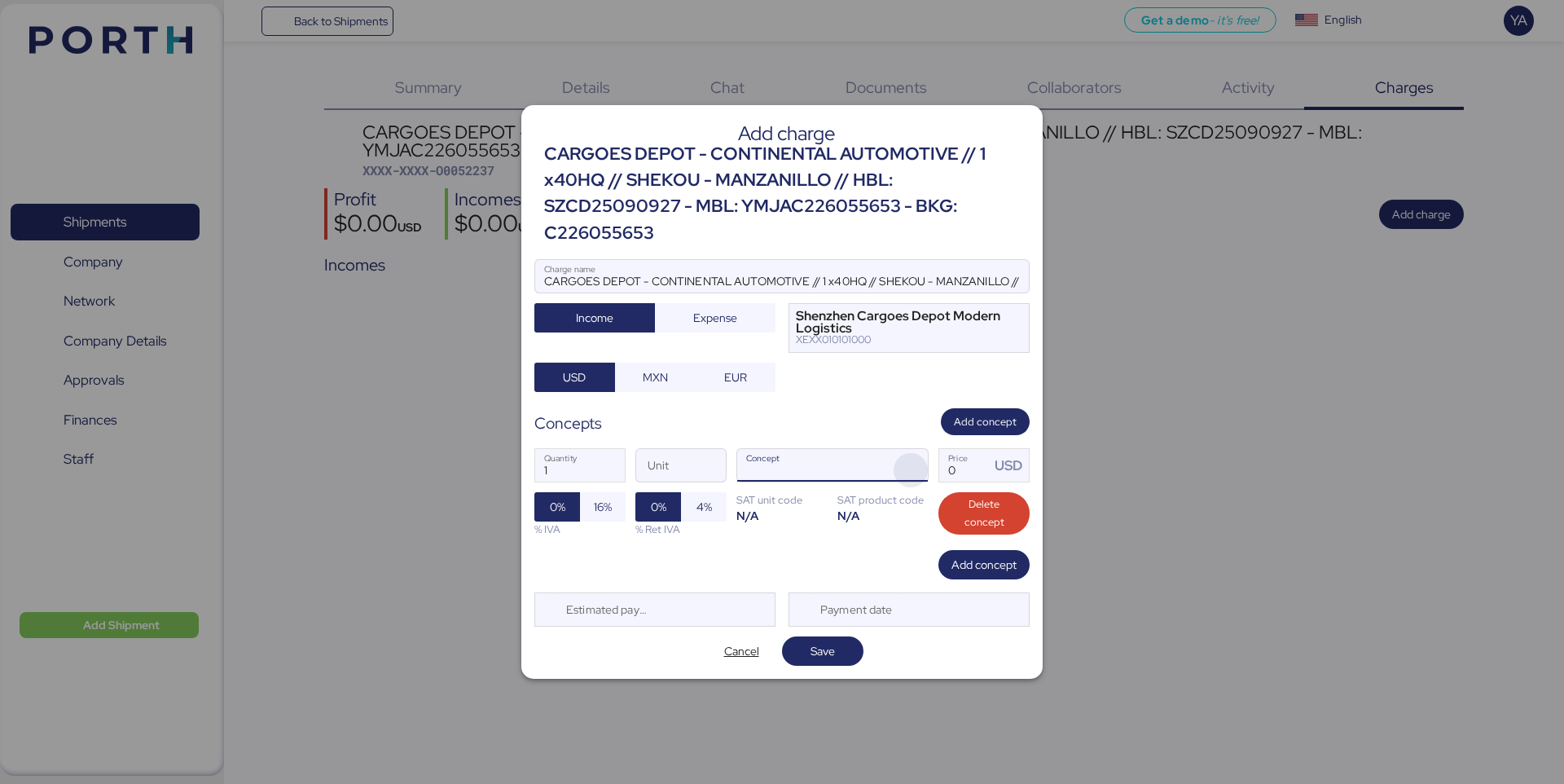
click at [912, 459] on span "button" at bounding box center [911, 470] width 34 height 34
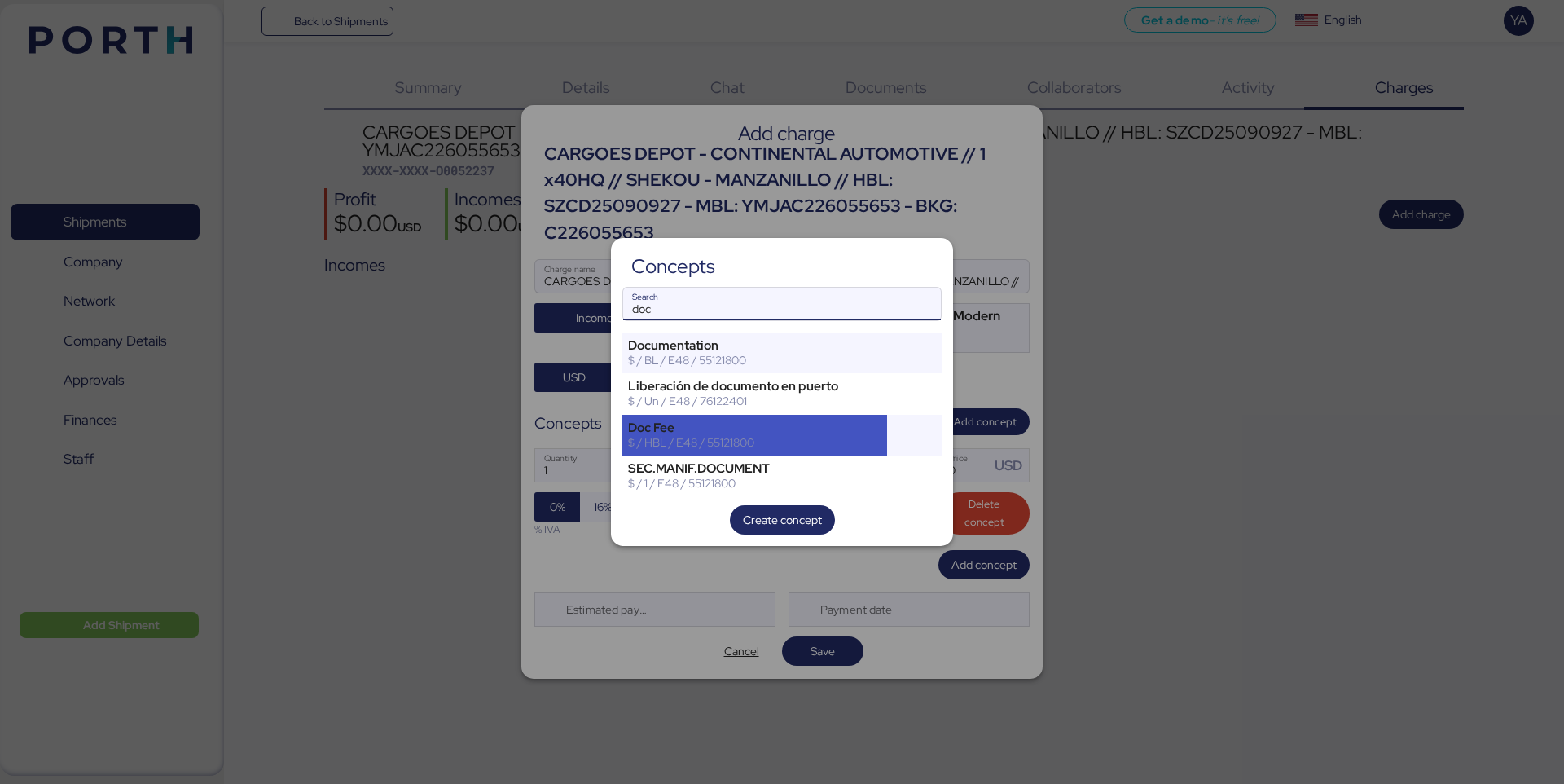
type input "doc"
click at [756, 439] on div "$ / HBL / E48 / 55121800" at bounding box center [754, 442] width 253 height 15
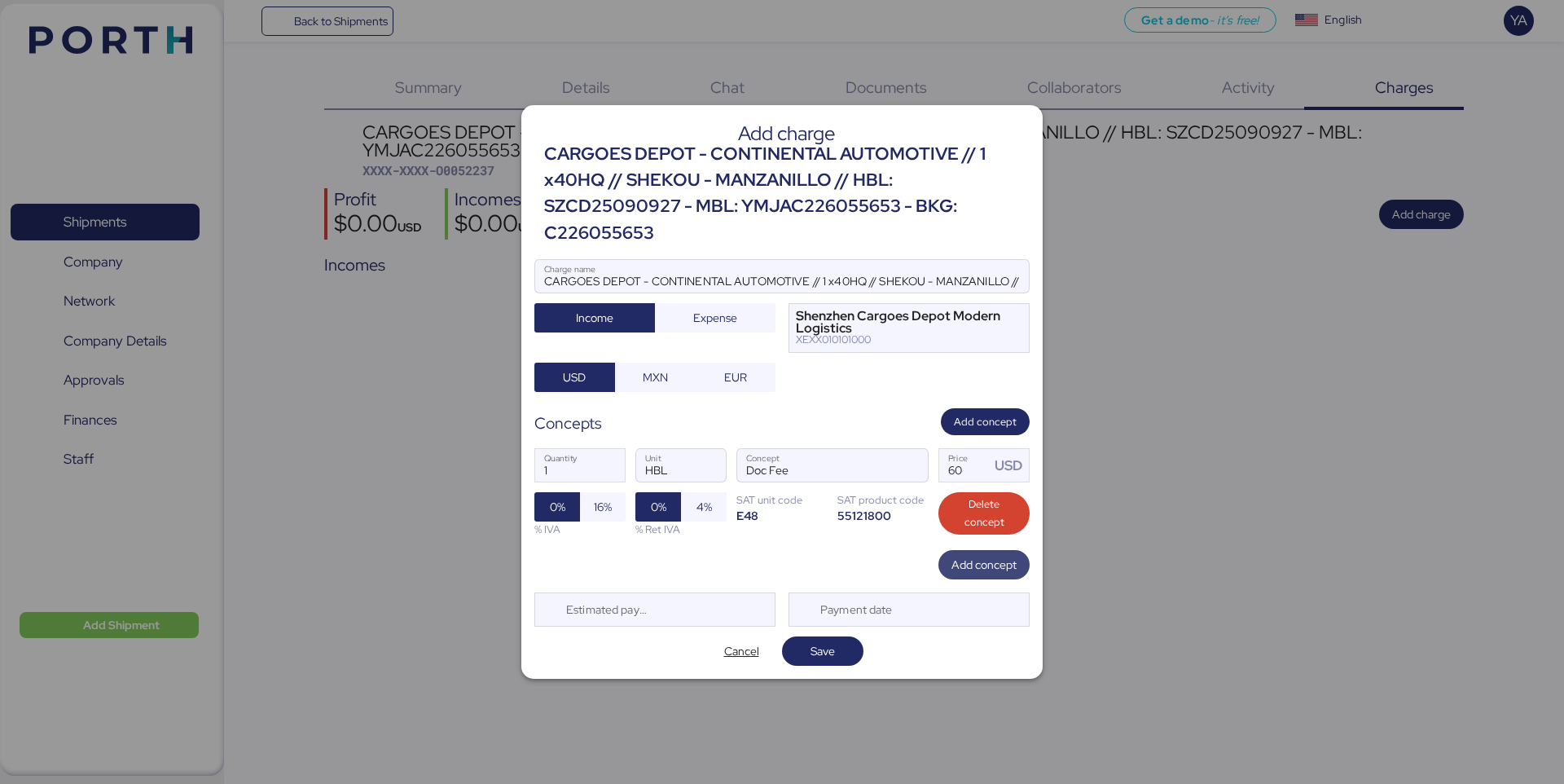
click at [963, 576] on span "Add concept" at bounding box center [984, 565] width 91 height 30
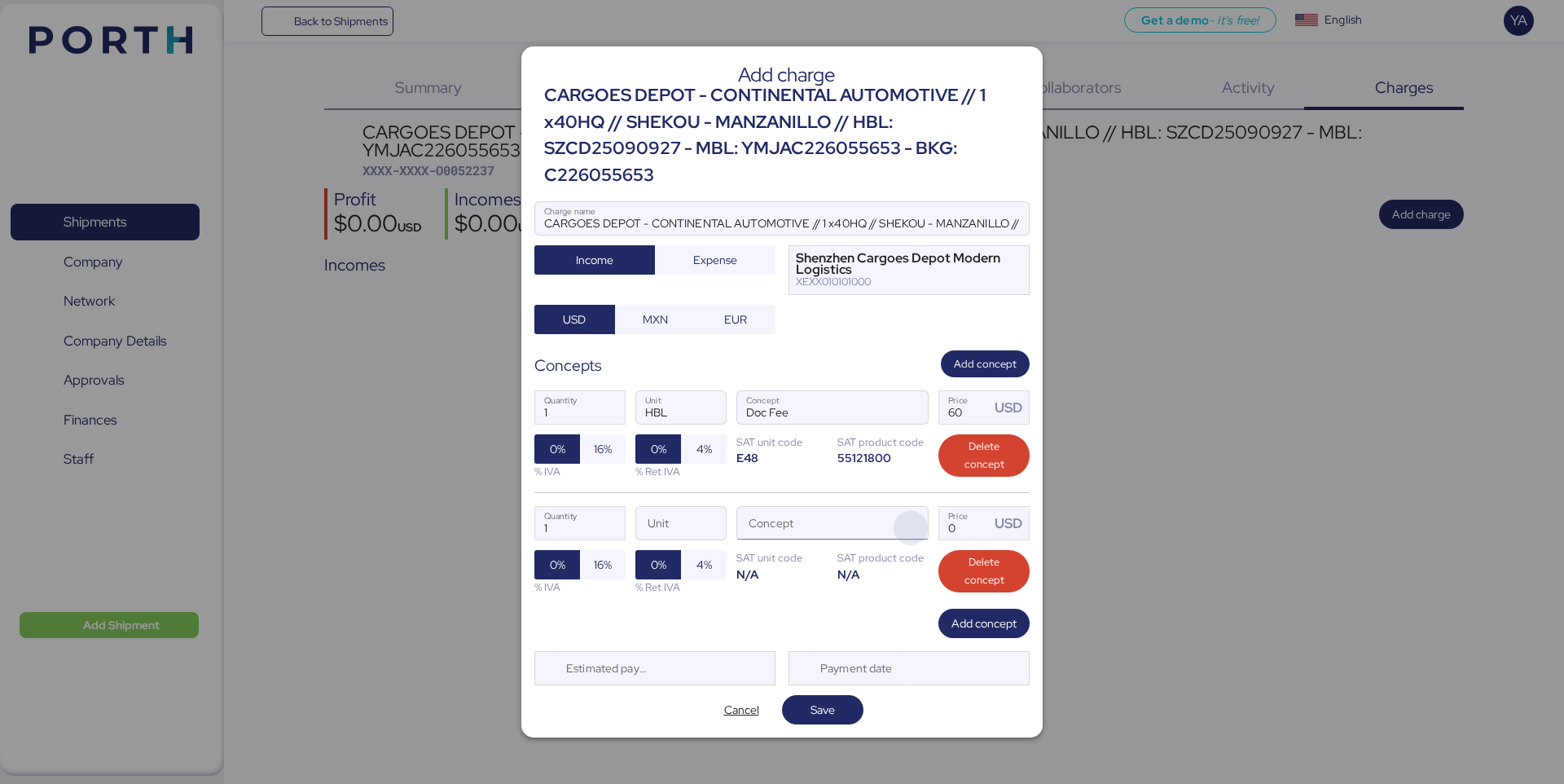
click at [907, 533] on span "button" at bounding box center [911, 527] width 34 height 34
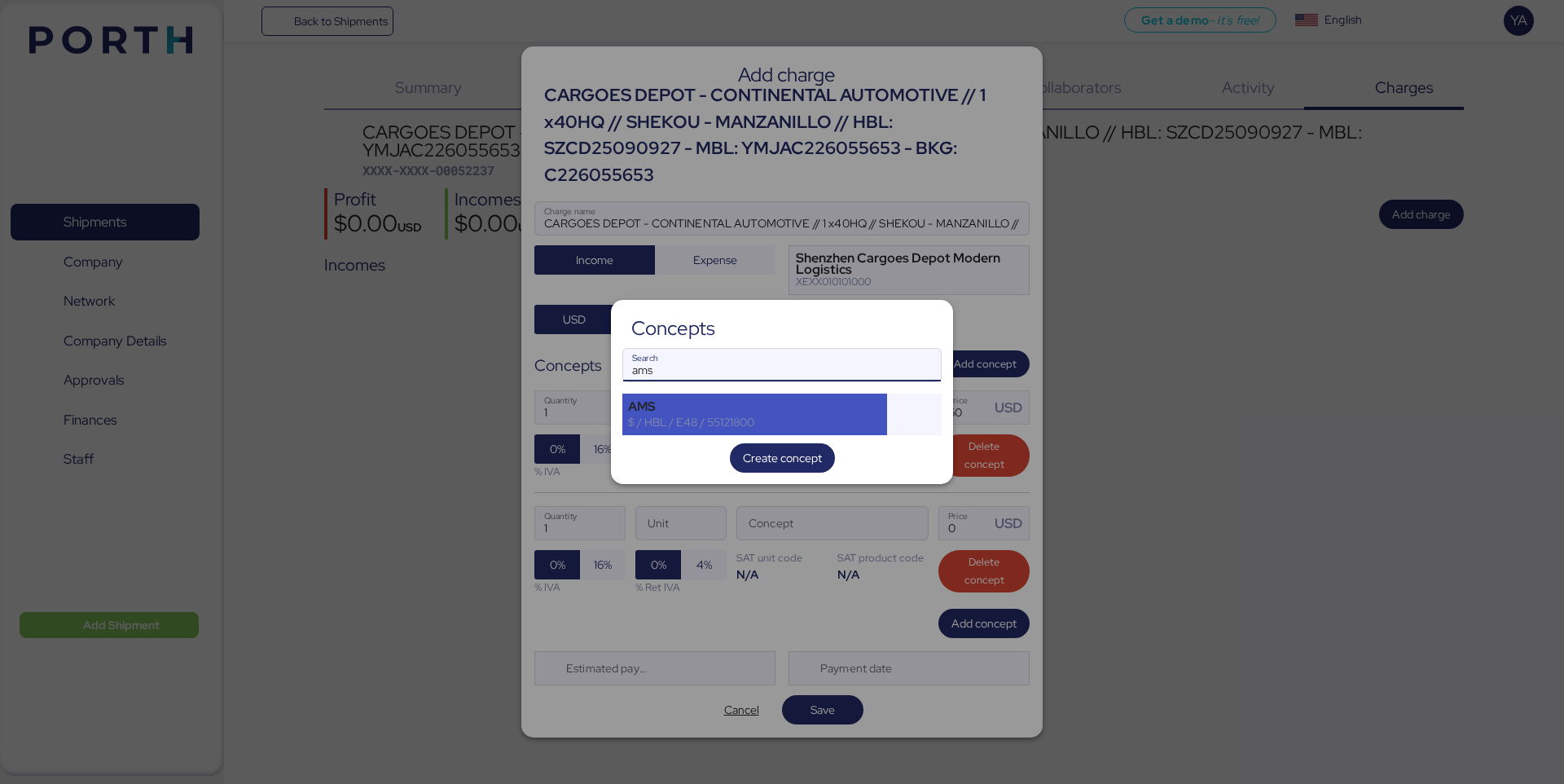
type input "ams"
click at [850, 415] on div "$ / HBL / E48 / 55121800" at bounding box center [754, 422] width 253 height 15
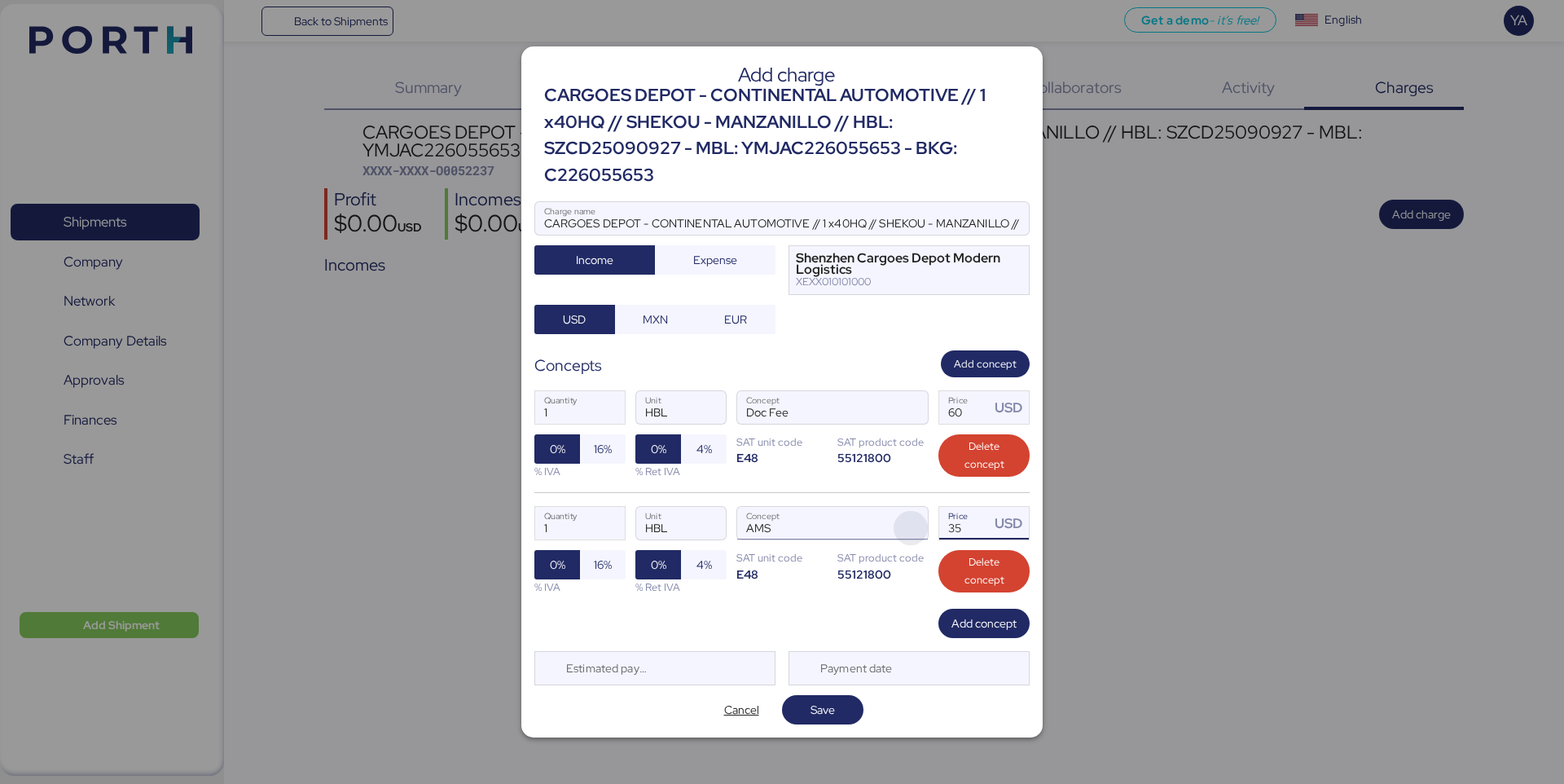
drag, startPoint x: 966, startPoint y: 528, endPoint x: 903, endPoint y: 525, distance: 63.1
click at [903, 526] on div "1 Quantity HBL Unit AMS Concept 35 Price USD 0% 16% % IVA 0% 4% % Ret IVA SAT u…" at bounding box center [782, 550] width 495 height 115
type input "40"
click at [965, 629] on span "Add concept" at bounding box center [984, 623] width 65 height 19
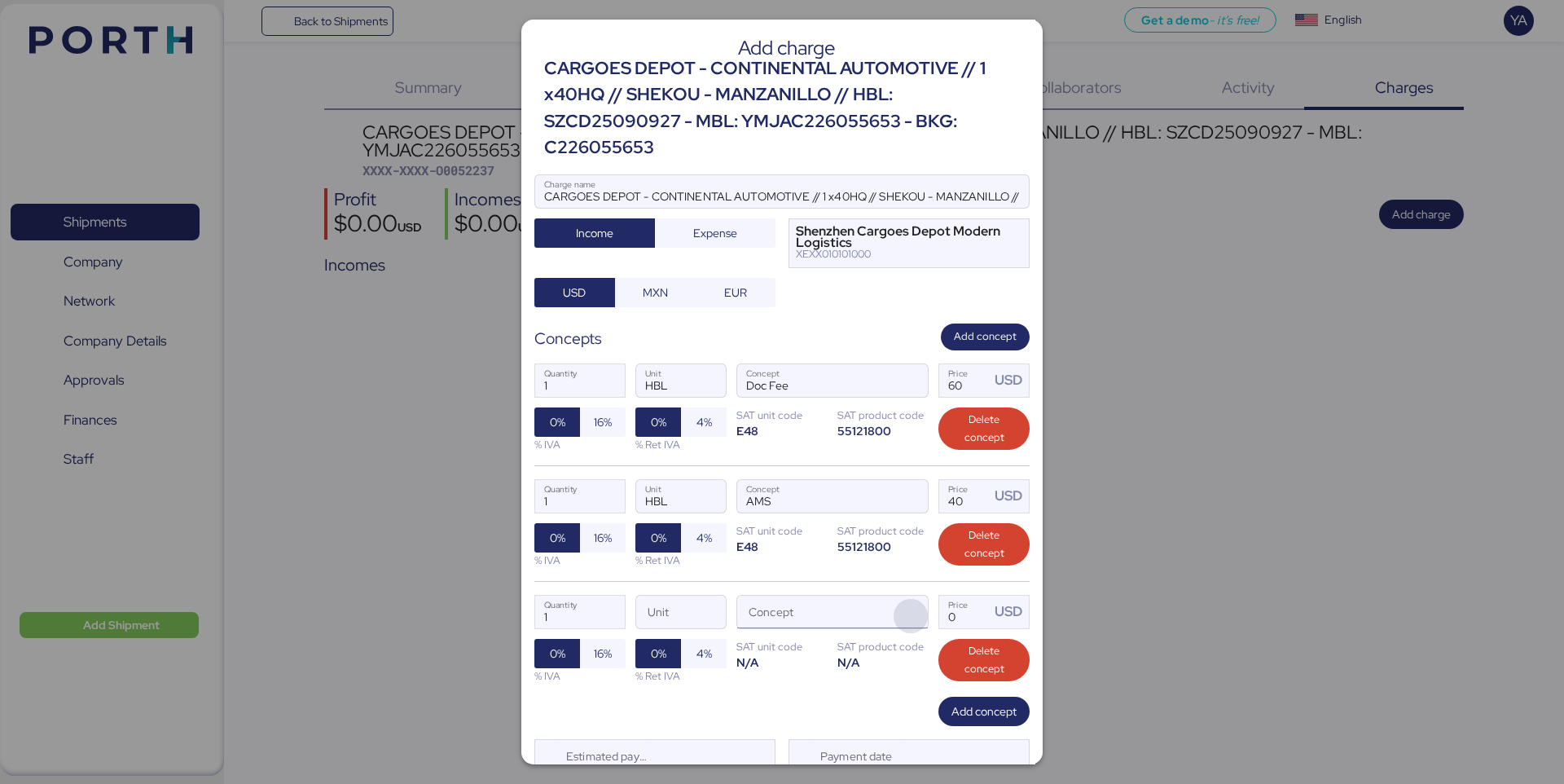
click at [904, 626] on span "button" at bounding box center [911, 616] width 34 height 34
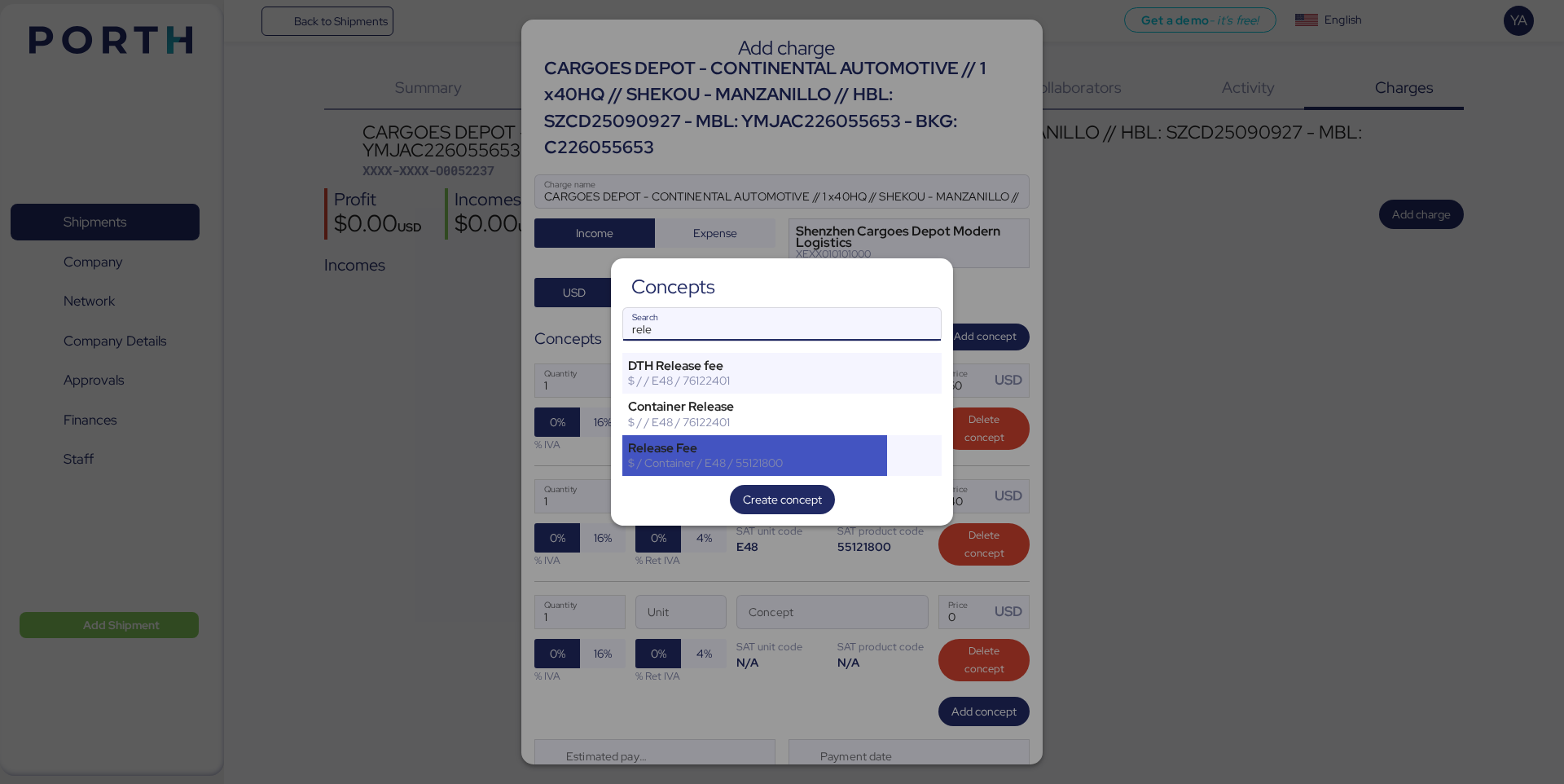
type input "rele"
click at [858, 441] on div "Release Fee" at bounding box center [754, 448] width 253 height 15
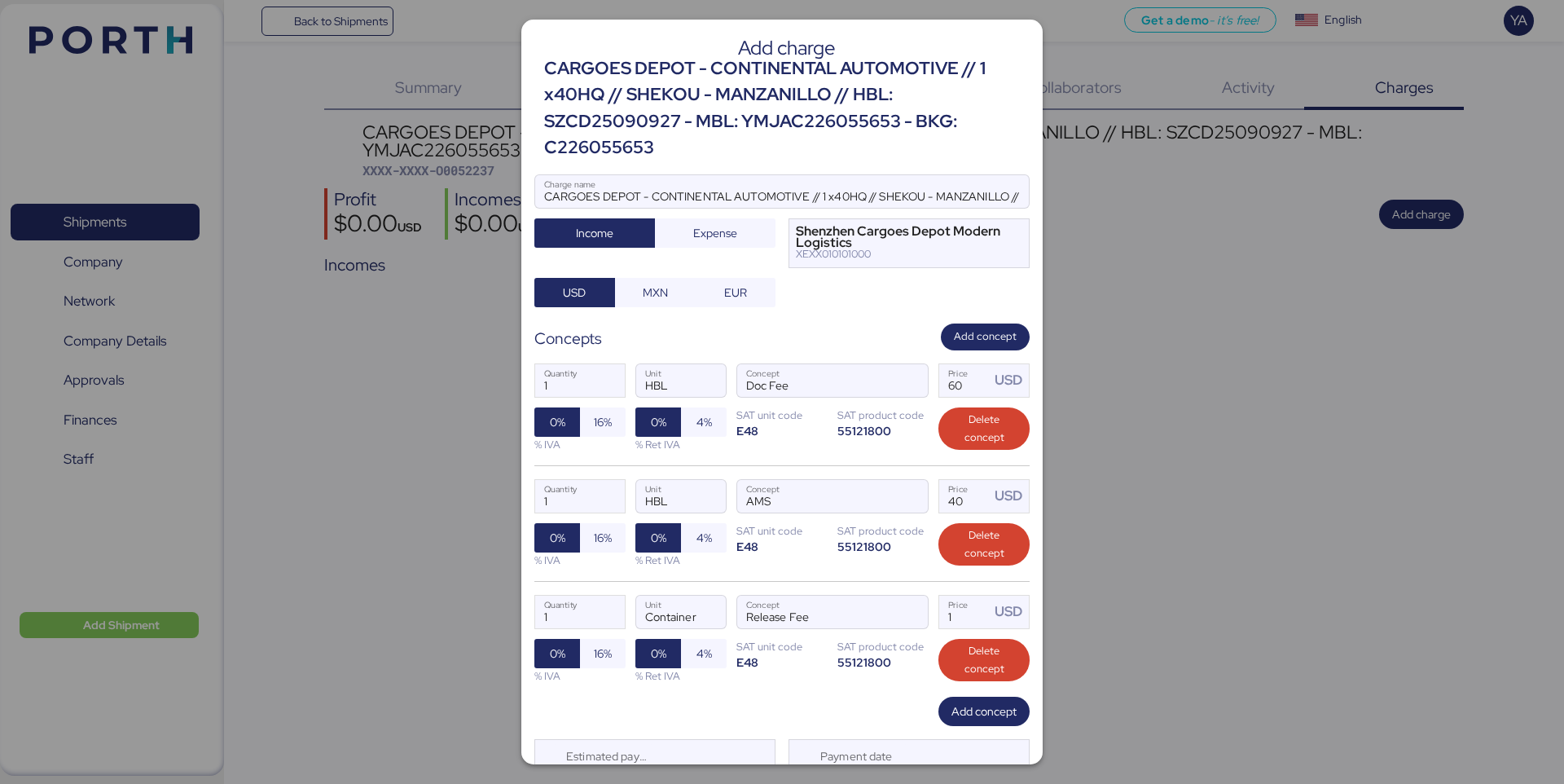
click at [918, 579] on div "1 Quantity HBL Unit AMS Concept 40 Price USD 0% 16% % IVA 0% 4% % Ret IVA SAT u…" at bounding box center [782, 523] width 495 height 115
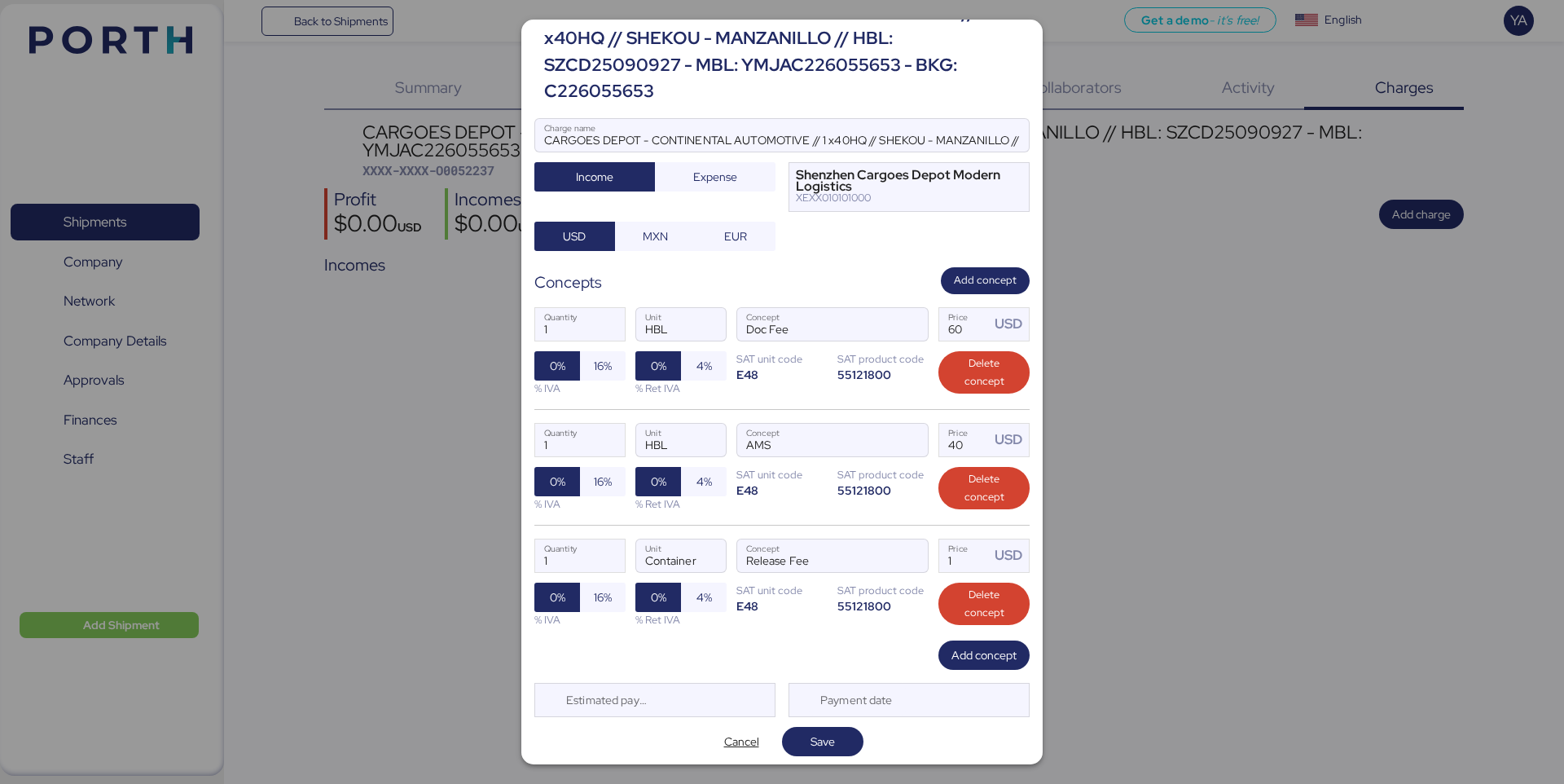
scroll to position [61, 0]
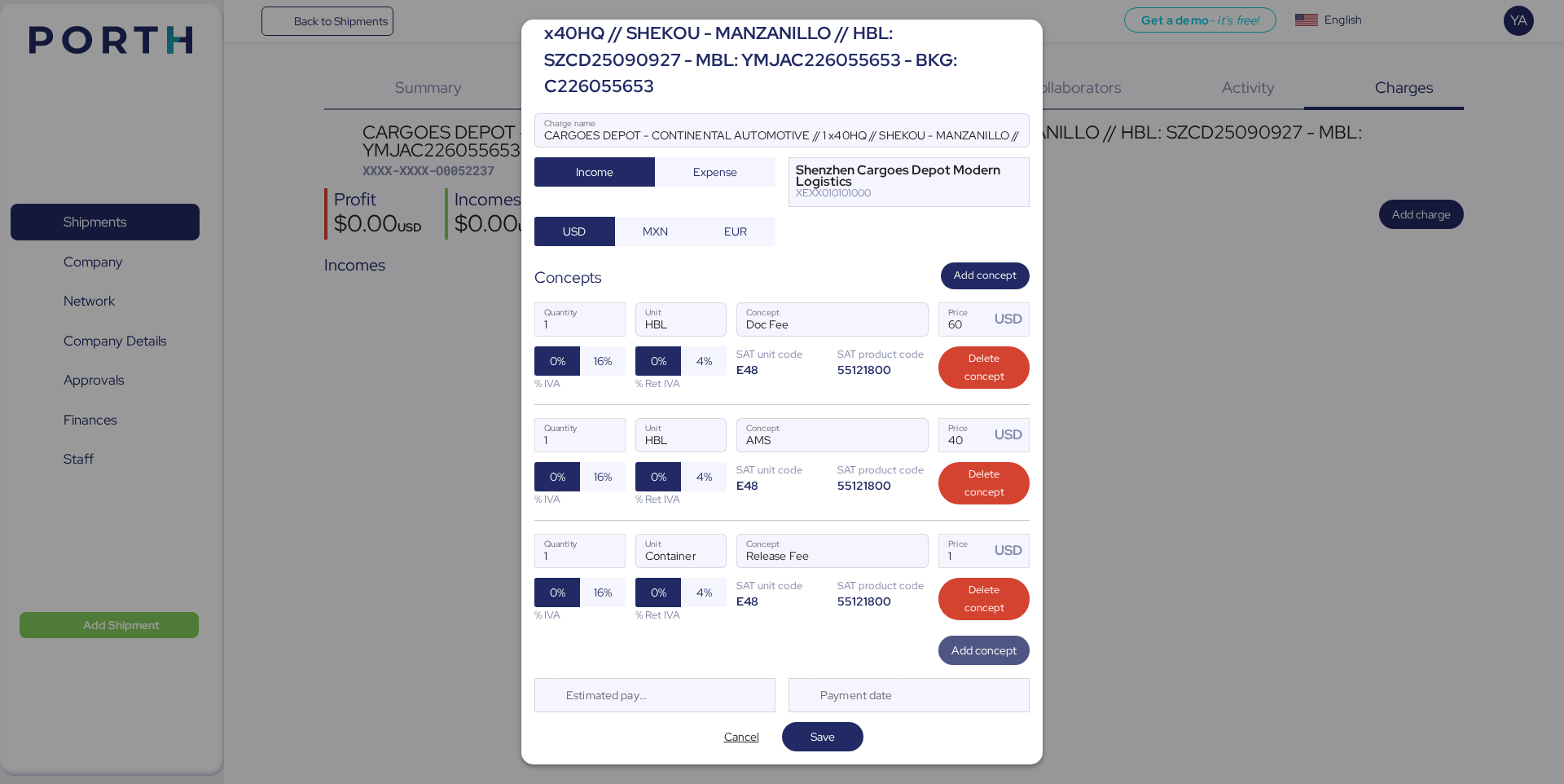
click at [1007, 650] on span "Add concept" at bounding box center [984, 650] width 65 height 19
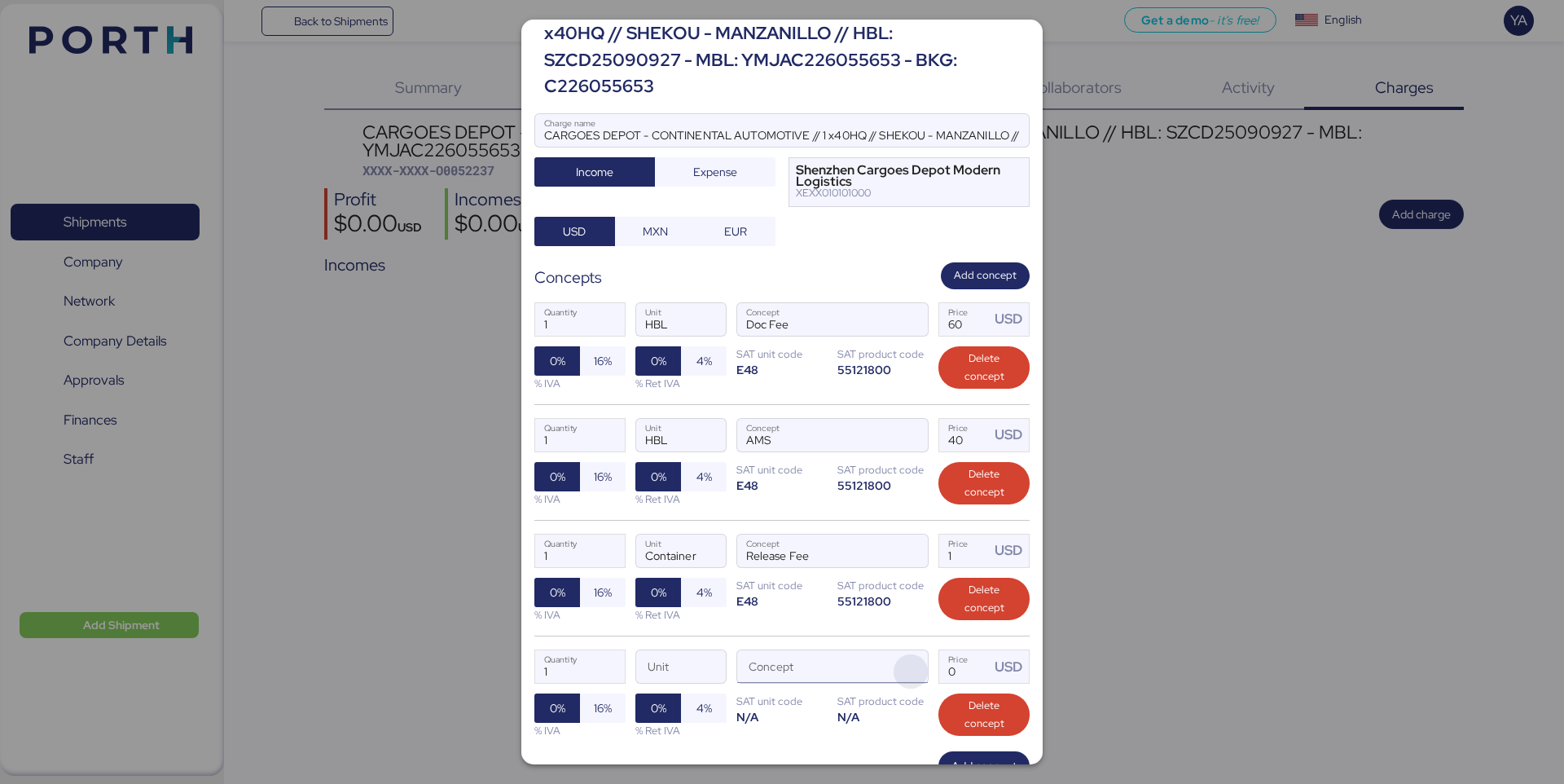
click at [919, 665] on span "button" at bounding box center [911, 671] width 34 height 34
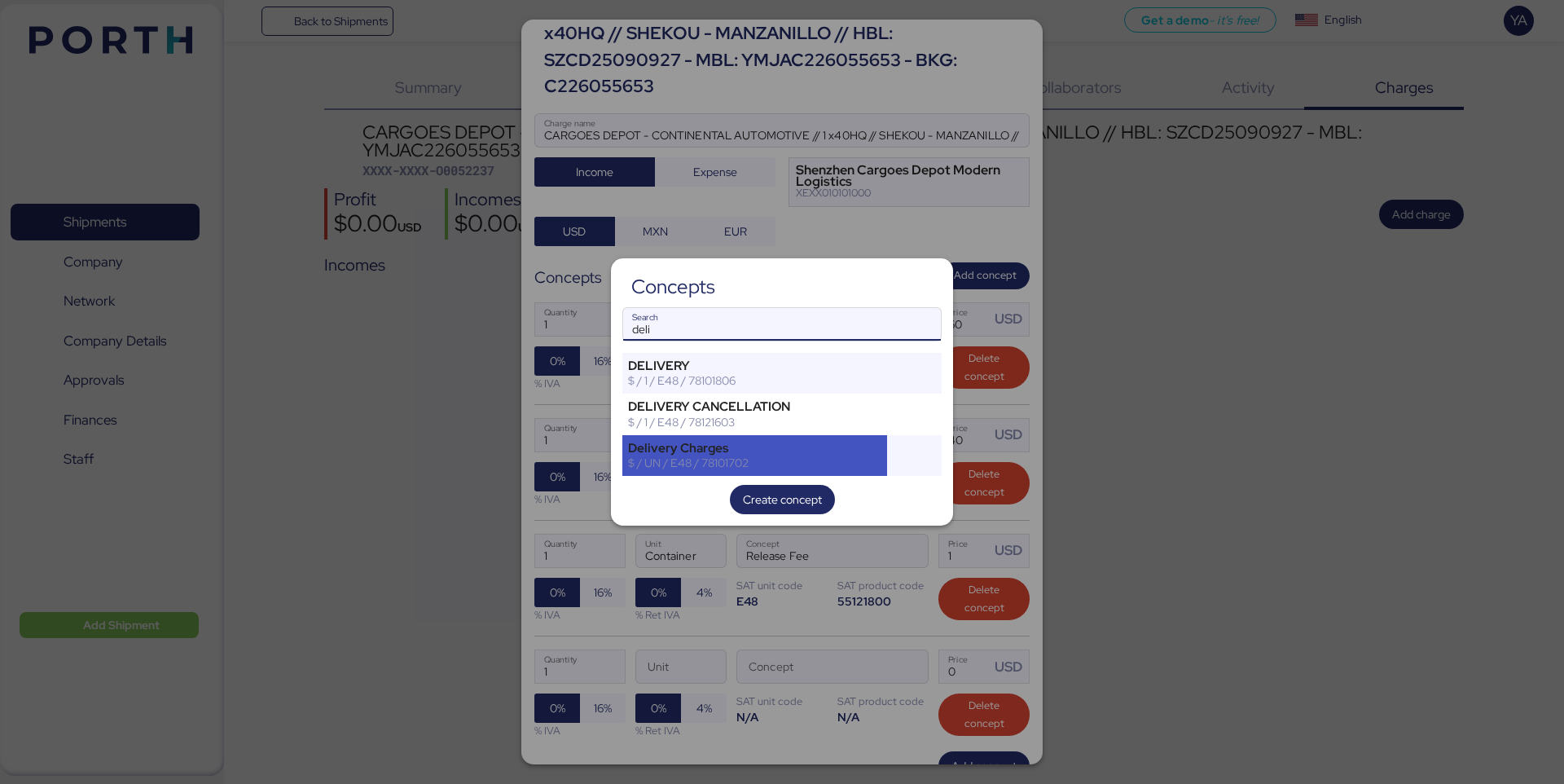
type input "deli"
click at [727, 456] on div "$ / UN / E48 / 78101702" at bounding box center [754, 463] width 253 height 15
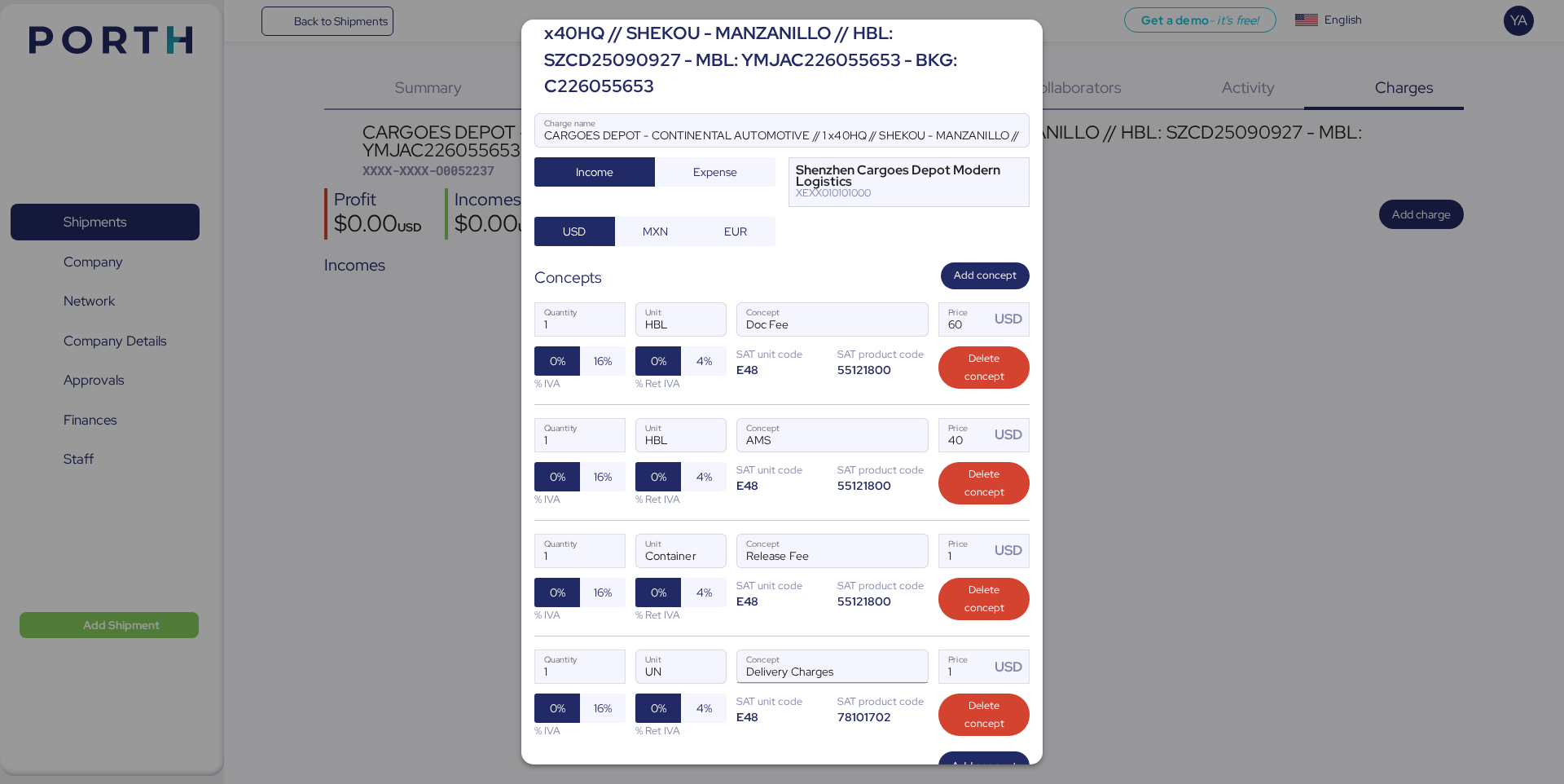
scroll to position [176, 0]
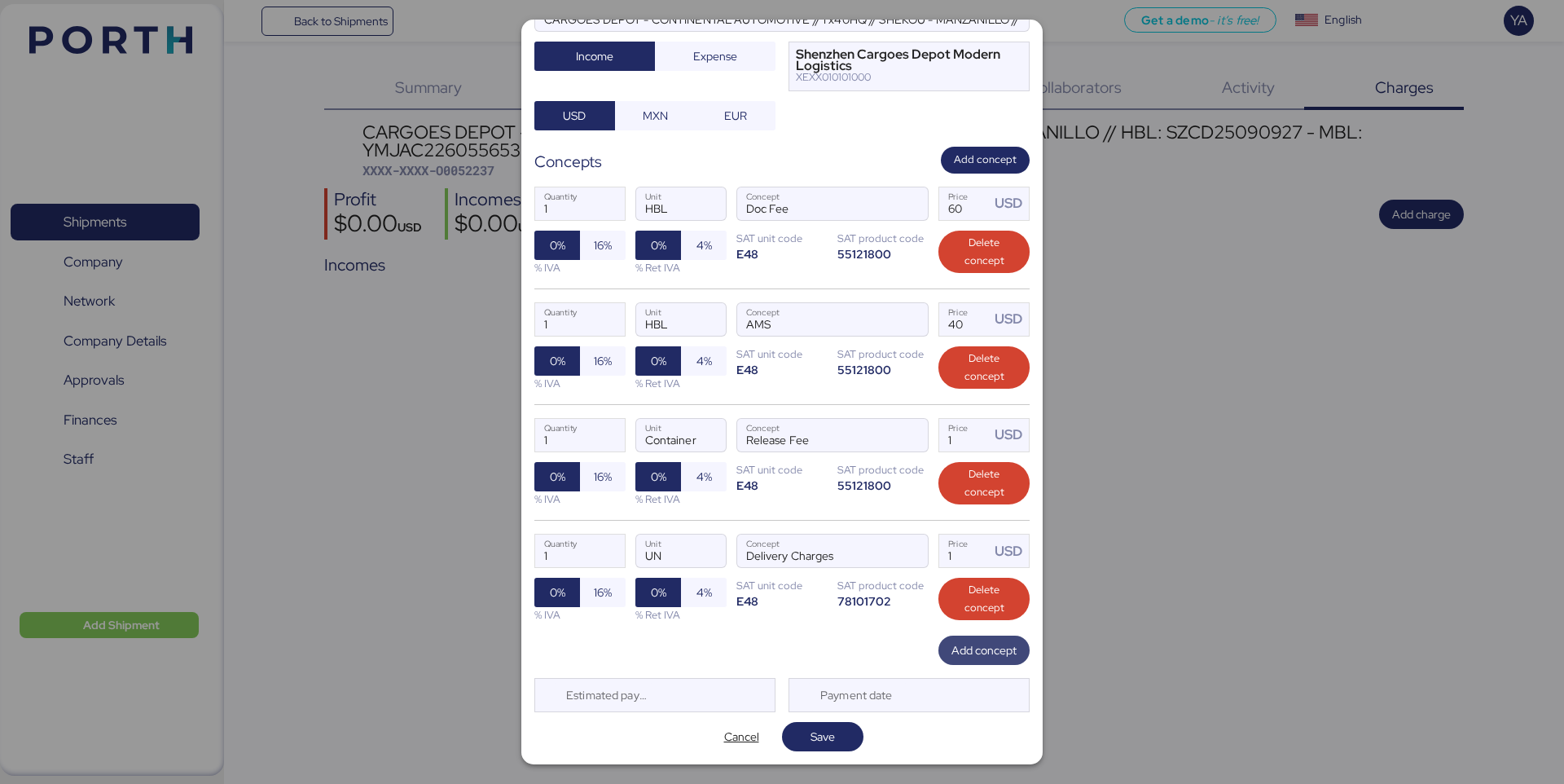
click at [996, 638] on span "Add concept" at bounding box center [984, 650] width 65 height 23
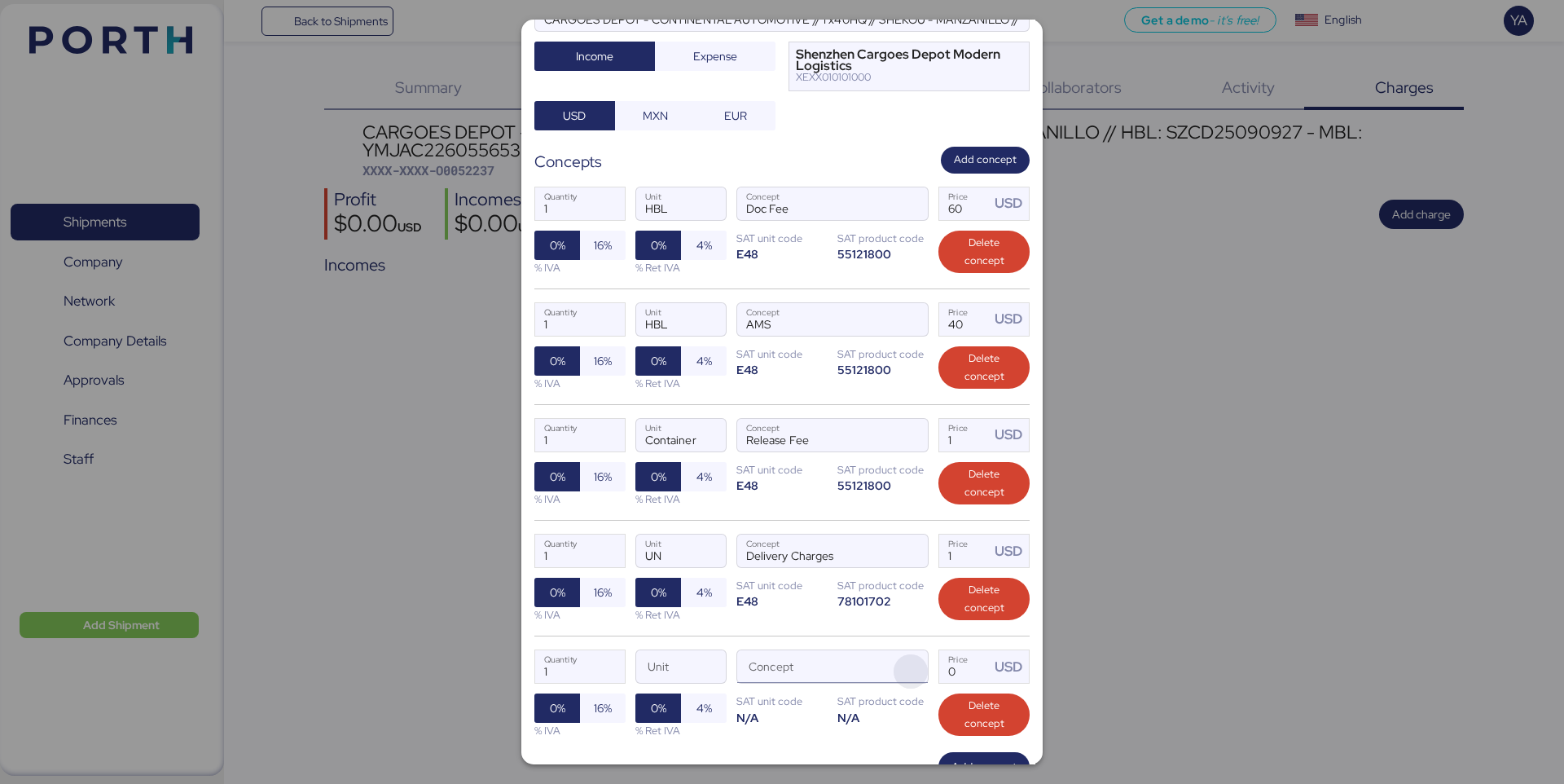
click at [919, 677] on span "button" at bounding box center [911, 671] width 34 height 34
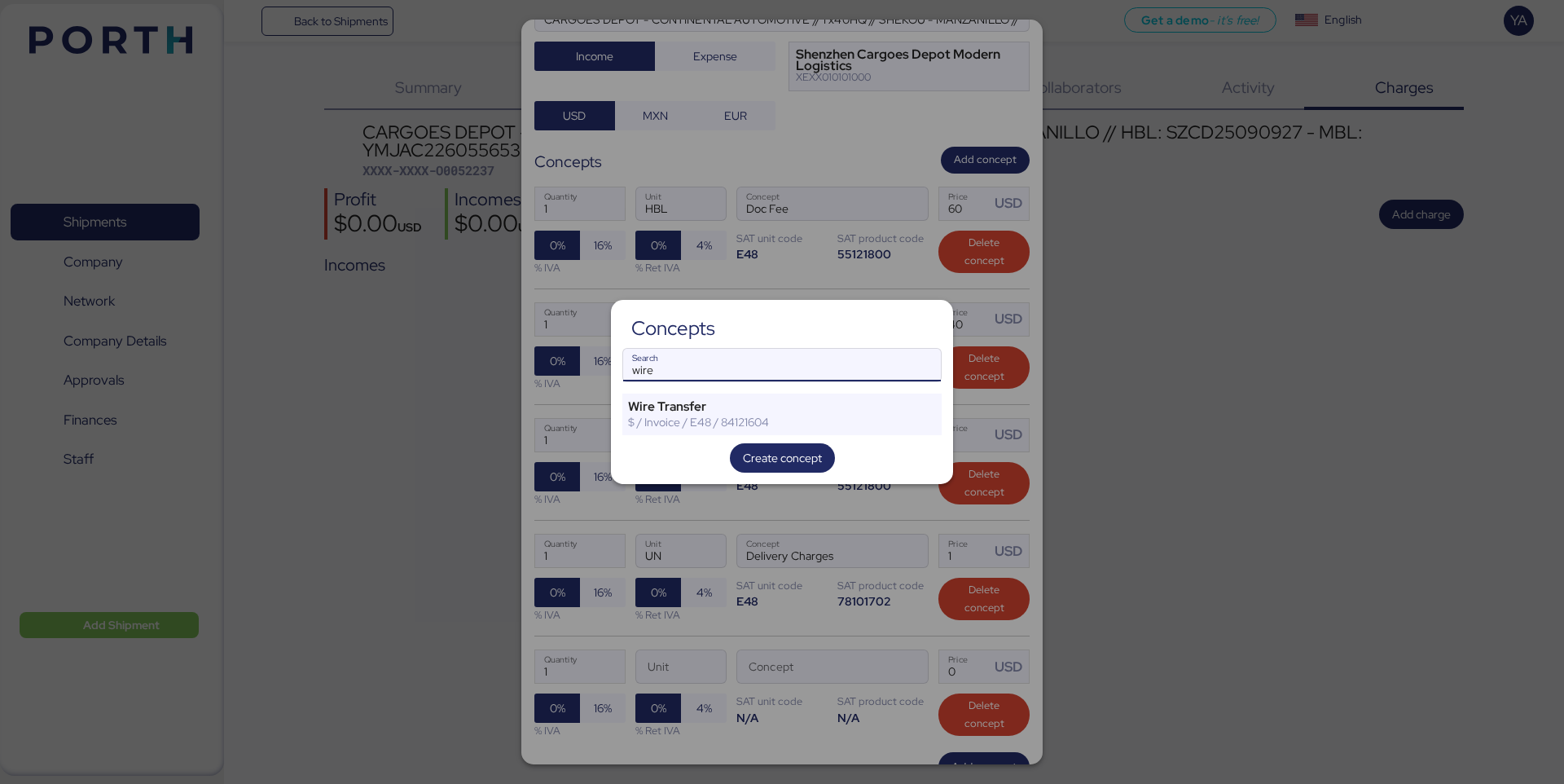
type input "wire"
click at [812, 392] on div "Concepts wire Search Wire Transfer $ / Invoice / E48 / 84121604 Create concept" at bounding box center [782, 391] width 342 height 184
click at [812, 397] on div "Wire Transfer $ / Invoice / E48 / 84121604" at bounding box center [754, 414] width 265 height 41
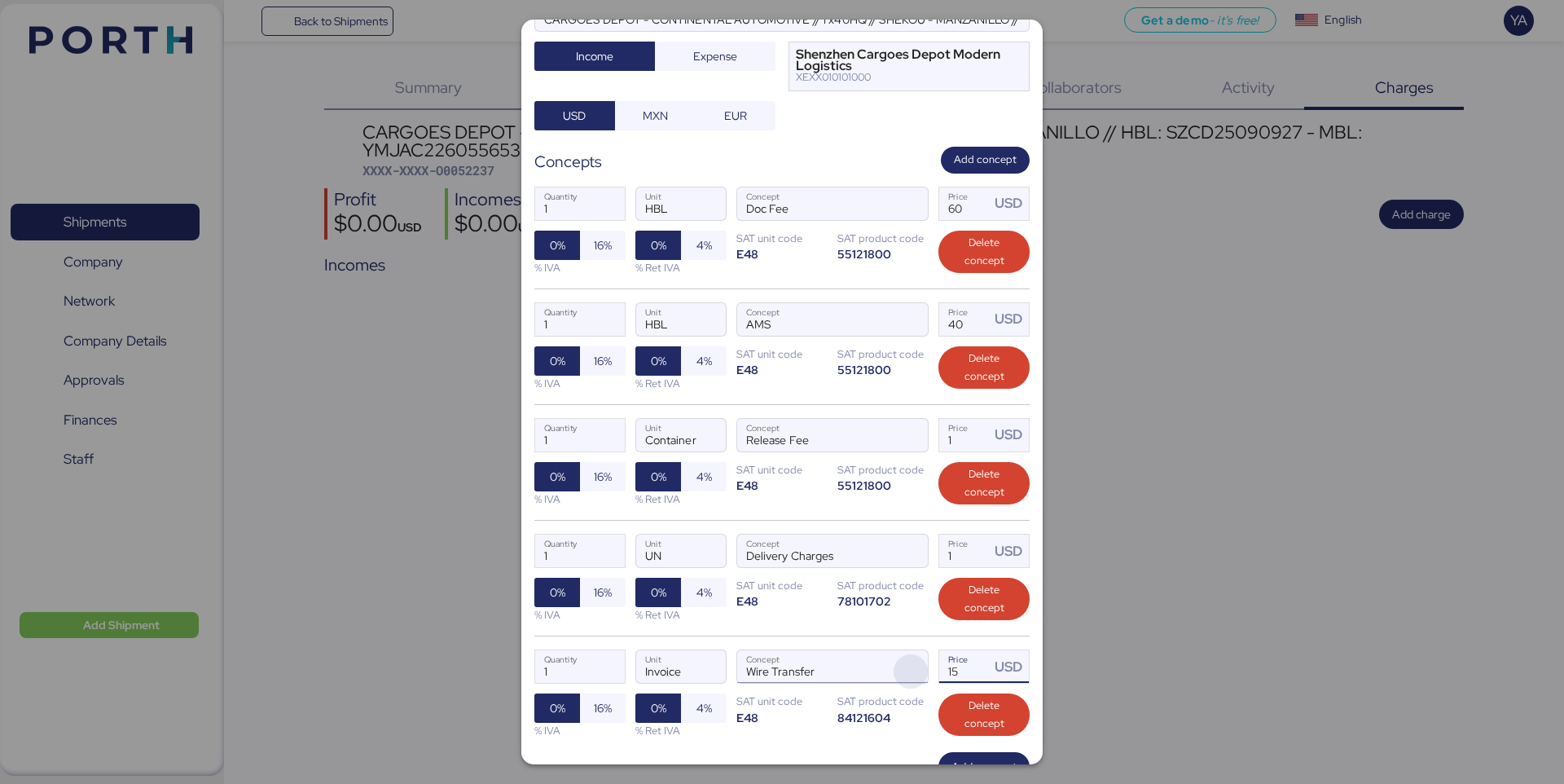
drag, startPoint x: 966, startPoint y: 680, endPoint x: 894, endPoint y: 679, distance: 72.0
click at [894, 680] on div "1 Quantity Invoice Unit Wire Transfer Concept 15 Price USD 0% 16% % IVA 0% 4% %…" at bounding box center [782, 693] width 495 height 115
type input "20"
click at [830, 629] on div "1 Quantity UN Unit Delivery Charges Concept 1 Price USD 0% 16% % IVA 0% 4% % Re…" at bounding box center [782, 577] width 495 height 115
click at [972, 560] on input "1" at bounding box center [965, 550] width 51 height 32
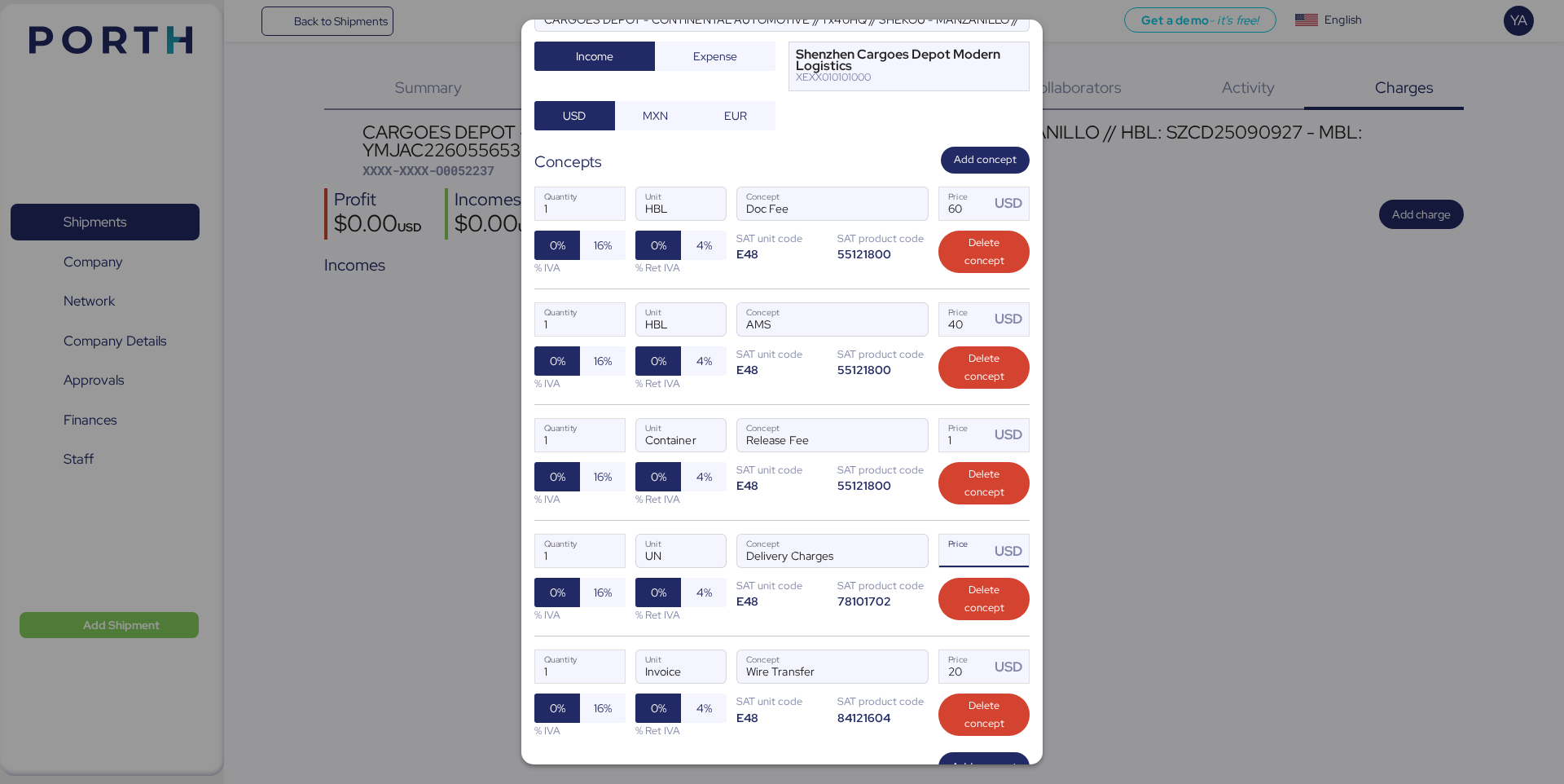
paste input "1565"
type input "1565"
click at [959, 437] on input "1" at bounding box center [965, 435] width 51 height 32
paste input "160"
type input "160"
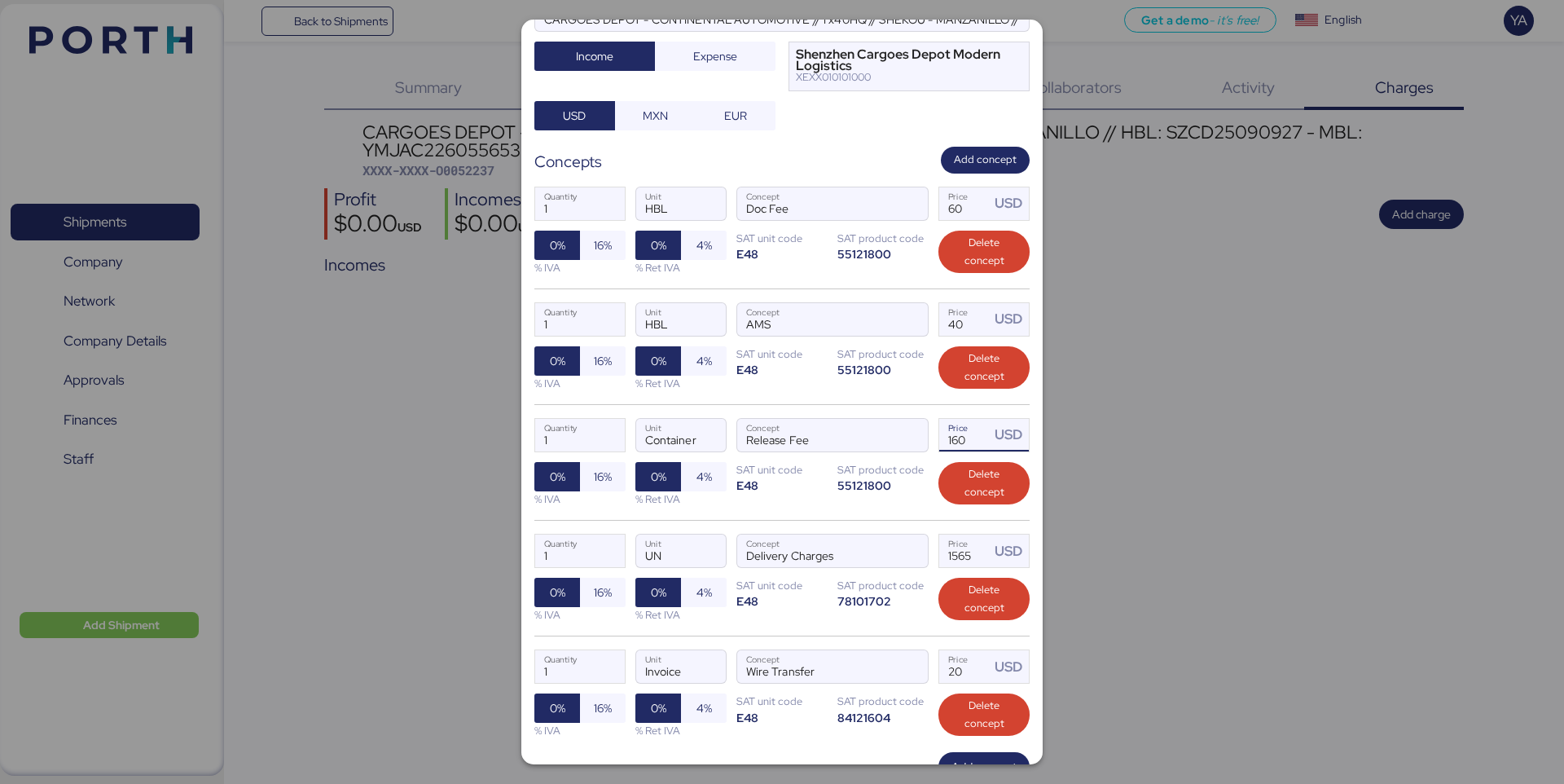
click at [876, 386] on div "1 Quantity HBL Unit AMS Concept 40 Price USD 0% 16% % IVA 0% 4% % Ret IVA SAT u…" at bounding box center [782, 346] width 495 height 115
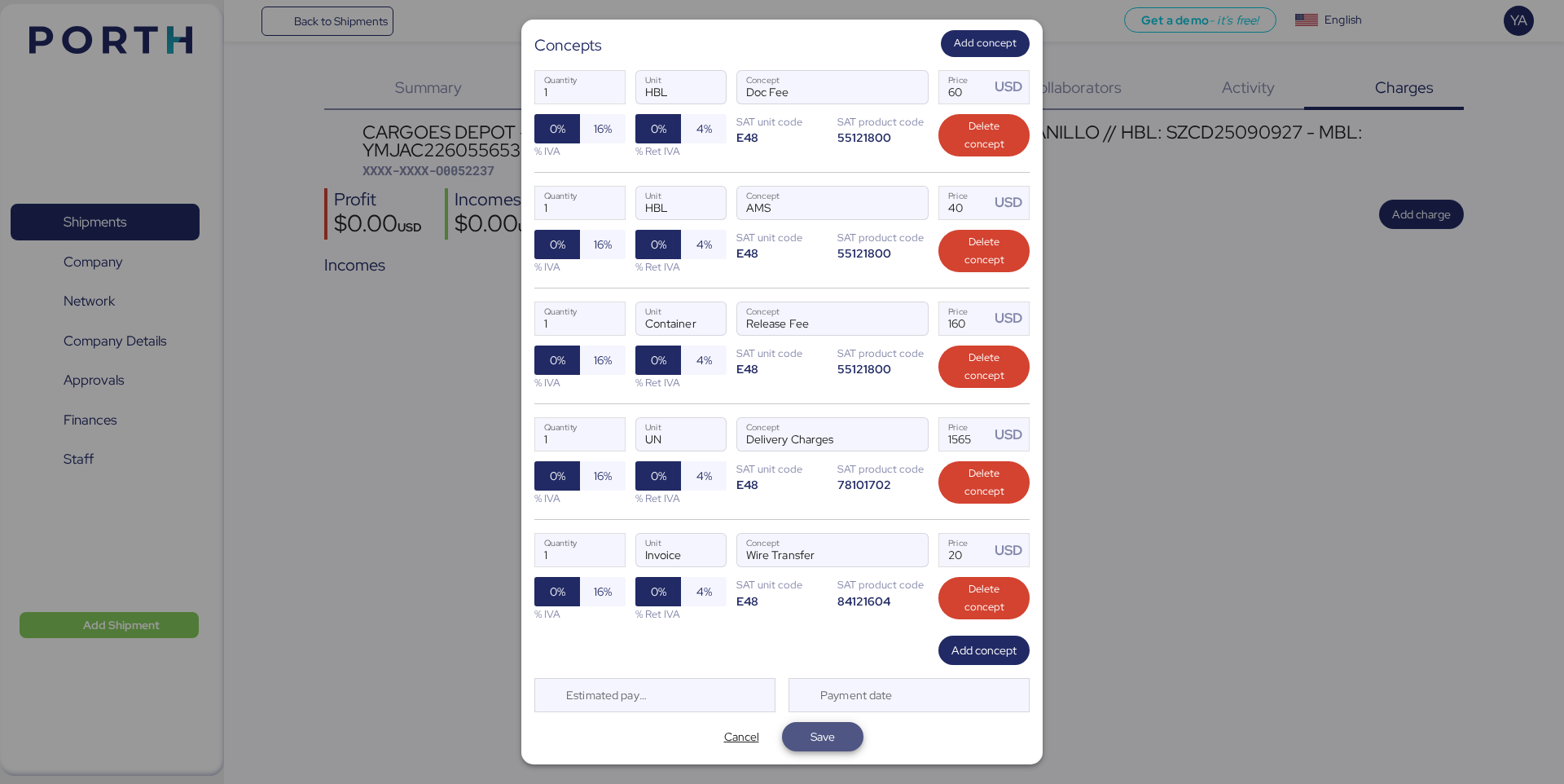
click at [830, 736] on span "Save" at bounding box center [823, 736] width 24 height 19
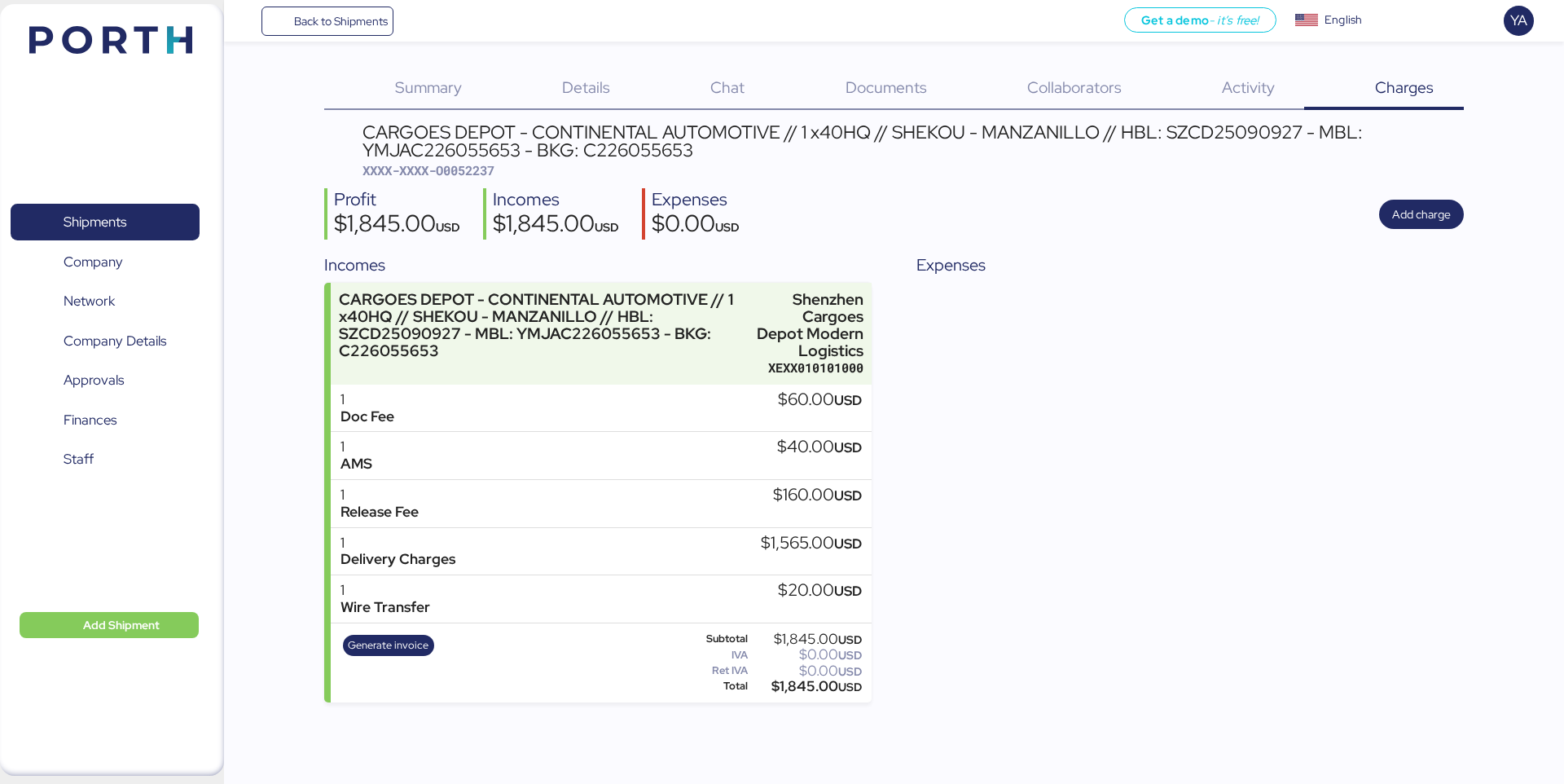
click at [921, 528] on div "Expenses" at bounding box center [1190, 477] width 547 height 450
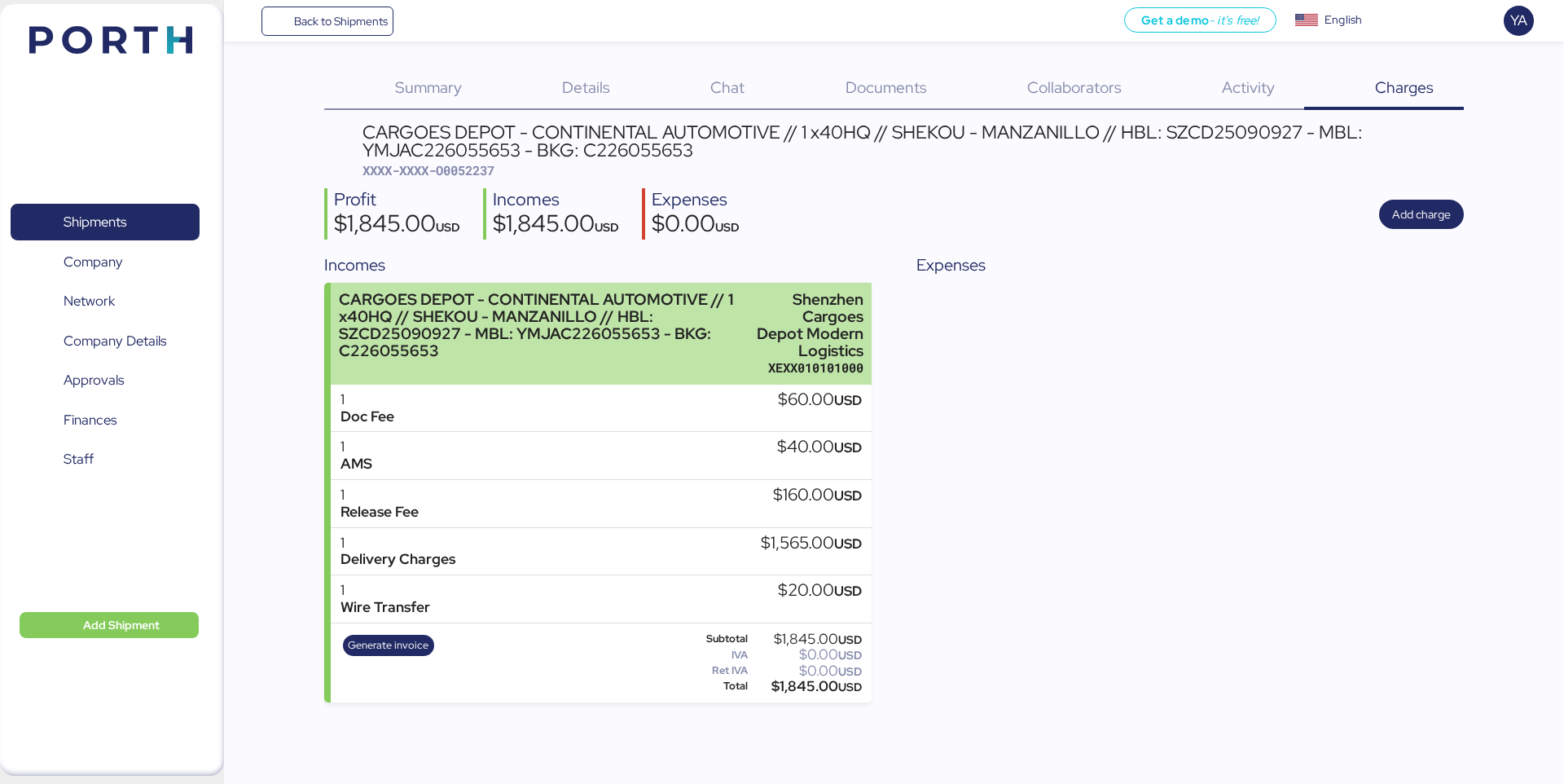
click at [615, 340] on div "CARGOES DEPOT - CONTINENTAL AUTOMOTIVE // 1 x40HQ // SHEKOU - MANZANILLO // HBL…" at bounding box center [543, 325] width 409 height 69
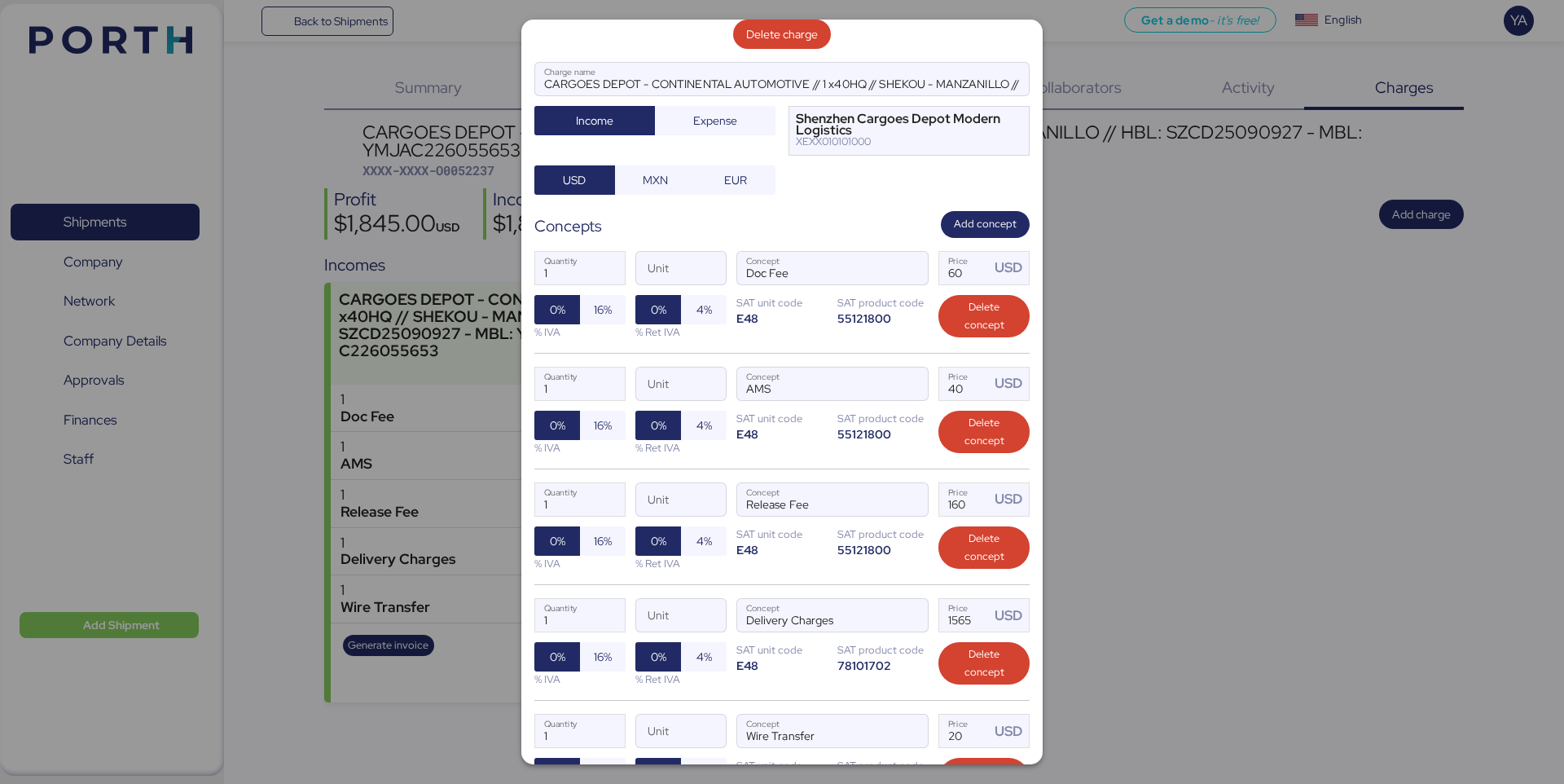
scroll to position [171, 0]
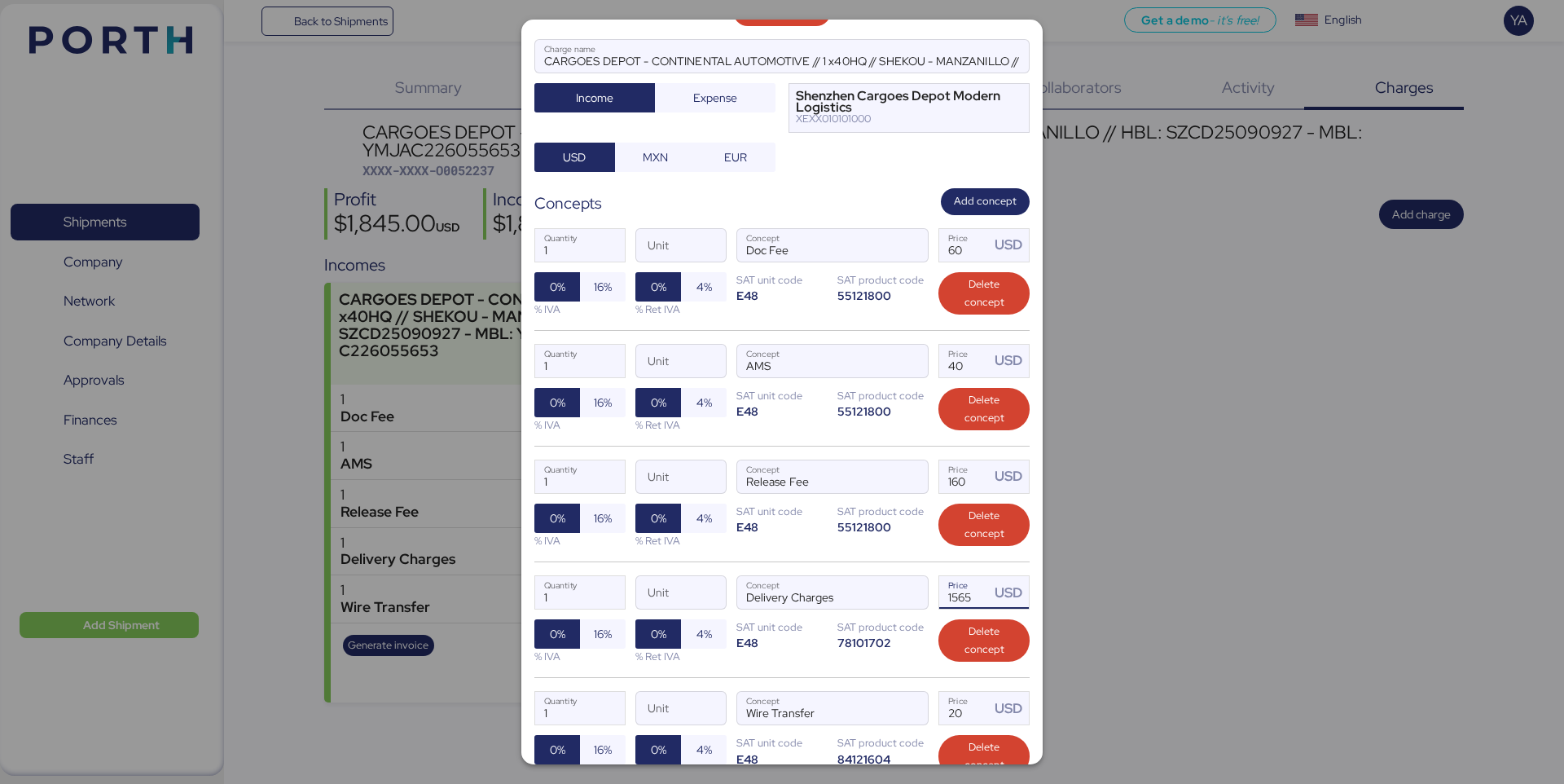
click at [996, 596] on div "USD" at bounding box center [1011, 592] width 34 height 20
click at [990, 596] on div "USD" at bounding box center [1009, 592] width 39 height 32
click at [972, 594] on input "1565" at bounding box center [965, 592] width 51 height 32
type input "1500"
click at [855, 564] on div "1 Quantity Unit Delivery Charges Concept 1500 Price USD 0% 16% % IVA 0% 4% % Re…" at bounding box center [782, 619] width 495 height 115
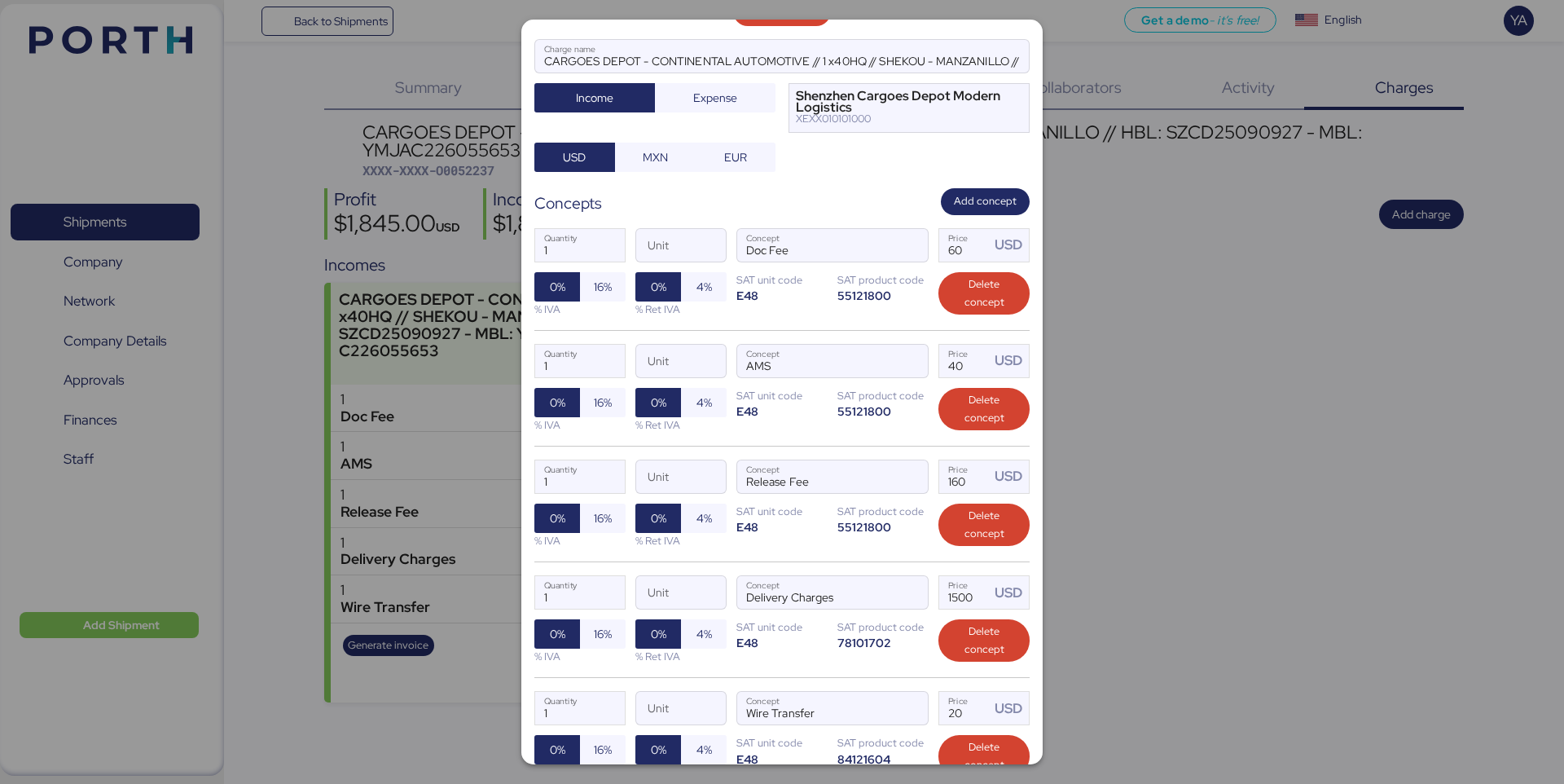
scroll to position [329, 0]
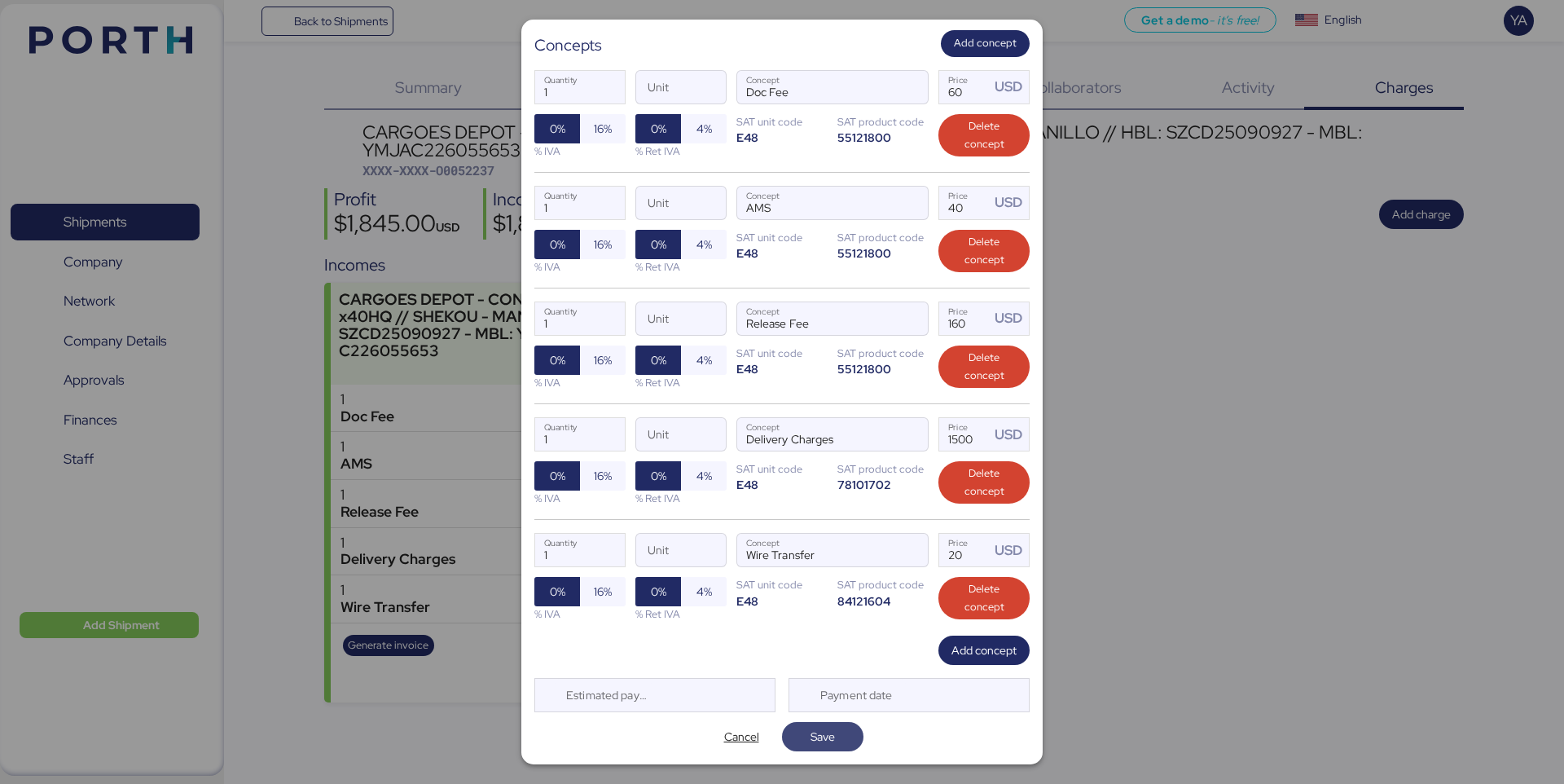
click at [810, 731] on span "Save" at bounding box center [823, 736] width 24 height 19
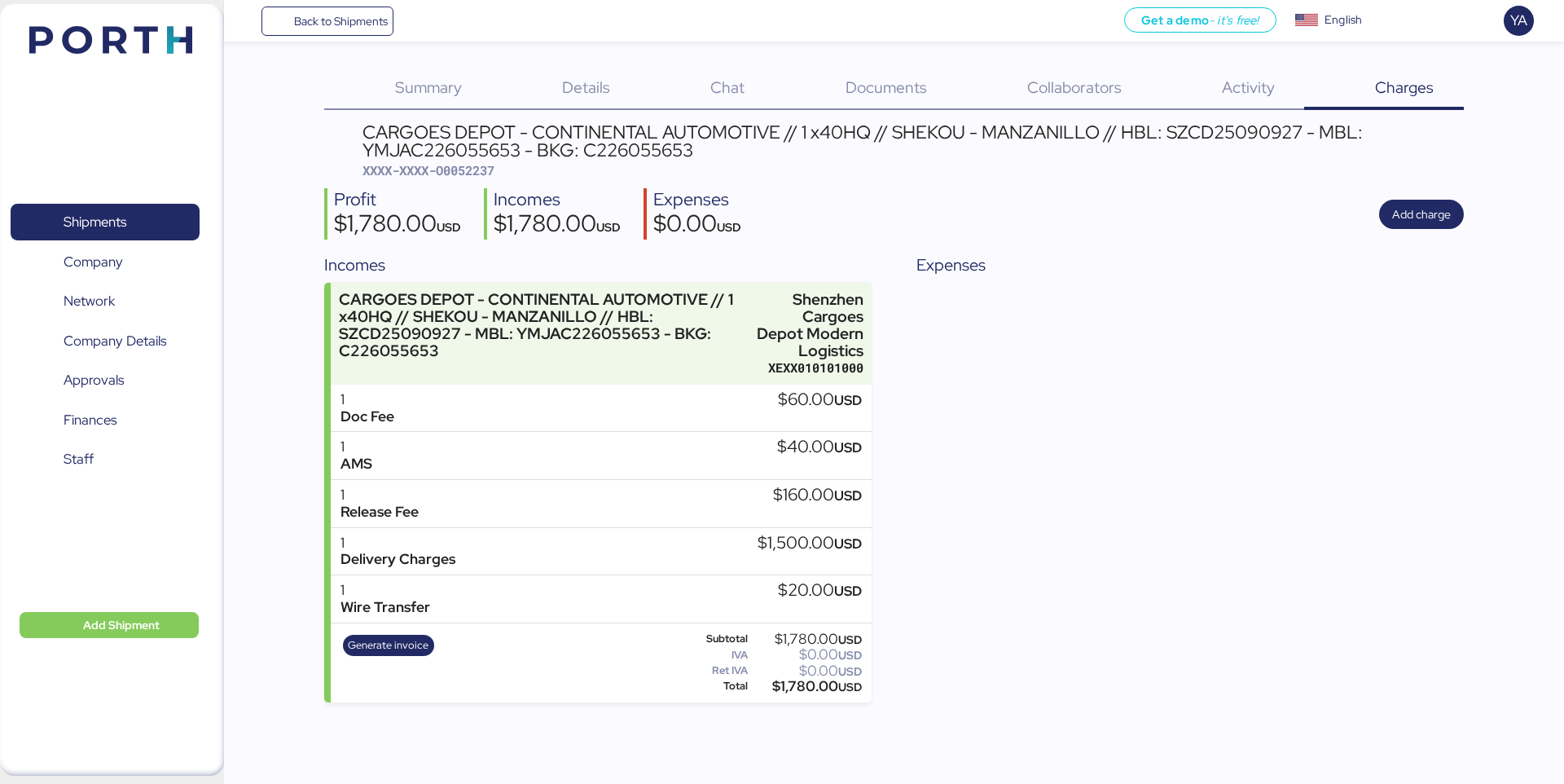
click at [346, 155] on header "CARGOES DEPOT - CONTINENTAL AUTOMOTIVE // 1 x40HQ // SHEKOU - MANZANILLO // HBL…" at bounding box center [893, 151] width 1139 height 56
click at [477, 168] on span "XXXX-XXXX-O0052237" at bounding box center [428, 170] width 132 height 17
copy span "O0052237"
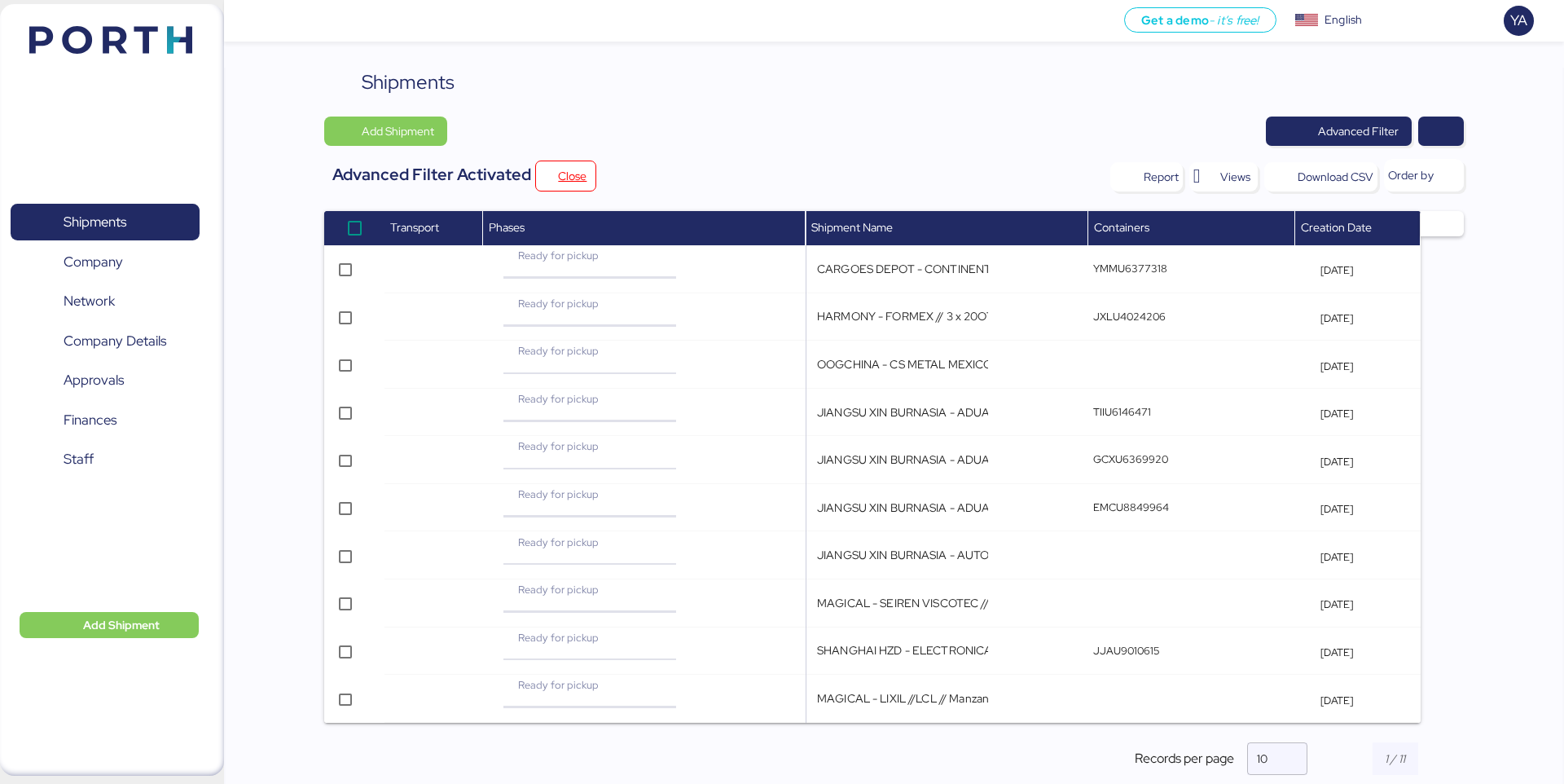
click at [806, 214] on th "Shipment Name" at bounding box center [947, 228] width 283 height 34
type input "JIANGSU XIN BURNASIA - ADUALINK VMI // 1x40HQ // SHANGHAI - MANZANILLO / HBL: B…"
type input "JIANGSU XIN BURNASIA - AUTOTEK // AIR // PVG - NLU // MAWB: 003-30556610 - HAWB…"
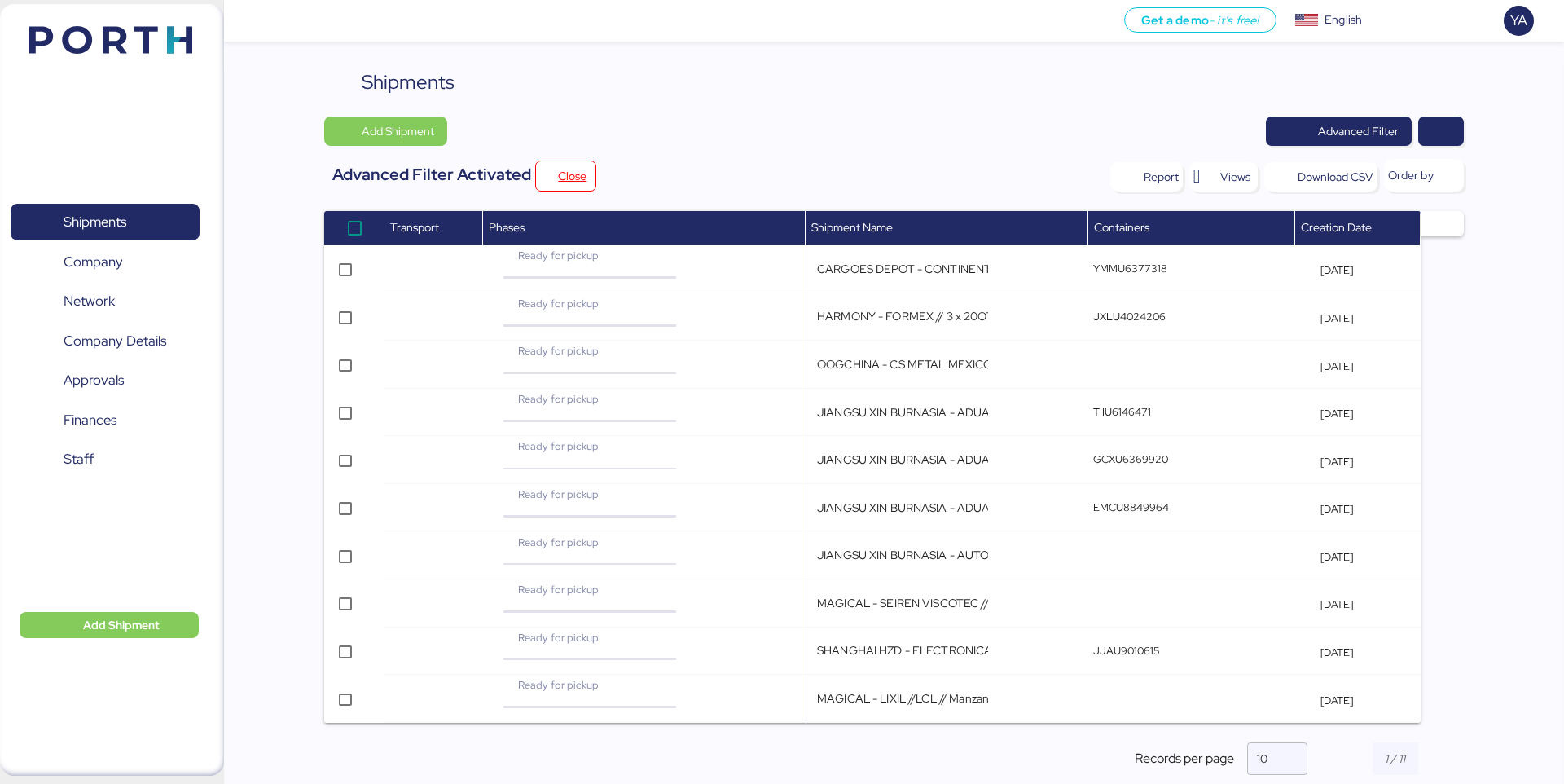
type input "MAGICAL - LIXIL //LCL // Manzanillo - Taichung // MBL: HBL: BKG:MEX/TXG/1127209"
type input "OOGCHINA - CS METAL MEXICO // 2x40HQ + 4x20OT // SHEKOU - MANZANILLO // HBL: OO…"
type input "SHANGHAI HZD - ELECTRONICA Y MEDICINA // 2xRH NOR S0C // MBL: - HBL: - BKG:"
click at [806, 216] on th "Shipment Name" at bounding box center [947, 228] width 283 height 34
type input "SHANGHAI HZD - ELECTRONICA Y MEDICINA // 2xRH NOR S0C // MBL: - HBL: - BKG:"
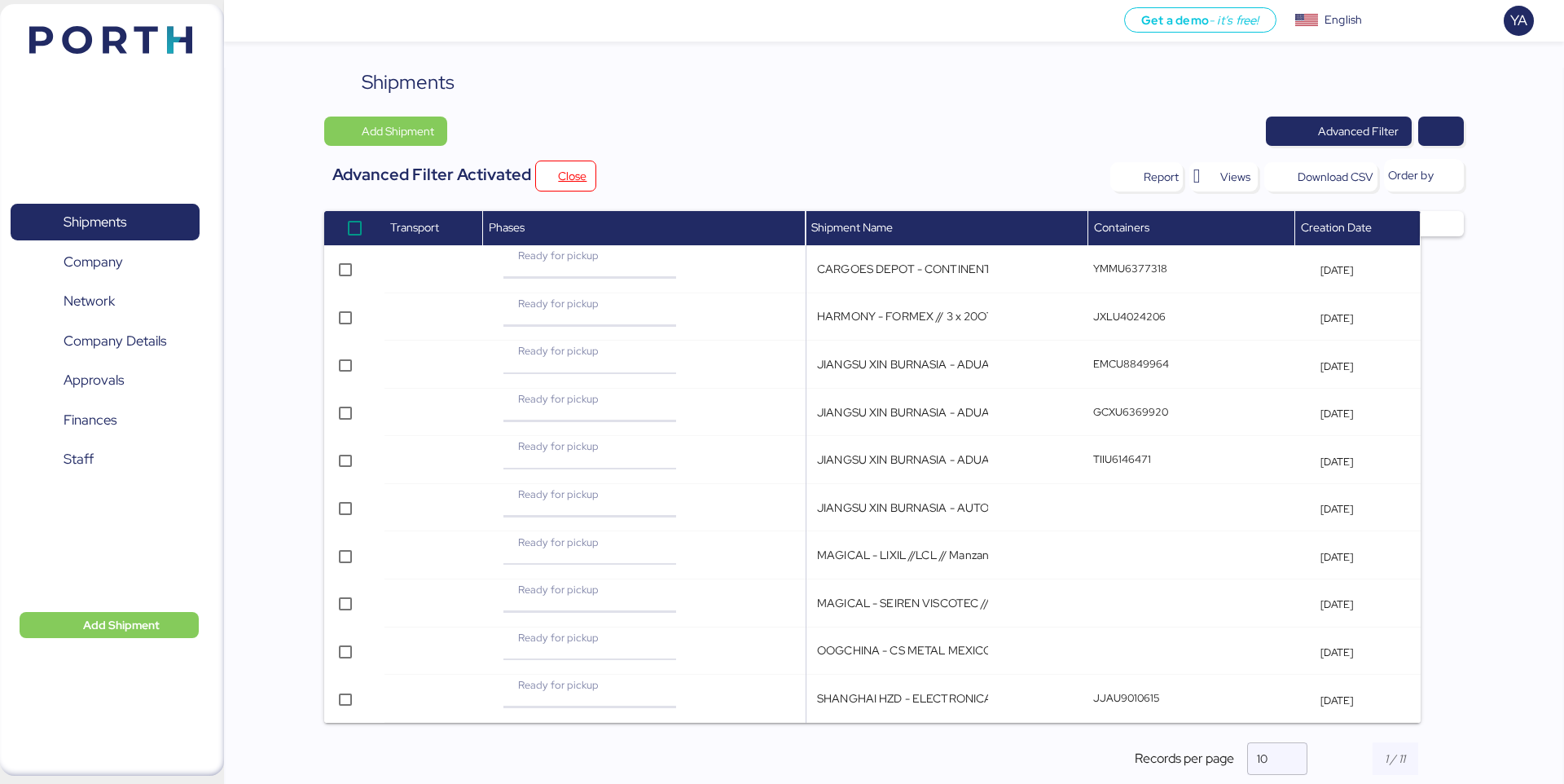
type input "OOGCHINA - CS METAL MEXICO // 2x40HQ + 4x20OT // SHEKOU - MANZANILLO // HBL: OO…"
type input "MAGICAL - SEIREN VISCOTEC // LCL // POL: KAOHSIUNG - POD: MANZANILLO // MBL: MT…"
type input "MAGICAL - LIXIL //LCL // Manzanillo - Taichung // MBL: HBL: BKG:MEX/TXG/1127209"
type input "JIANGSU XIN BURNASIA - AUTOTEK // AIR // PVG - NLU // MAWB: 003-30556610 - HAWB…"
type input "JIANGSU XIN BURNASIA - ADUALINK VMI // 1x40HQ // SHANGHAI - MANZANILLO / HBL: B…"
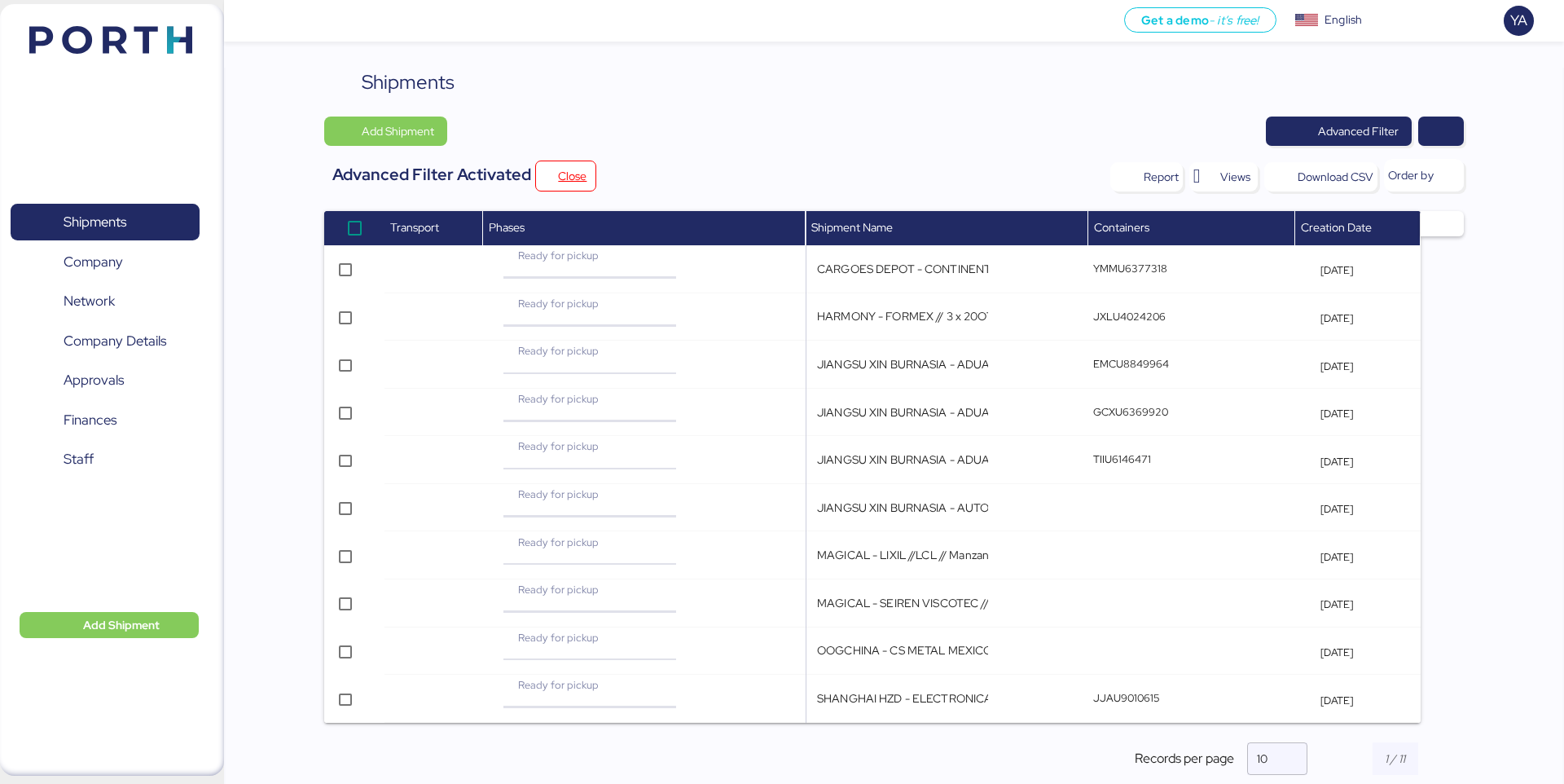
type input "JIANGSU XIN BURNASIA - ADUALINK VMI // 1x40HQ // SHANGHAI - MANZANILLO / HBL: B…"
type input "HARMONY - FORMEX // 3 x 20OT + 1 x 40OT // POL: YANTIAN - POD: MANZANILLO // HB…"
type input "CARGOES DEPOT - CONTINENTAL AUTOMOTIVE // 1 x40HQ // SHEKOU - MANZANILLO // HBL…"
click at [806, 222] on th "Shipment Name" at bounding box center [947, 228] width 283 height 34
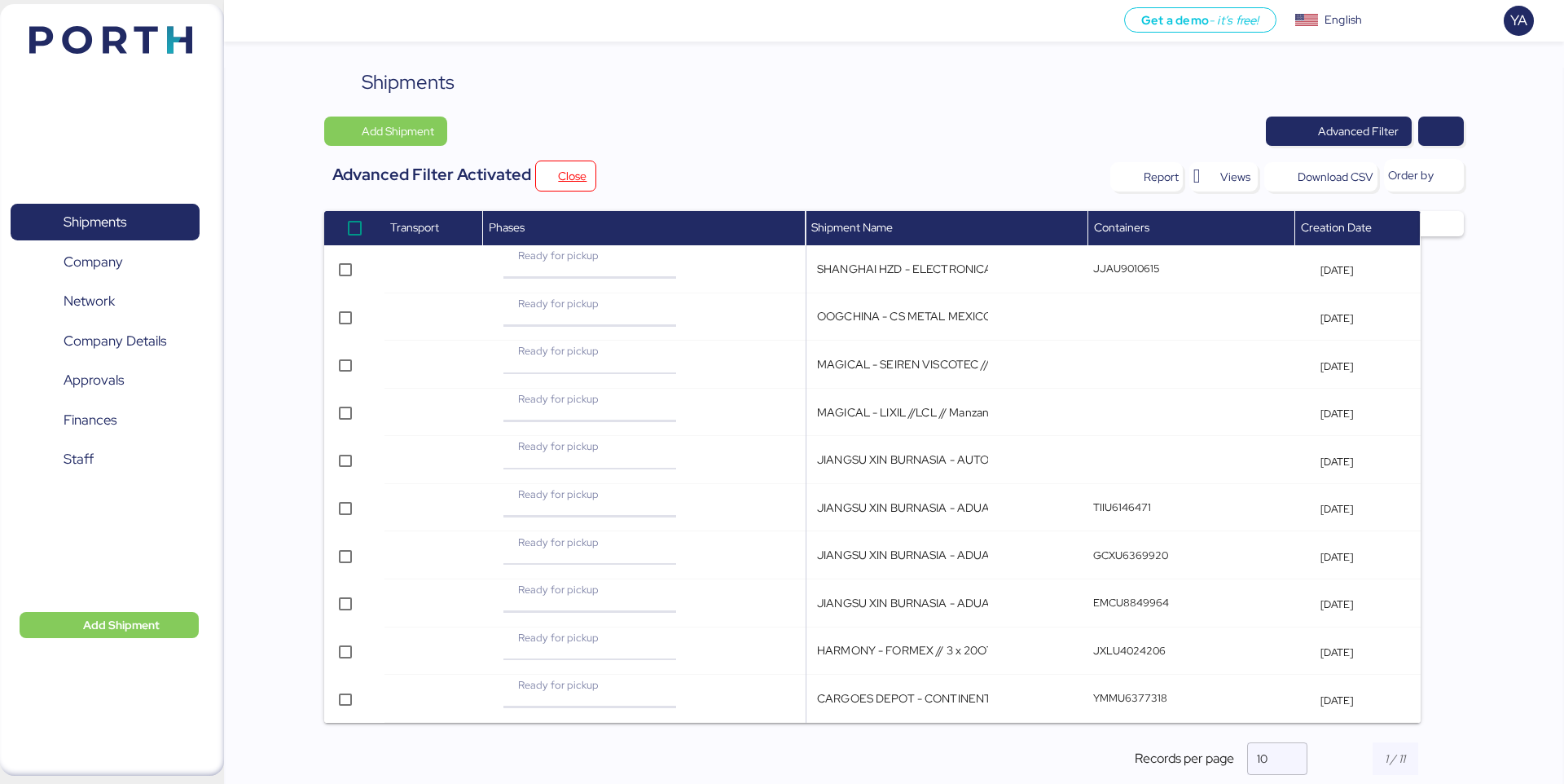
type input "CARGOES DEPOT - CONTINENTAL AUTOMOTIVE // 1 x40HQ // SHEKOU - MANZANILLO // HBL…"
type input "HARMONY - FORMEX // 3 x 20OT + 1 x 40OT // POL: YANTIAN - POD: MANZANILLO // HB…"
type input "OOGCHINA - CS METAL MEXICO // 2x40HQ + 4x20OT // SHEKOU - MANZANILLO // HBL: OO…"
type input "JIANGSU XIN BURNASIA - ADUALINK VMI // 1x40HQ // SHANGHAI - MANZANILLO / HBL: B…"
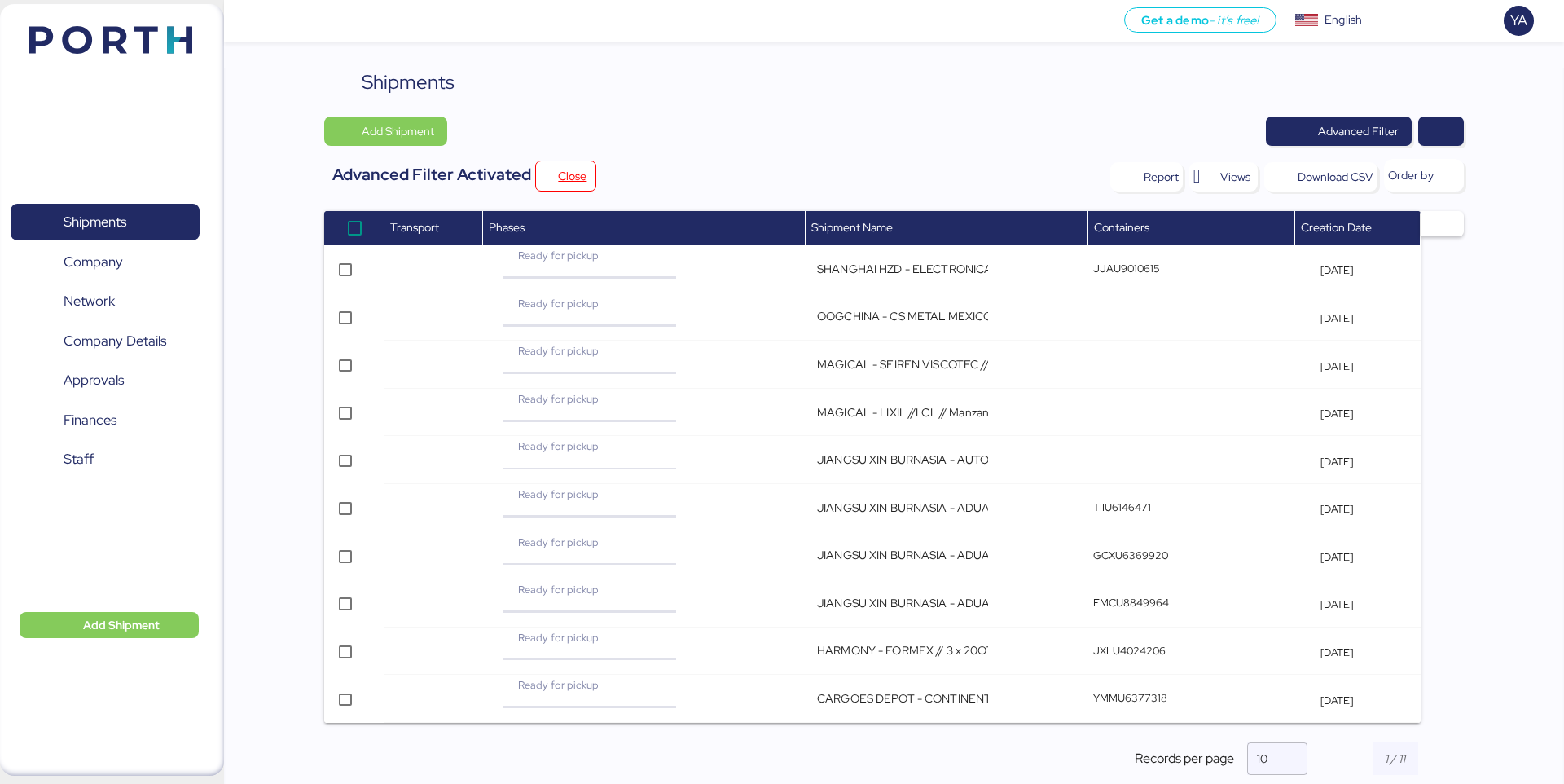
type input "JIANGSU XIN BURNASIA - ADUALINK VMI // 1x40HQ // SHANGHAI - MANZANILLO / HBL: B…"
type input "JIANGSU XIN BURNASIA - AUTOTEK // AIR // PVG - NLU // MAWB: 003-30556610 - HAWB…"
type input "MAGICAL - SEIREN VISCOTEC // LCL // POL: KAOHSIUNG - POD: MANZANILLO // MBL: MT…"
type input "SHANGHAI HZD - ELECTRONICA Y MEDICINA // 2xRH NOR S0C // MBL: - HBL: - BKG:"
type input "MAGICAL - LIXIL //LCL // Manzanillo - Taichung // MBL: HBL: BKG:MEX/TXG/1127209"
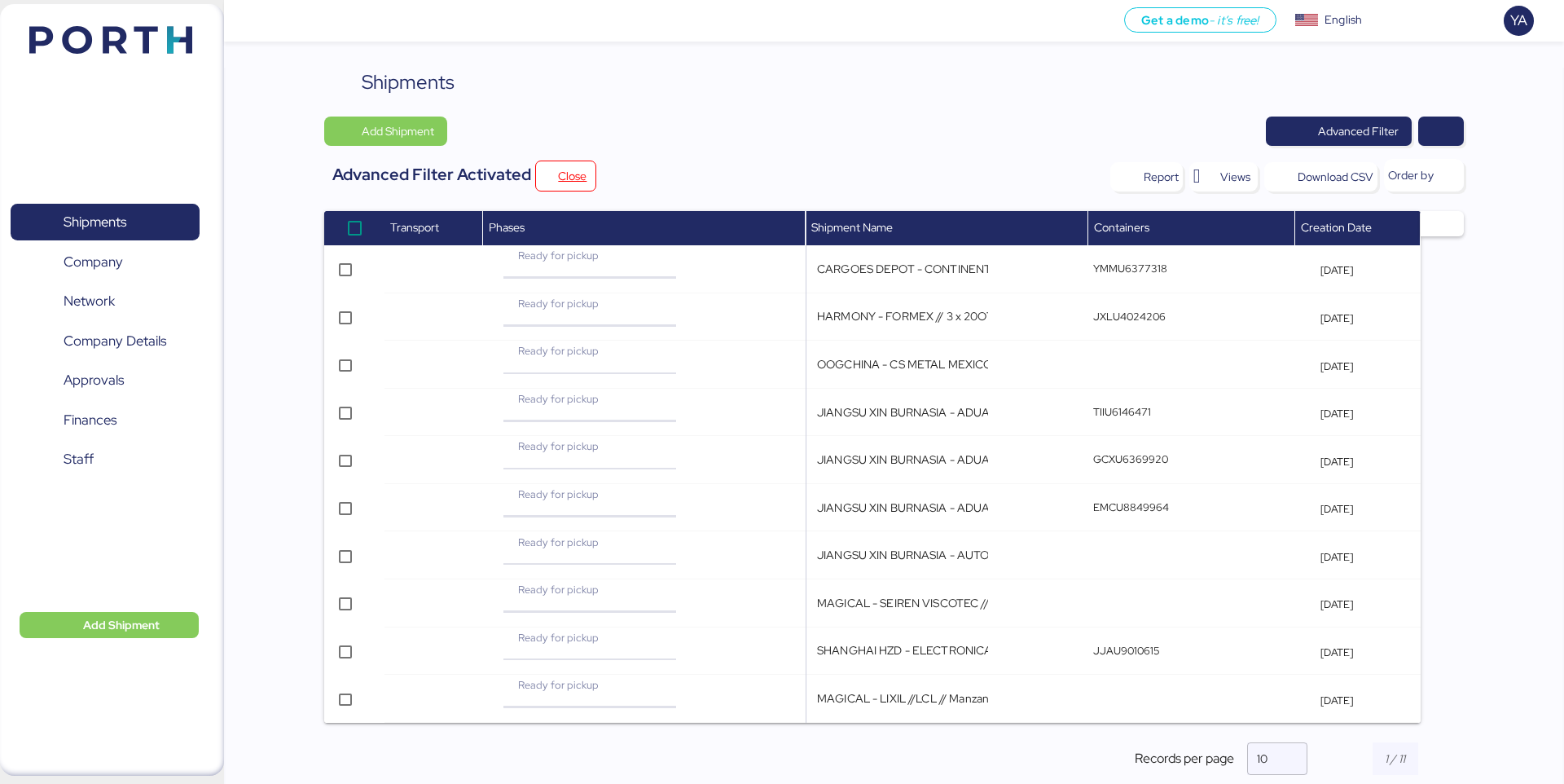
click at [851, 169] on div "Report Views Download CSV Order by" at bounding box center [1131, 171] width 665 height 39
